Goal: Communication & Community: Ask a question

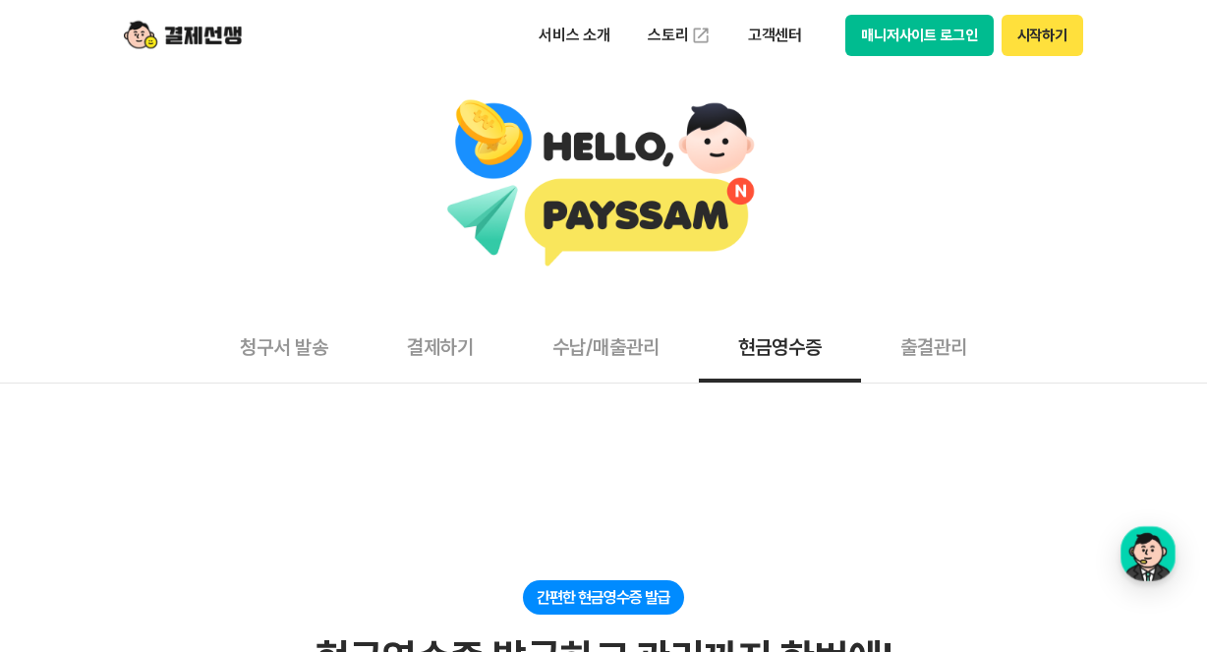
scroll to position [354, 0]
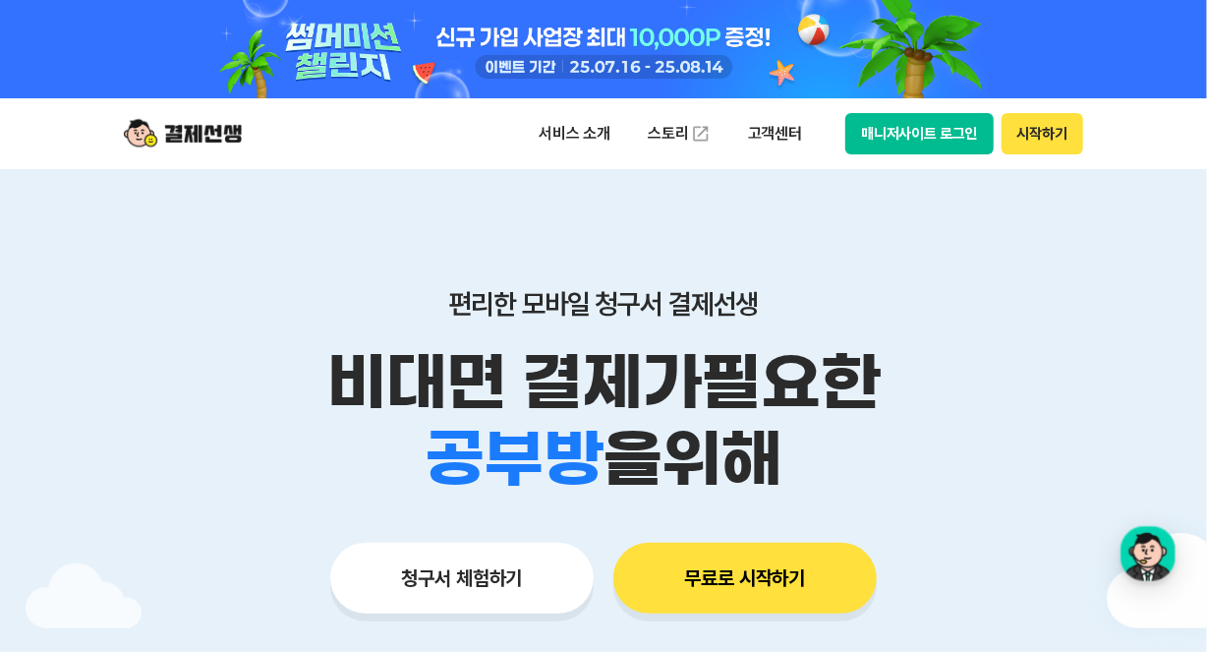
click at [958, 145] on button "매니저사이트 로그인" at bounding box center [919, 133] width 148 height 41
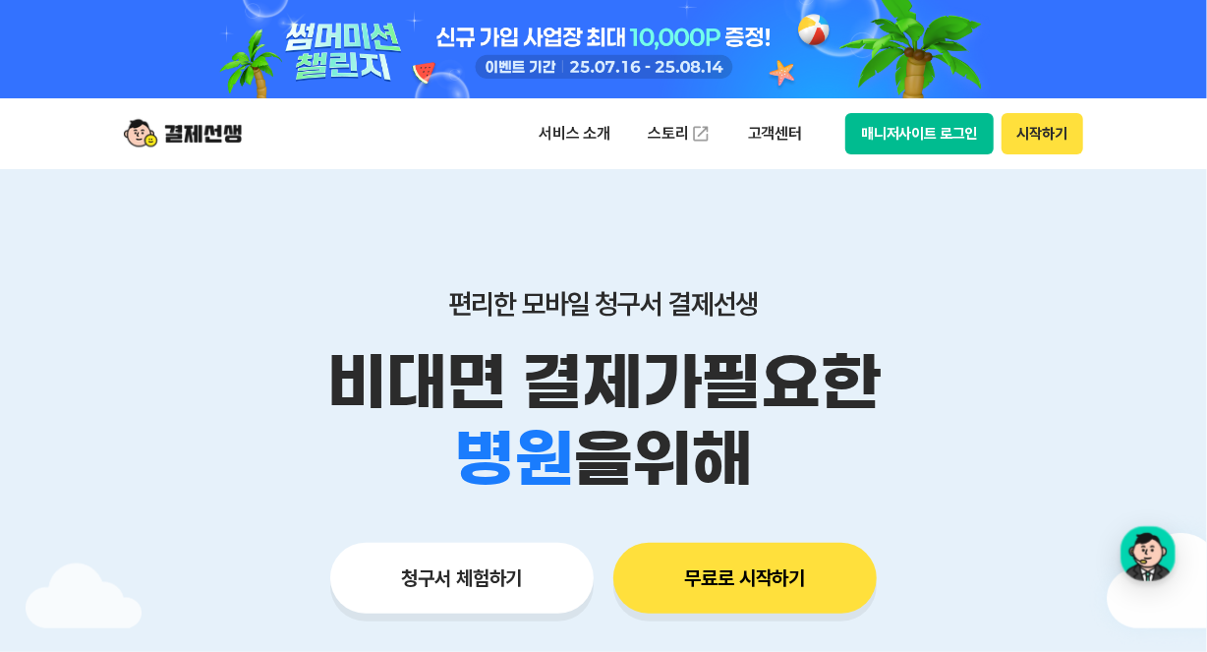
click at [1048, 144] on button "시작하기" at bounding box center [1043, 133] width 82 height 41
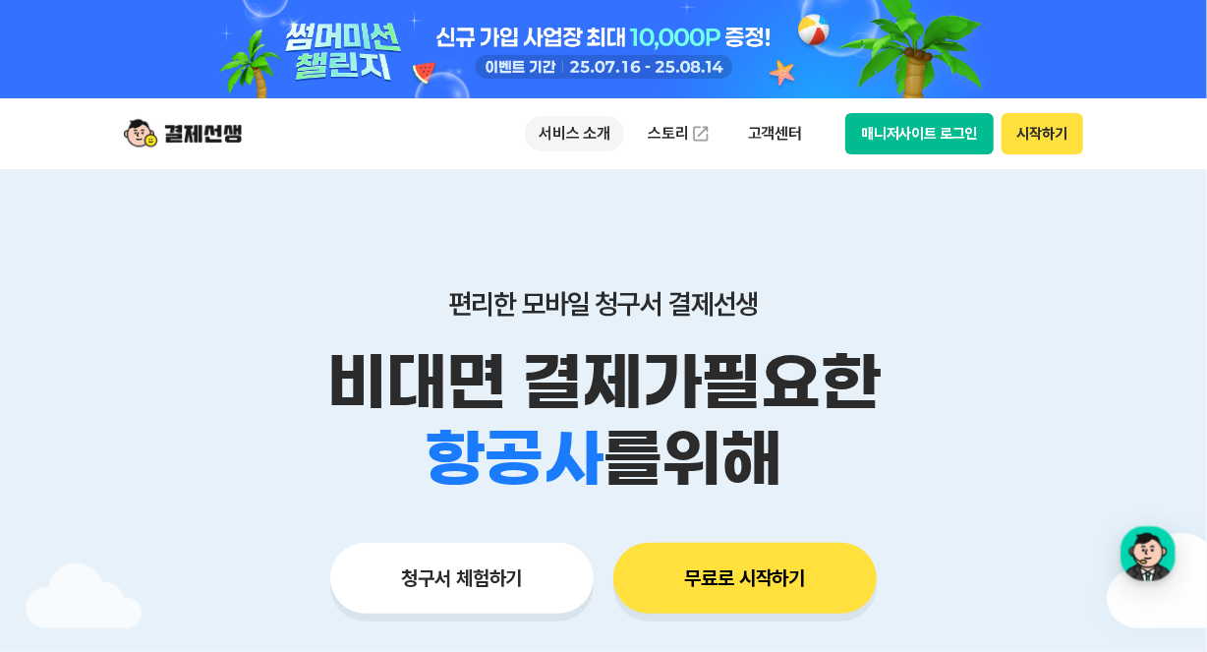
click at [583, 128] on p "서비스 소개" at bounding box center [574, 133] width 99 height 35
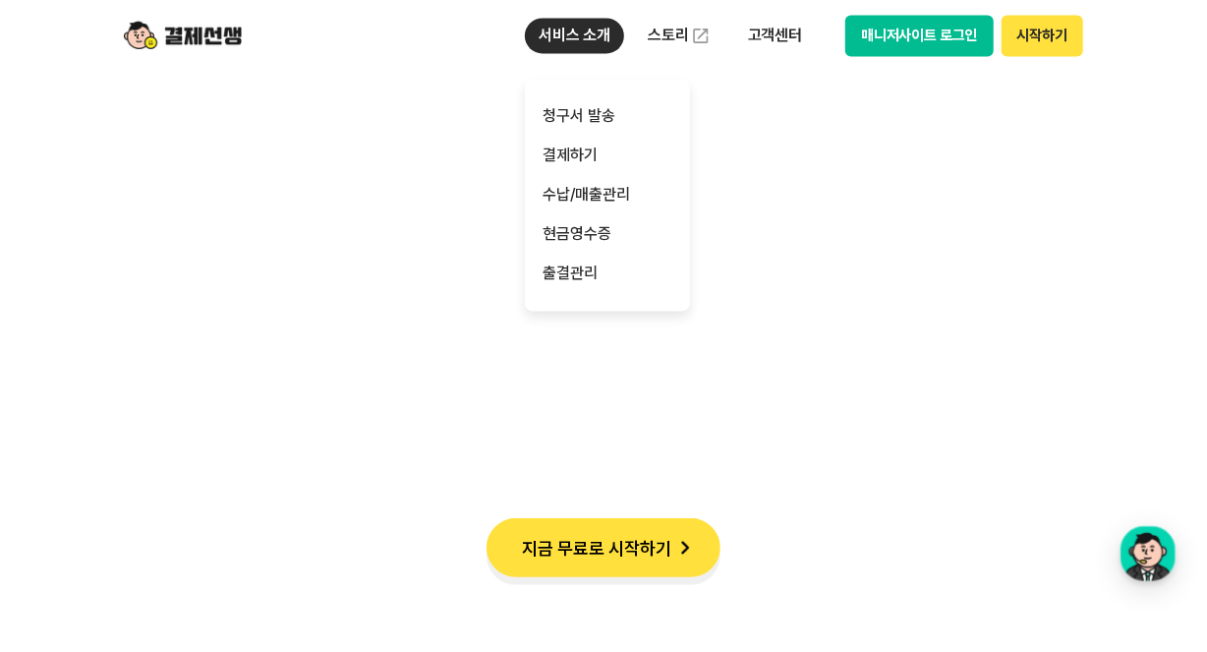
scroll to position [2282, 0]
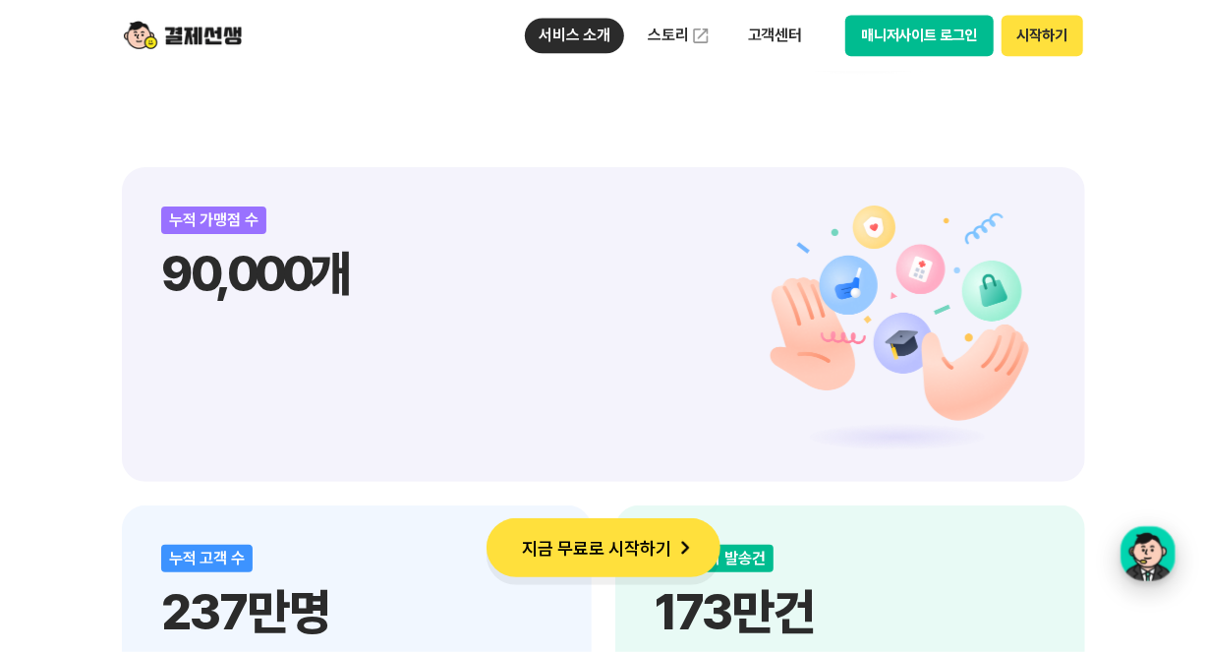
click at [1138, 536] on div "button" at bounding box center [1148, 553] width 55 height 55
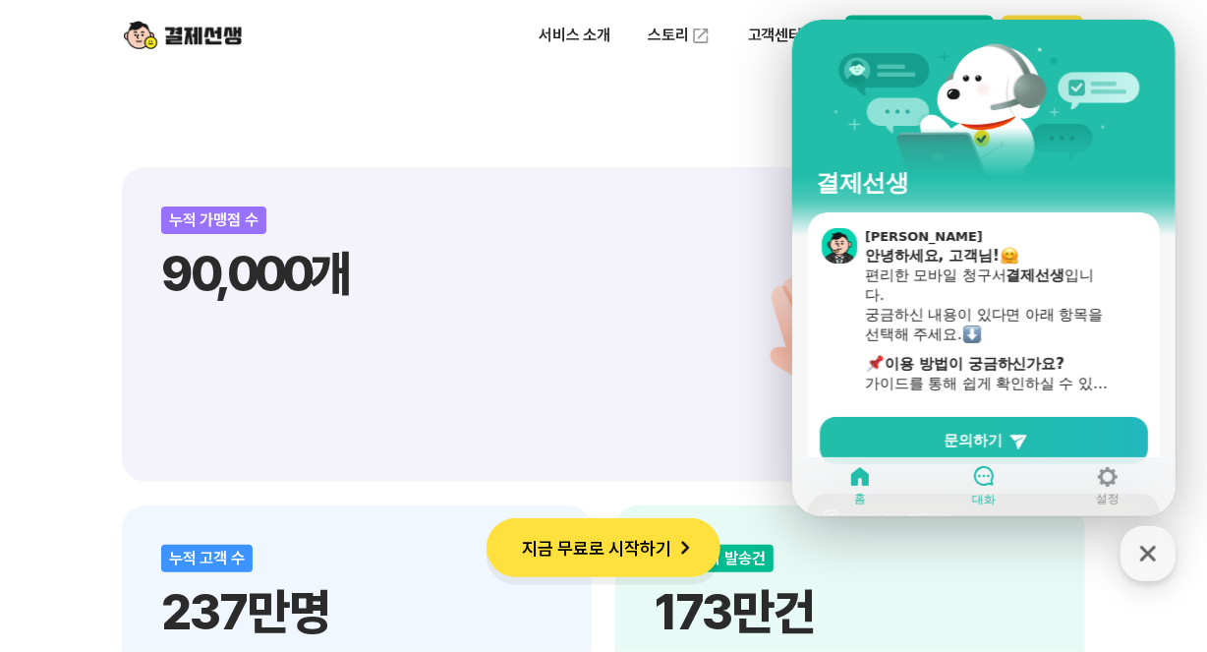
click at [978, 474] on icon at bounding box center [983, 476] width 20 height 20
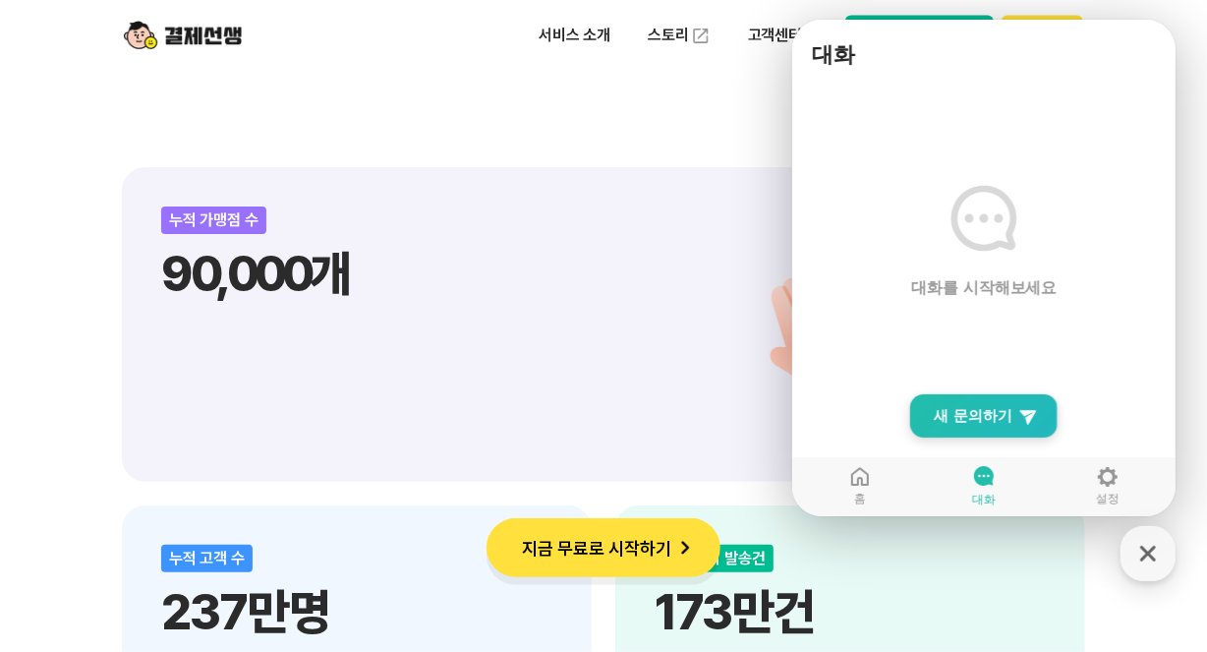
click at [969, 432] on link "New Chat Button 새 문의하기" at bounding box center [982, 415] width 147 height 43
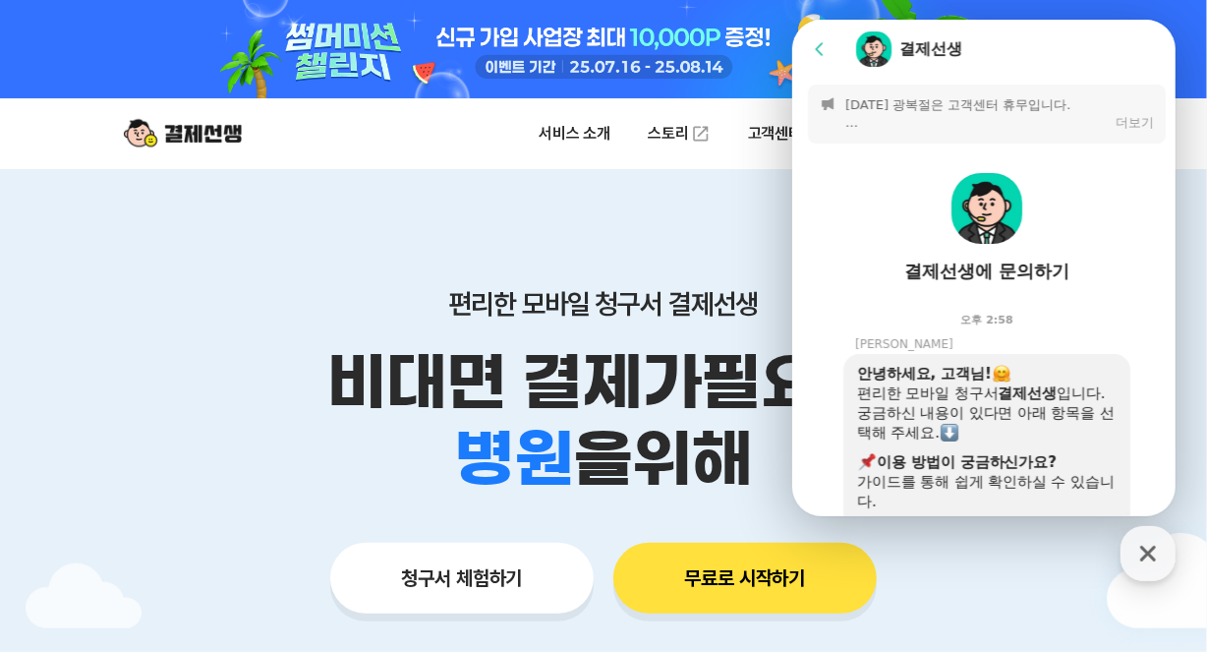
scroll to position [776, 0]
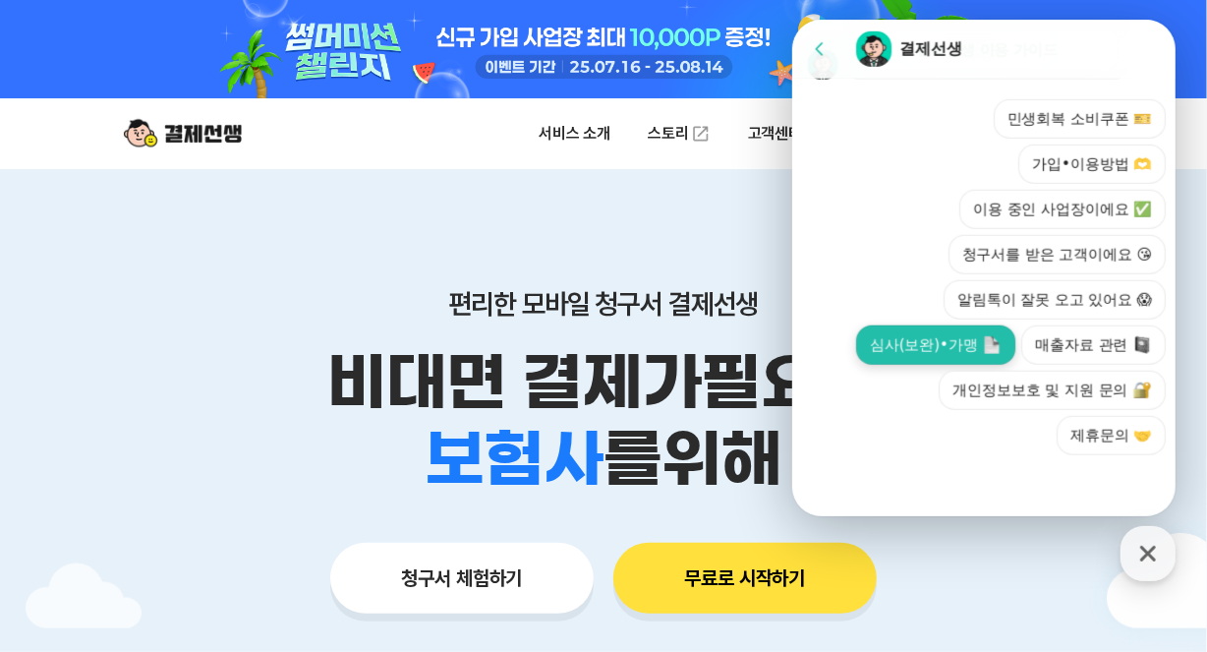
click at [953, 357] on button "심사(보완)•가맹" at bounding box center [934, 344] width 159 height 39
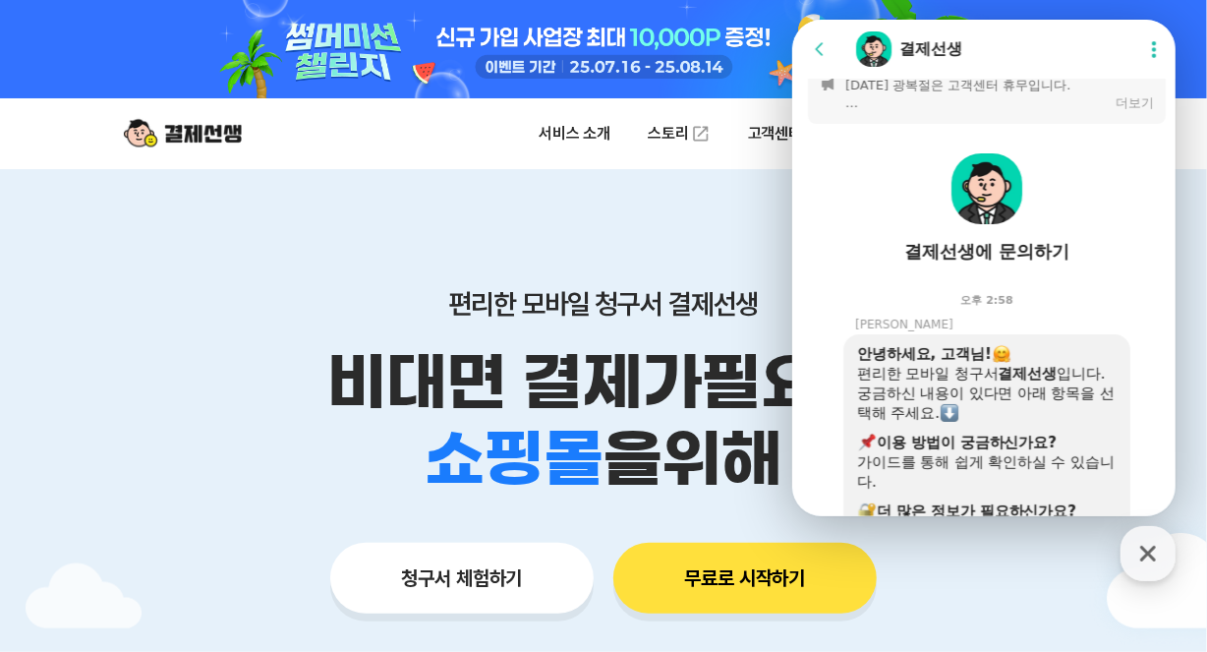
scroll to position [0, 0]
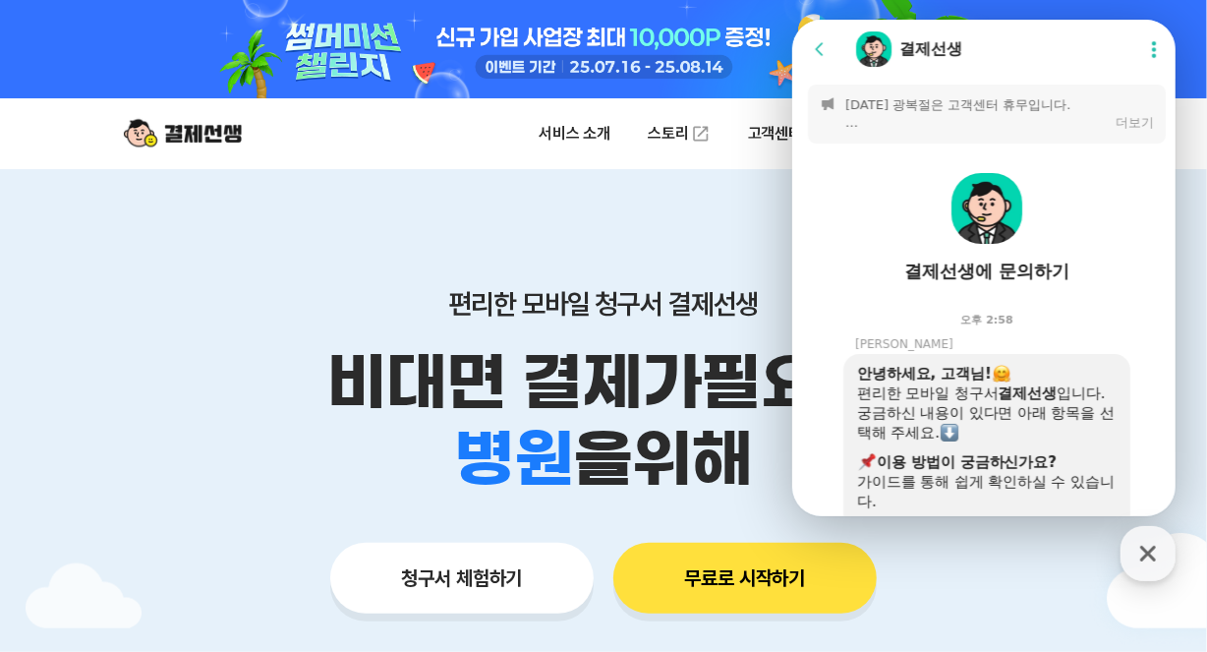
drag, startPoint x: 440, startPoint y: 126, endPoint x: 460, endPoint y: 134, distance: 21.2
click at [439, 126] on div "서비스 소개 스토리 고객센터 매니저사이트 로그인 시작하기" at bounding box center [603, 133] width 1007 height 71
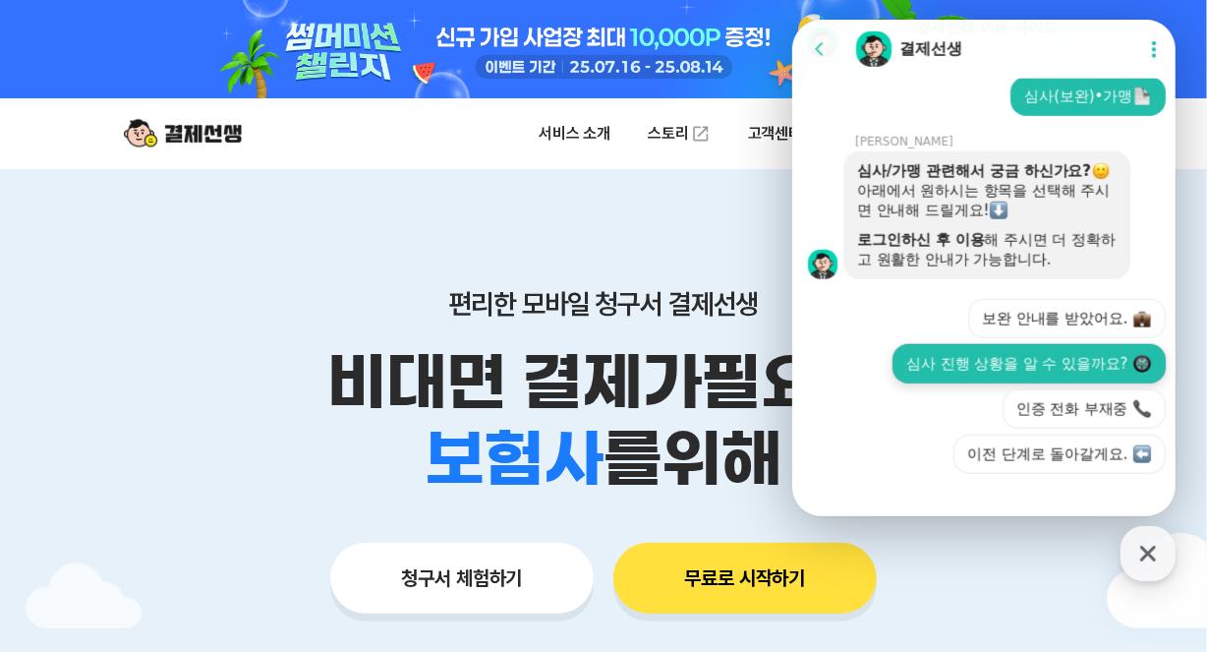
scroll to position [818, 0]
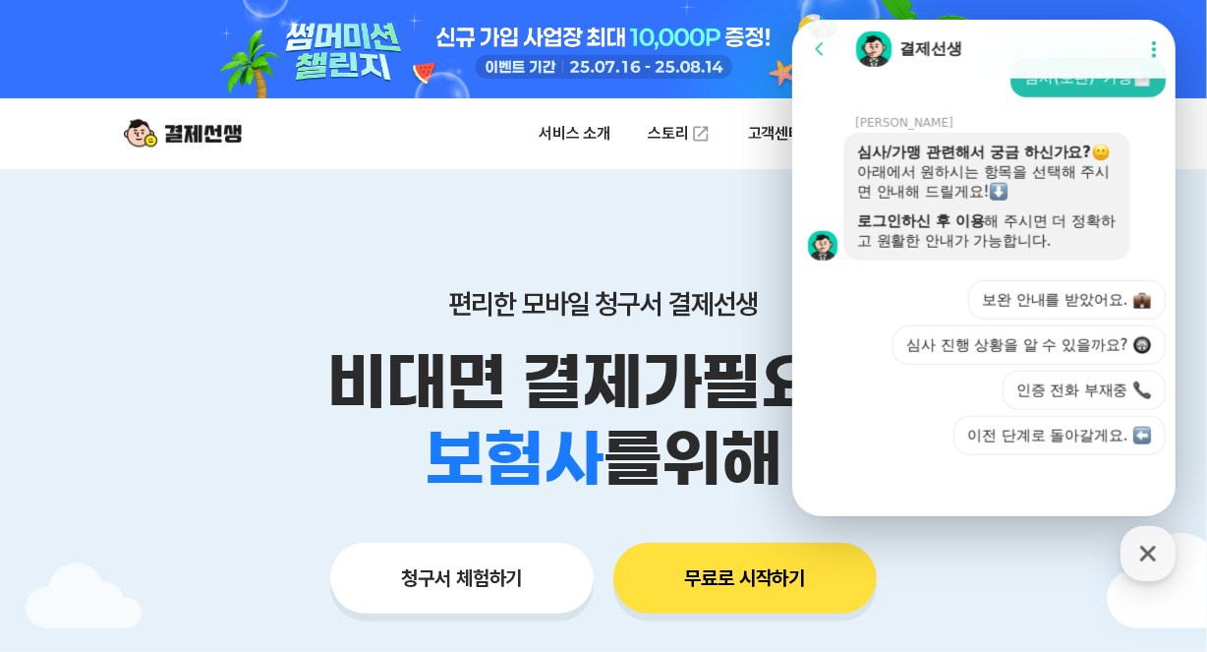
click at [921, 475] on div at bounding box center [985, 481] width 389 height 53
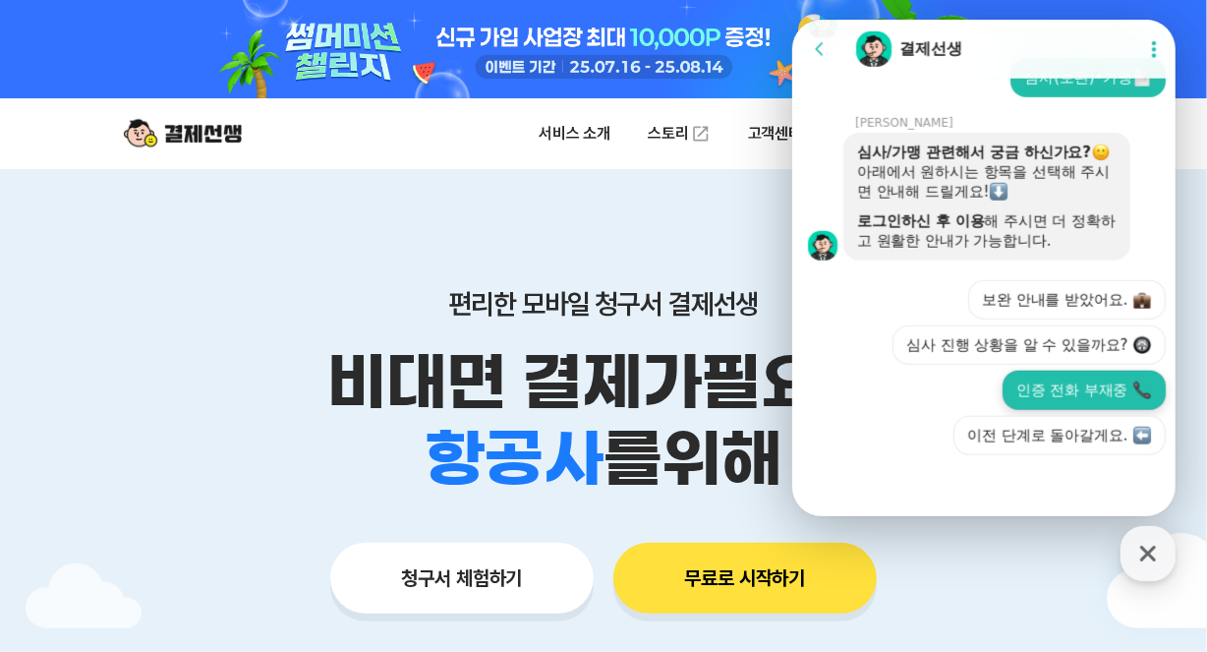
click at [1081, 388] on button "인증 전화 부재중" at bounding box center [1083, 390] width 163 height 39
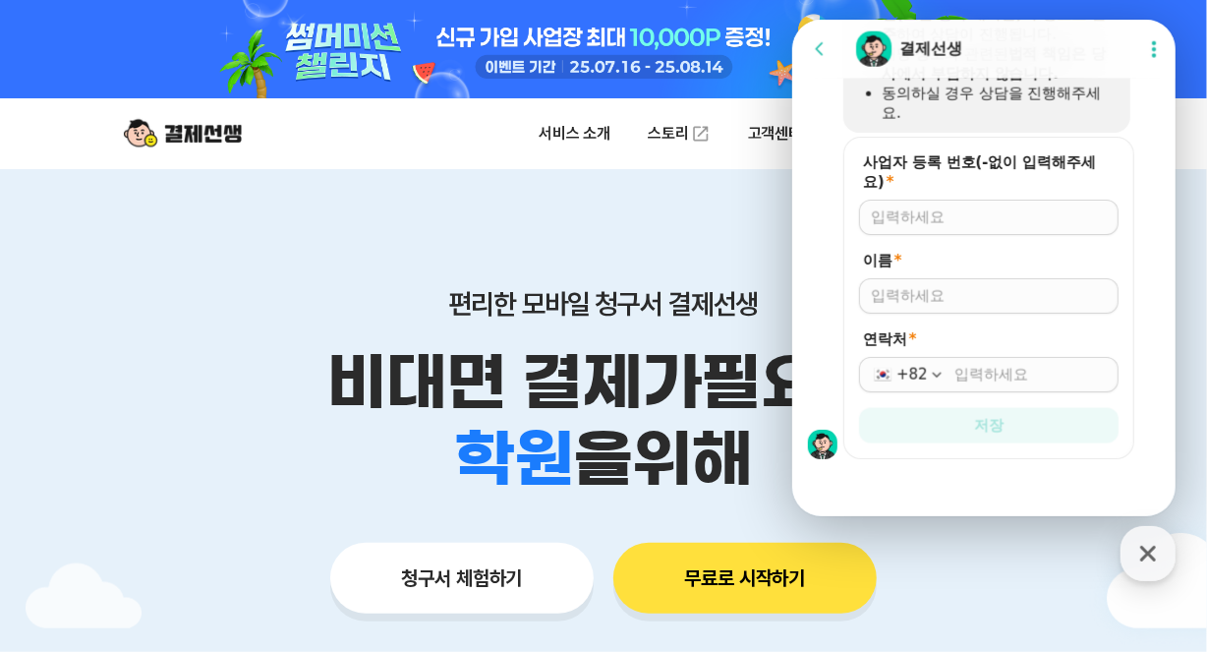
scroll to position [1269, 0]
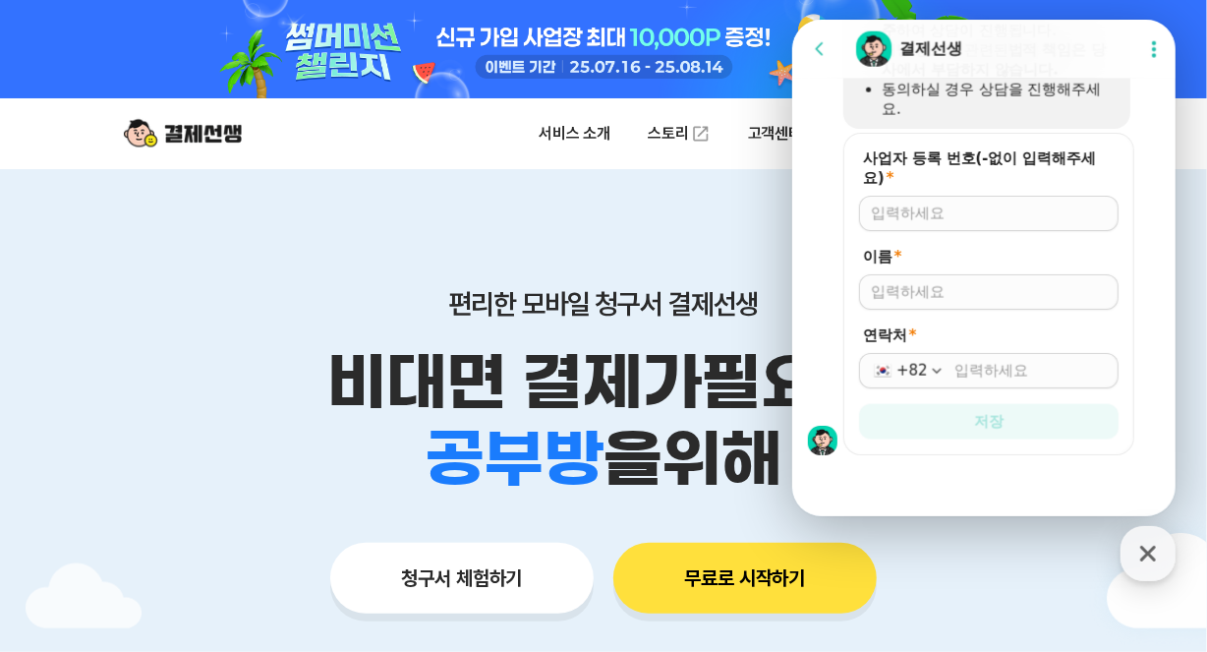
click at [946, 225] on div at bounding box center [988, 213] width 260 height 35
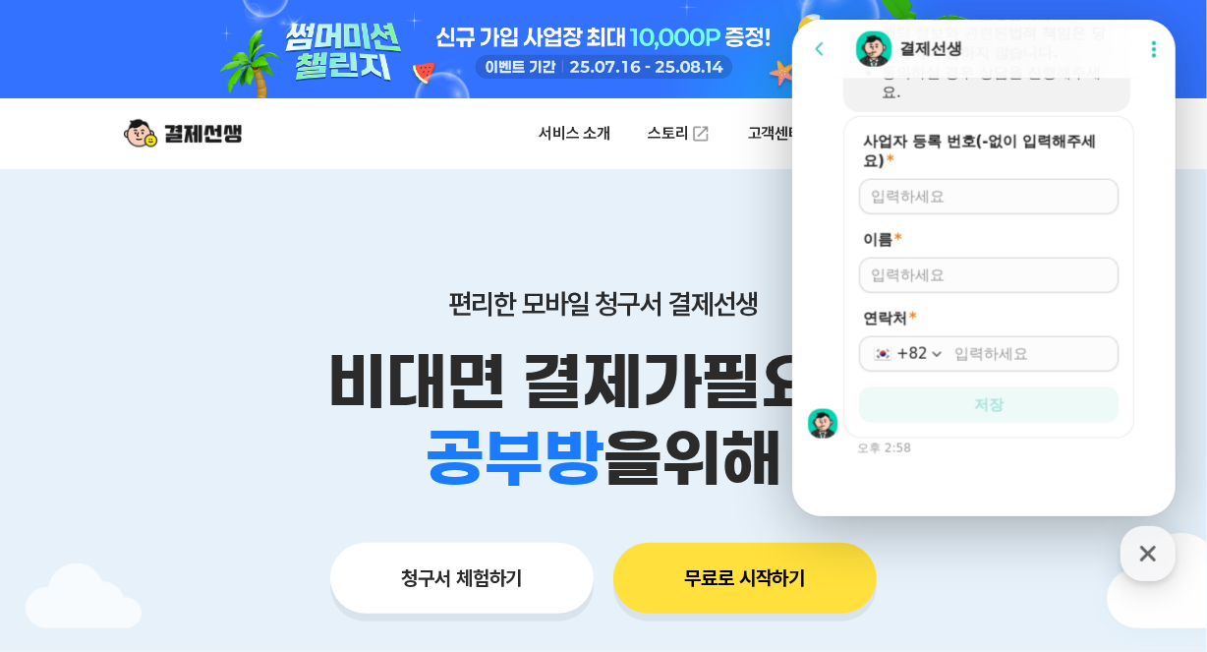
scroll to position [1287, 0]
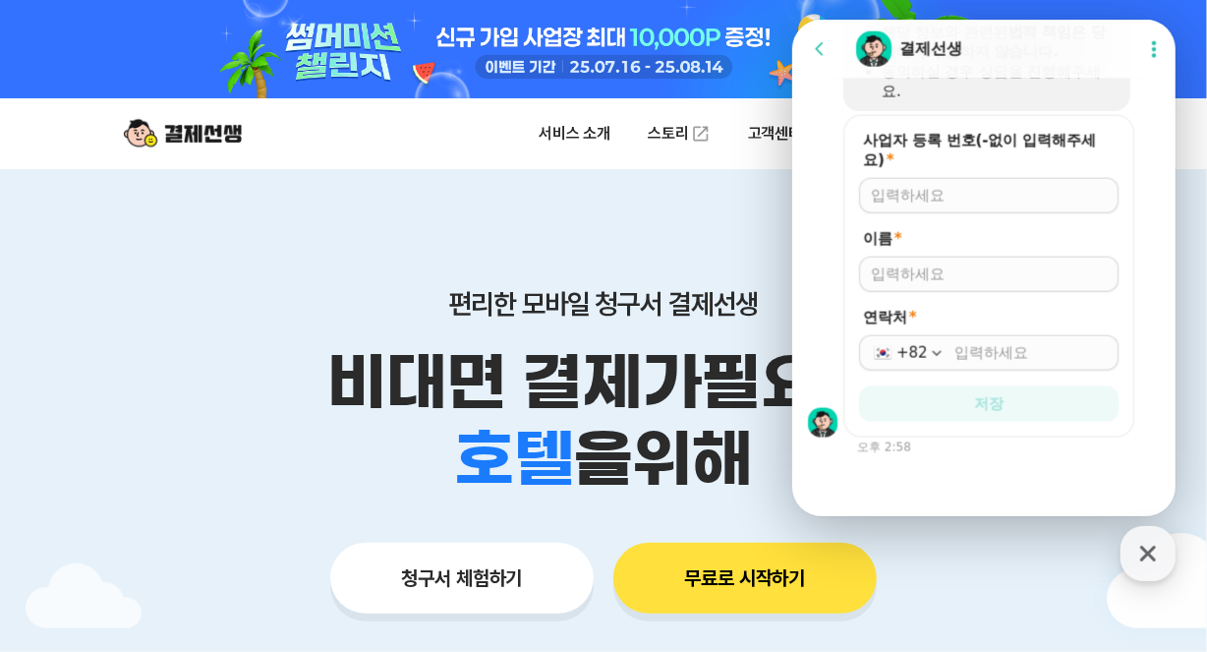
click at [922, 180] on div at bounding box center [988, 195] width 260 height 35
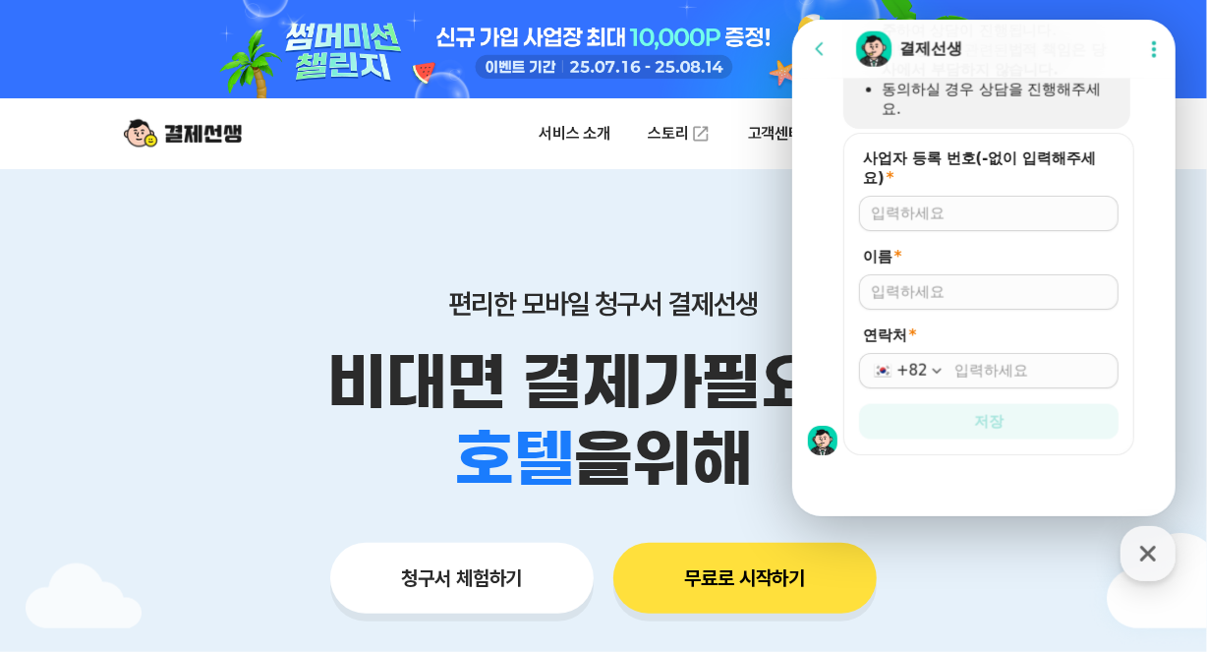
click at [905, 199] on div at bounding box center [988, 213] width 260 height 35
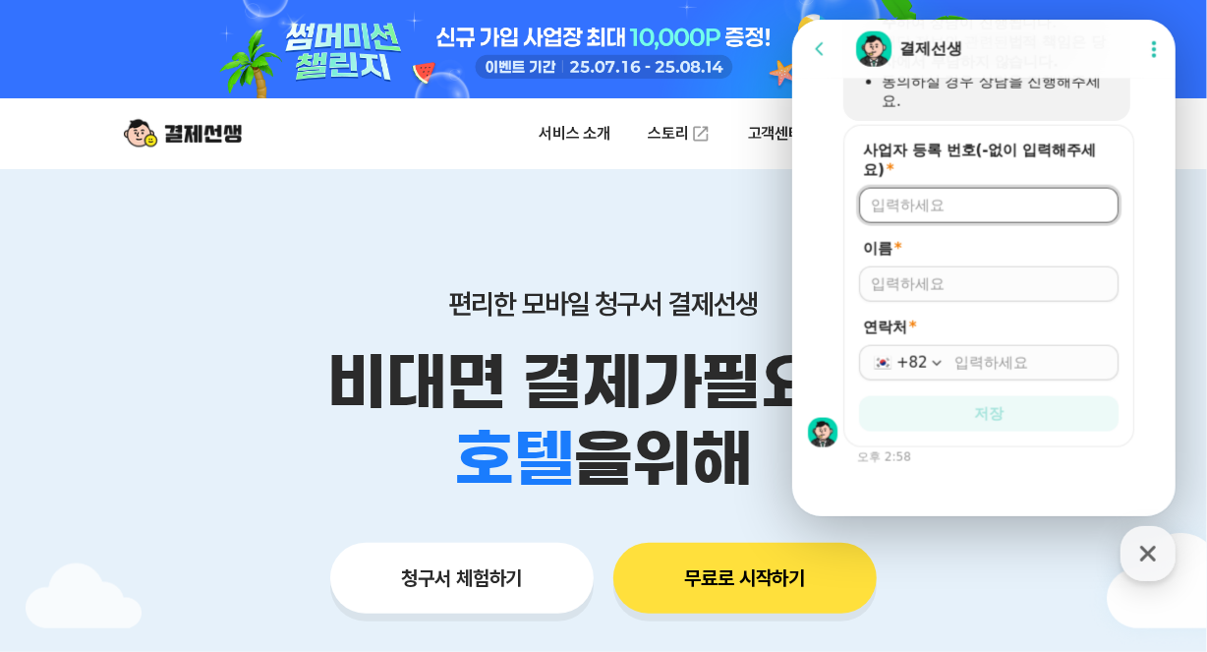
click at [903, 215] on div at bounding box center [988, 205] width 260 height 35
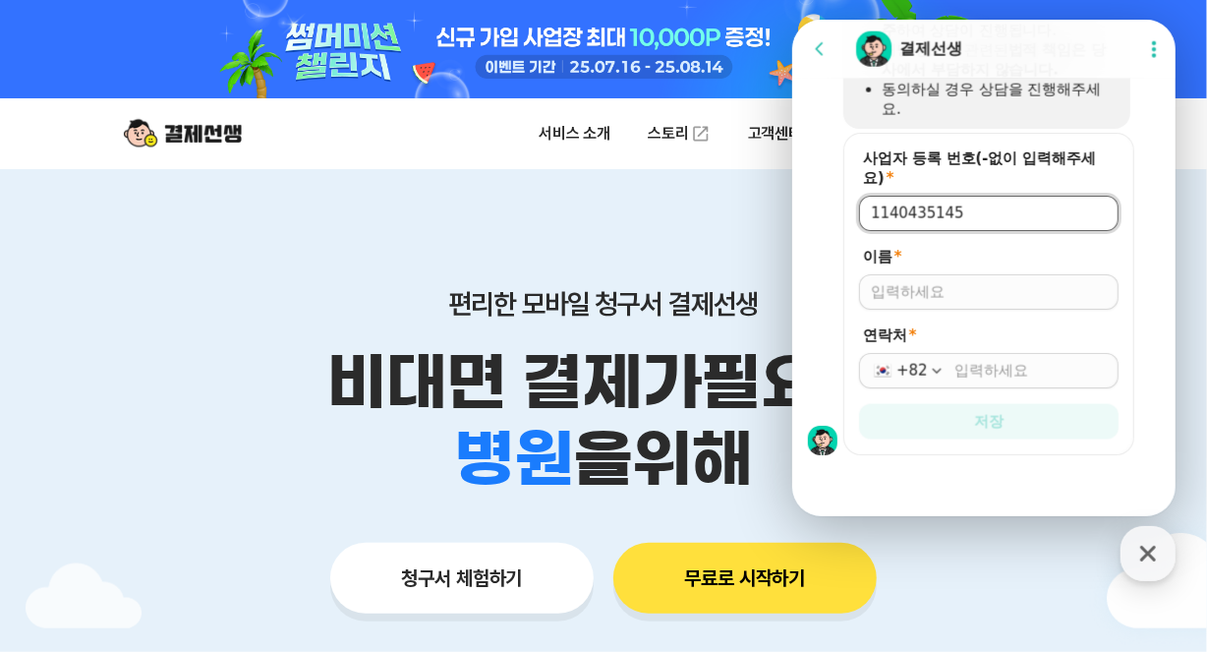
type input "1140435145"
click at [890, 294] on input "이름 *" at bounding box center [988, 292] width 236 height 20
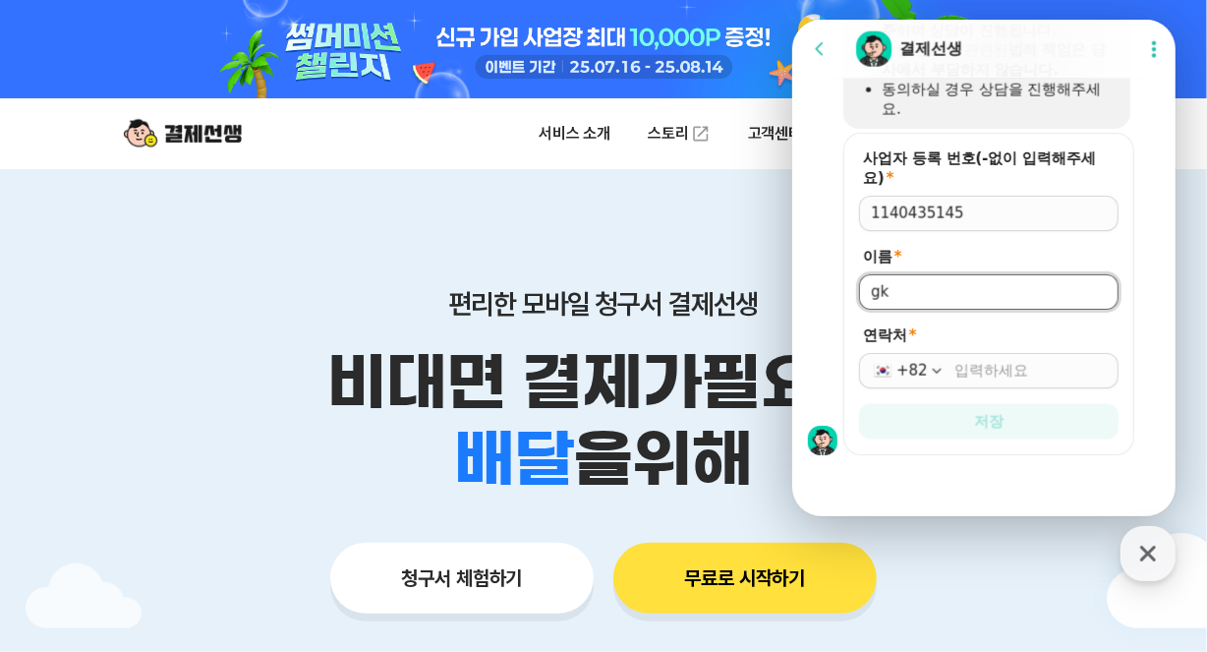
type input "g"
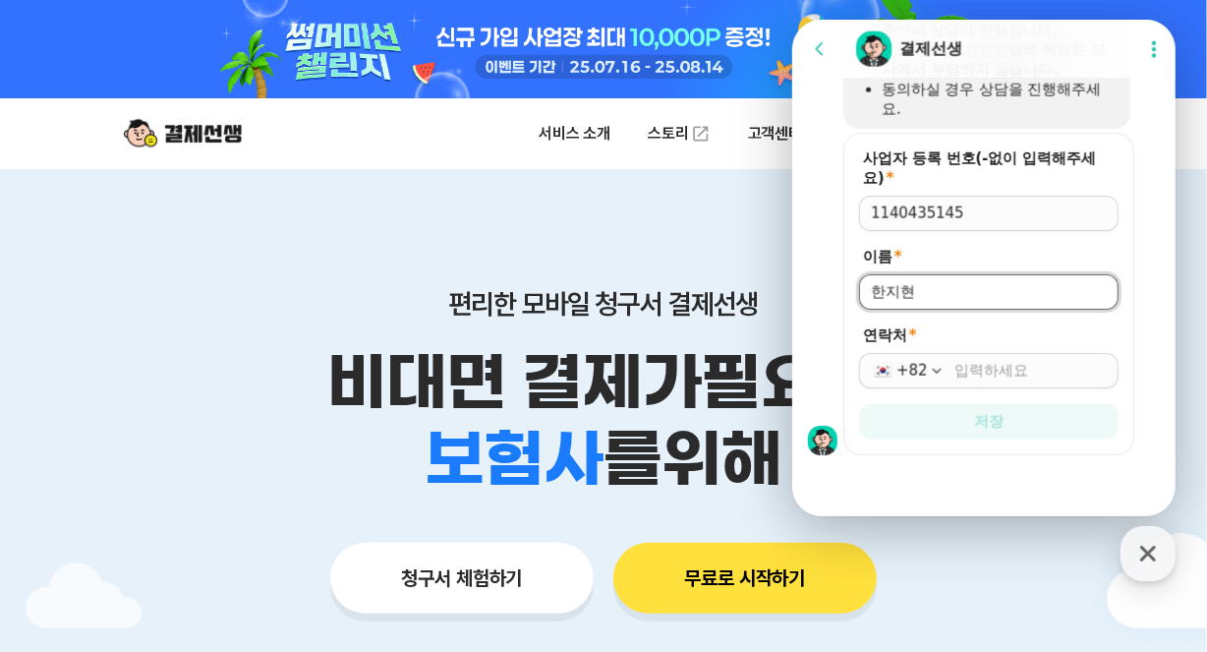
type input "한지현"
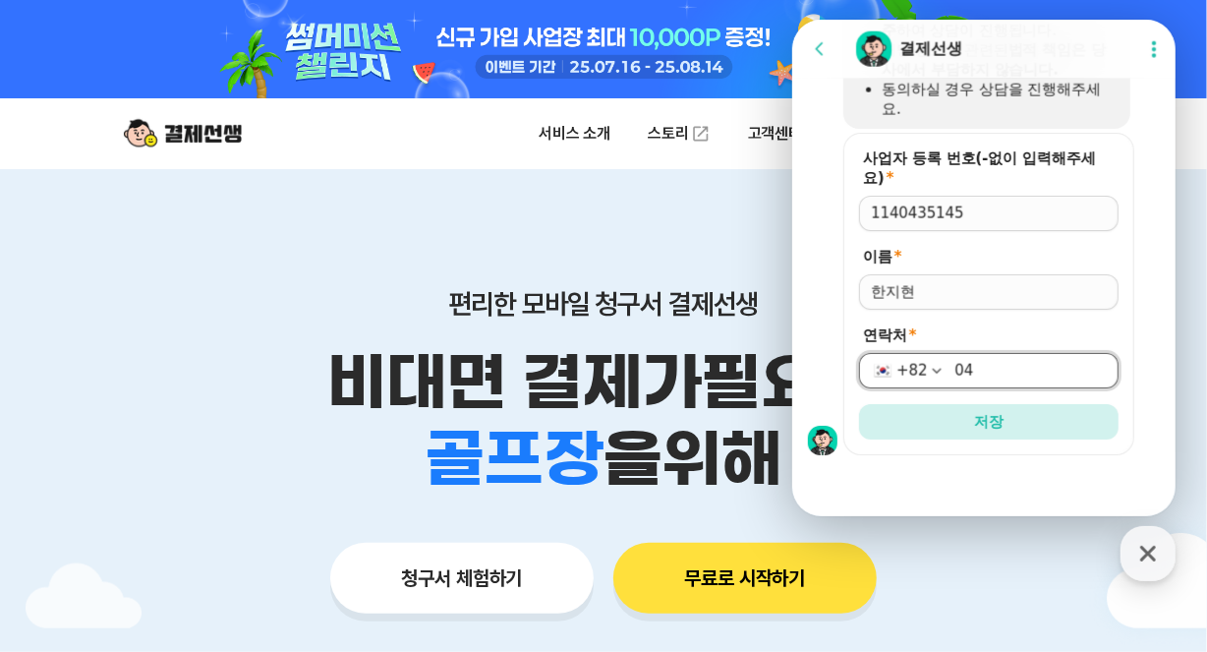
type input "0"
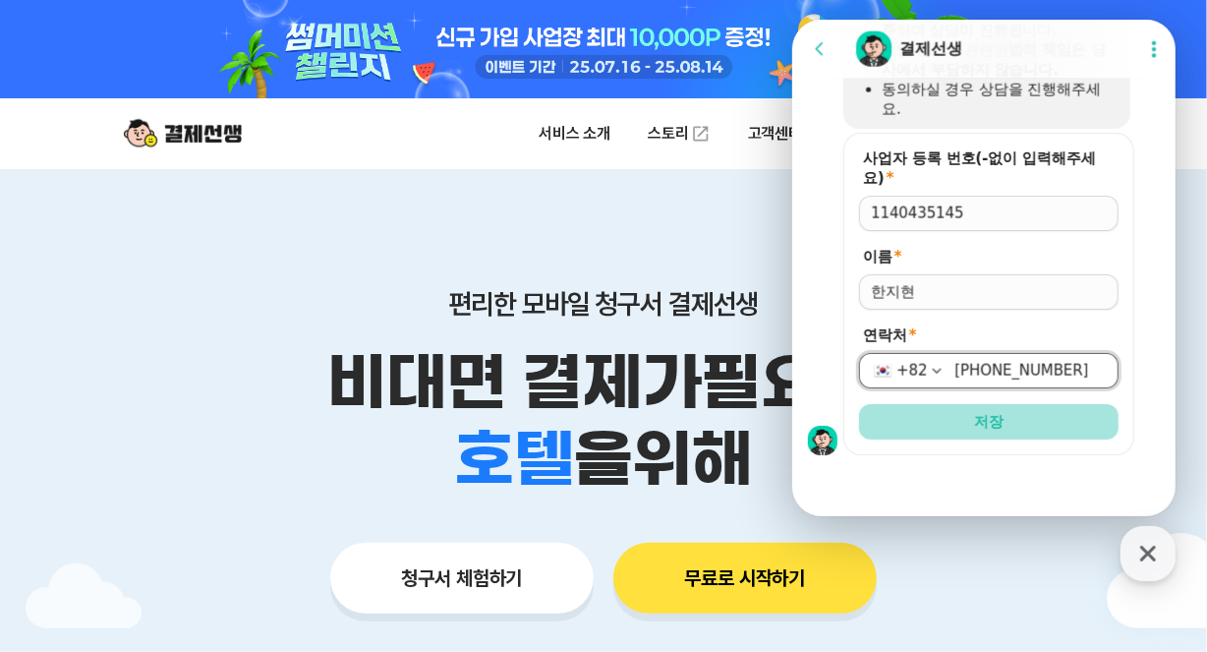
type input "010-6769-2122"
click at [1000, 421] on button "저장" at bounding box center [988, 421] width 260 height 35
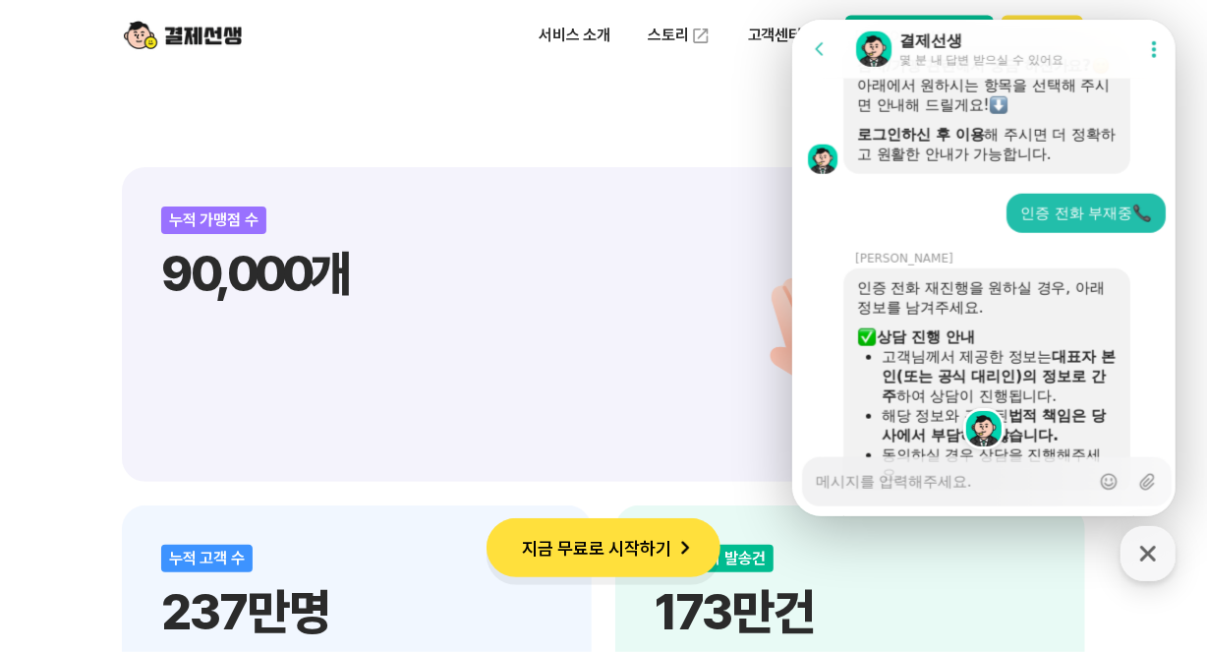
scroll to position [1453, 0]
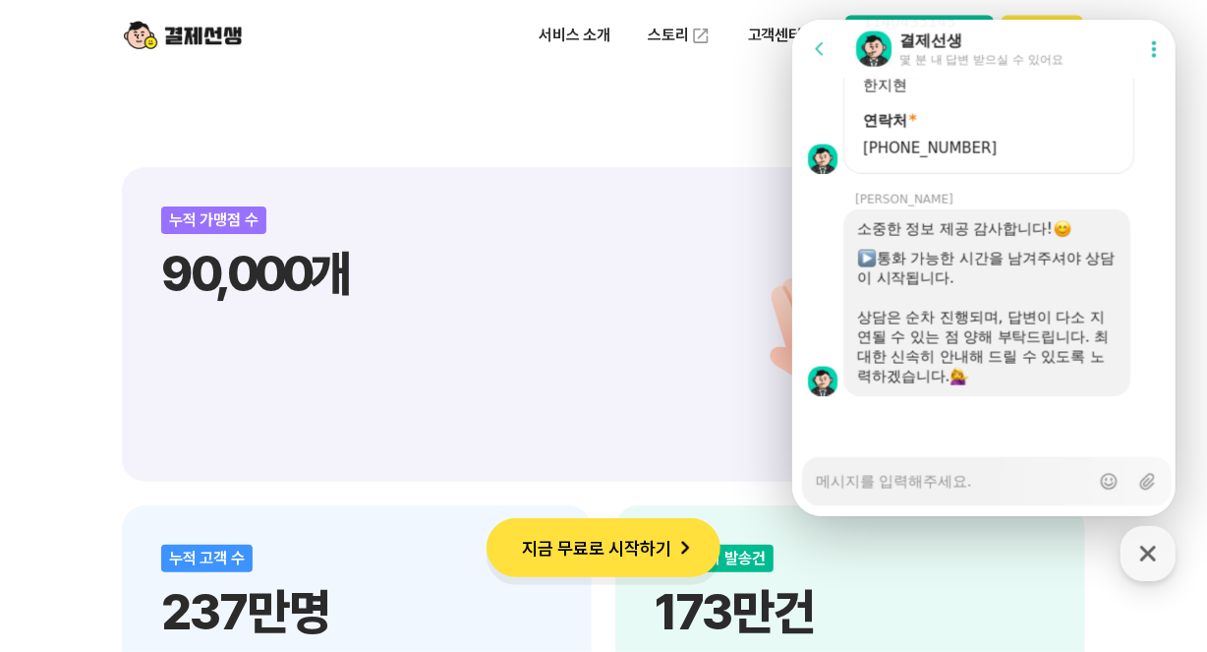
click at [909, 482] on textarea "Messenger Input Textarea" at bounding box center [951, 474] width 273 height 33
type textarea "x"
type textarea "4"
type textarea "x"
type textarea "4ㅅ"
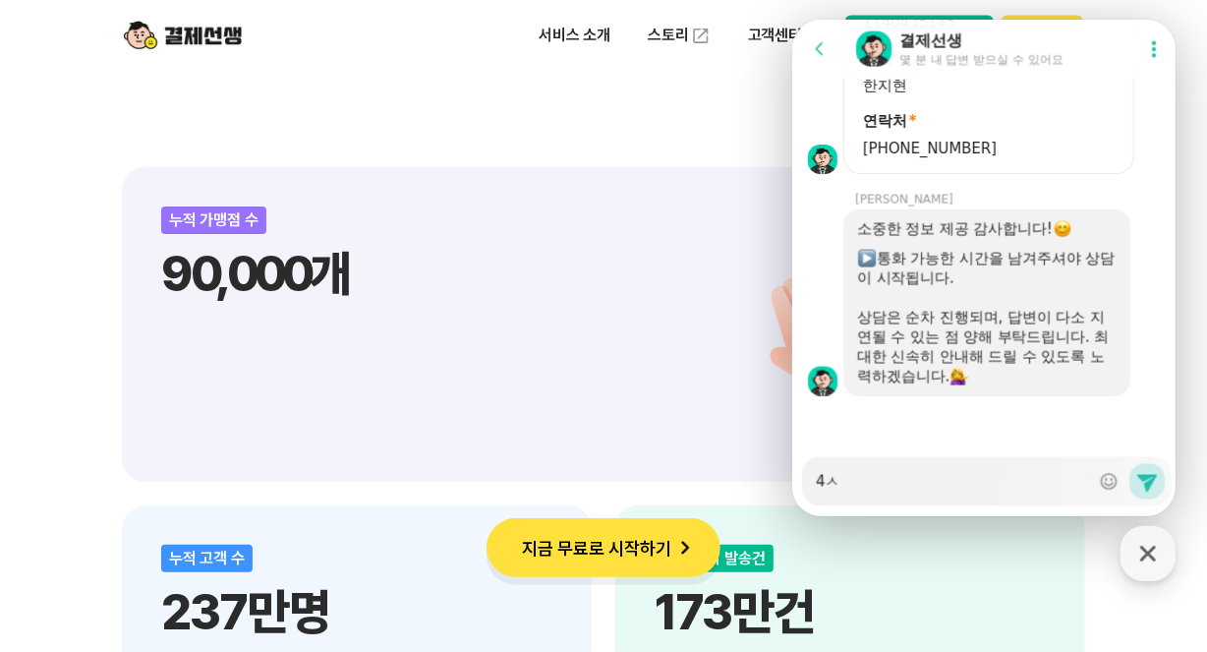
type textarea "x"
type textarea "4시"
type textarea "x"
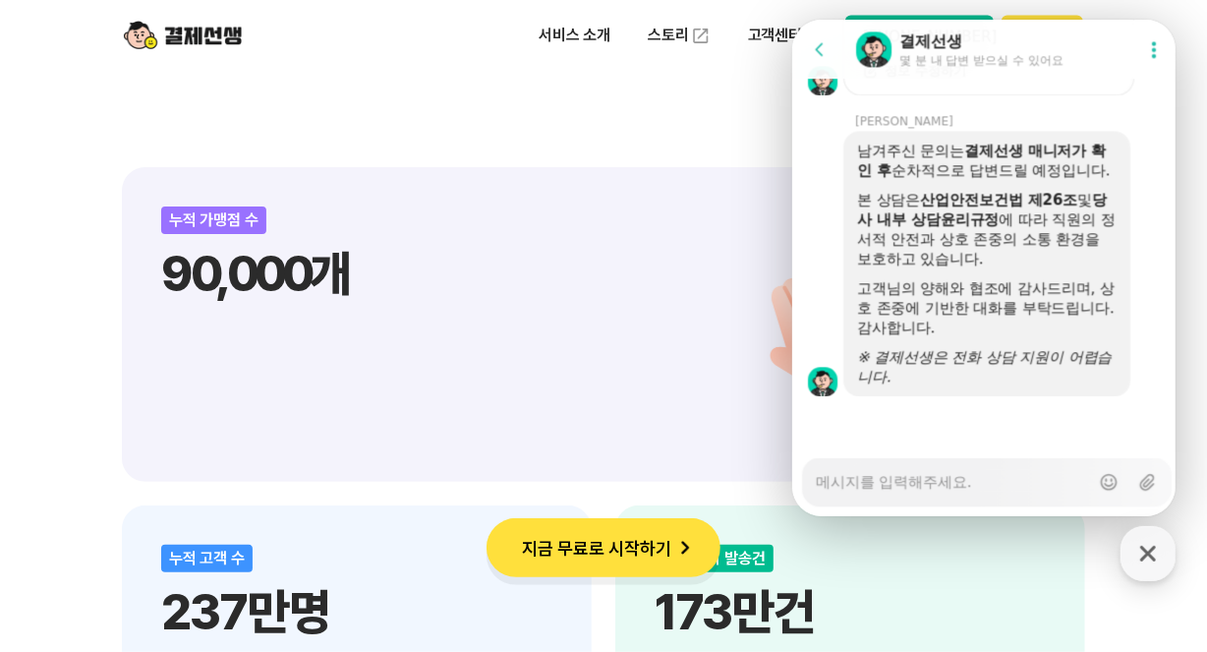
scroll to position [2233, 0]
click at [1189, 375] on div "비대면 결제 1등 결제선생 숫자가 증명하는 국내 1등 비대면 결제 서비스 결제선생과 함께 사업장을 성장시켜 보세요! 누적 가맹점 수 90,00…" at bounding box center [603, 658] width 1207 height 3466
click at [946, 437] on div at bounding box center [985, 422] width 389 height 53
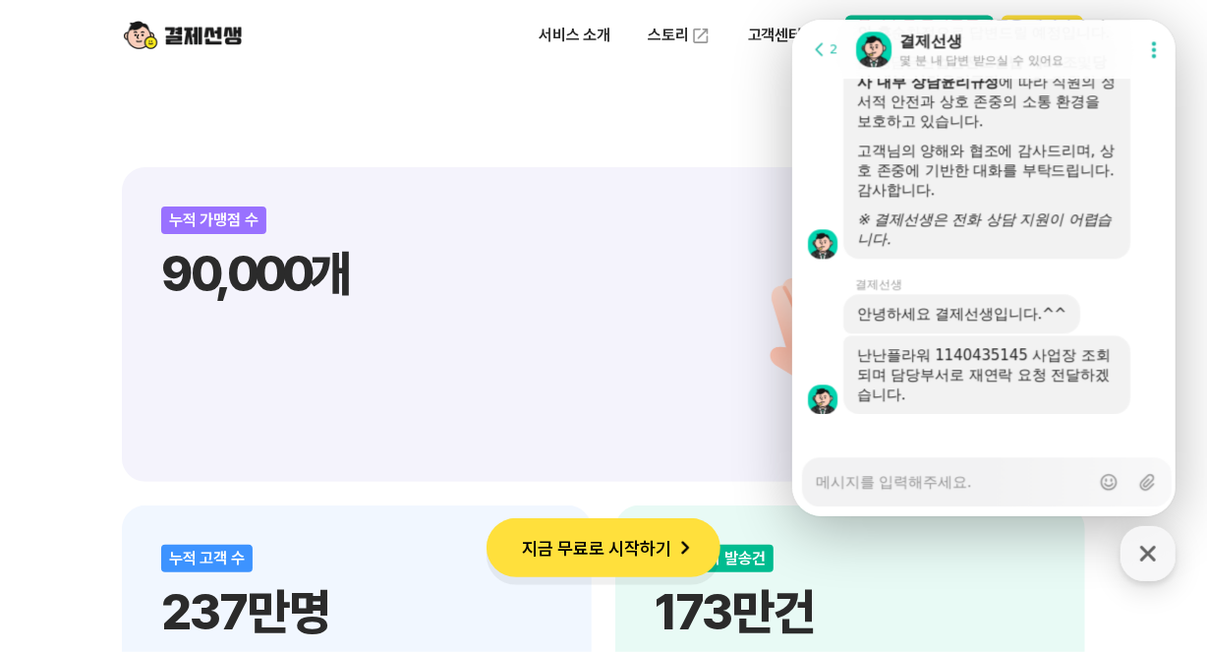
scroll to position [2388, 0]
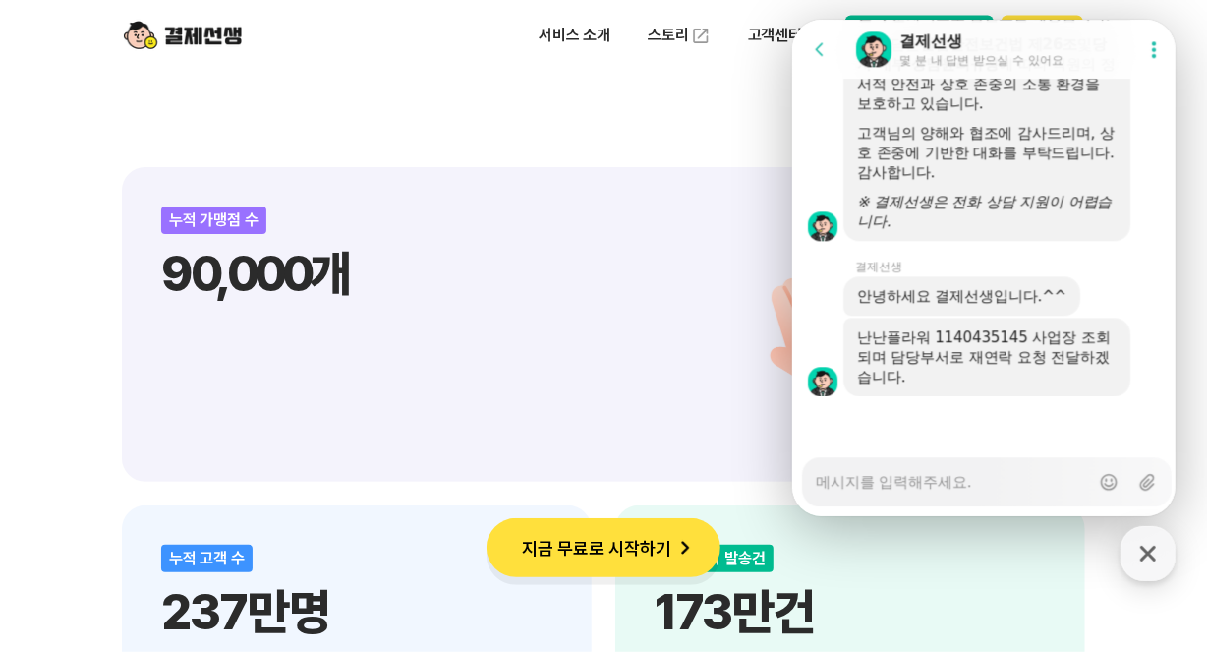
click at [1051, 426] on div at bounding box center [985, 422] width 389 height 53
click at [954, 471] on textarea "Messenger Input Textarea" at bounding box center [951, 474] width 273 height 33
click at [972, 494] on div "Messenger Input Textarea" at bounding box center [951, 481] width 273 height 47
click at [975, 482] on textarea "Messenger Input Textarea" at bounding box center [951, 474] width 273 height 33
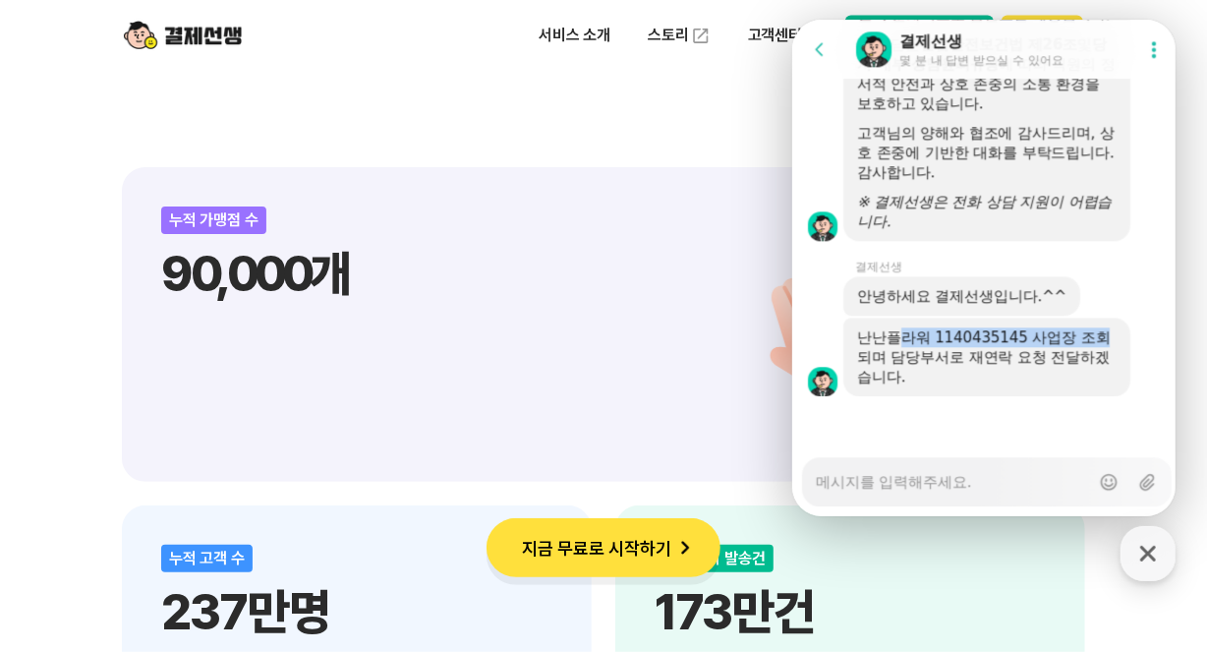
drag, startPoint x: 895, startPoint y: 333, endPoint x: 1138, endPoint y: 346, distance: 244.1
click at [1138, 346] on div "난난플라워 1140435145 사업장 조회되며 담당부서로 재연락 요청 전달하겠습니다." at bounding box center [1011, 357] width 338 height 79
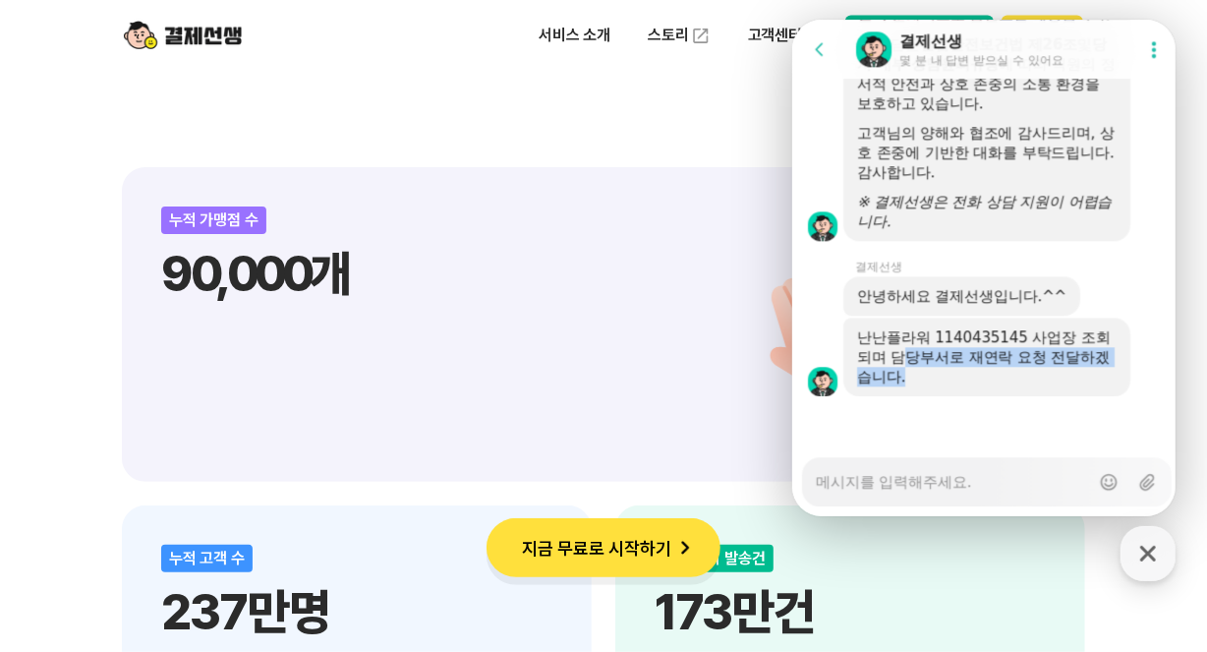
drag, startPoint x: 898, startPoint y: 358, endPoint x: 1105, endPoint y: 372, distance: 206.9
click at [1105, 372] on div "난난플라워 1140435145 사업장 조회되며 담당부서로 재연락 요청 전달하겠습니다." at bounding box center [986, 356] width 260 height 59
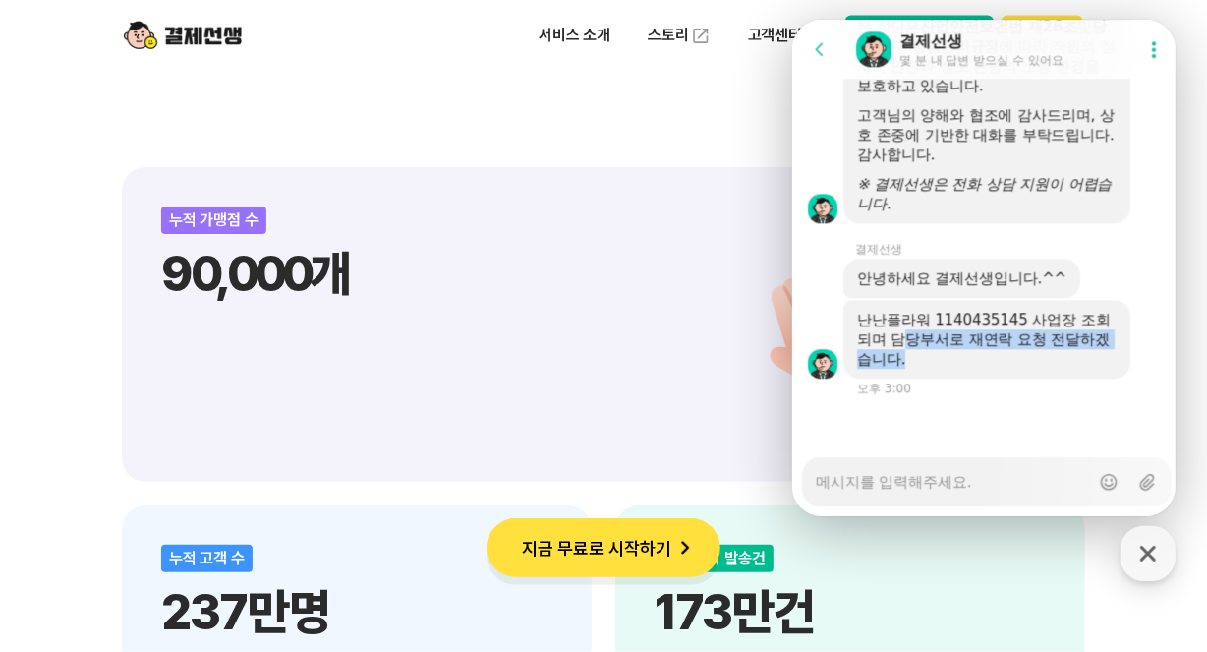
scroll to position [2406, 0]
click at [924, 477] on textarea "Messenger Input Textarea" at bounding box center [951, 474] width 273 height 33
click at [1187, 403] on div "비대면 결제 1등 결제선생 숫자가 증명하는 국내 1등 비대면 결제 서비스 결제선생과 함께 사업장을 성장시켜 보세요! 누적 가맹점 수 90,00…" at bounding box center [603, 658] width 1207 height 3466
click at [919, 476] on textarea "Messenger Input Textarea" at bounding box center [951, 474] width 273 height 33
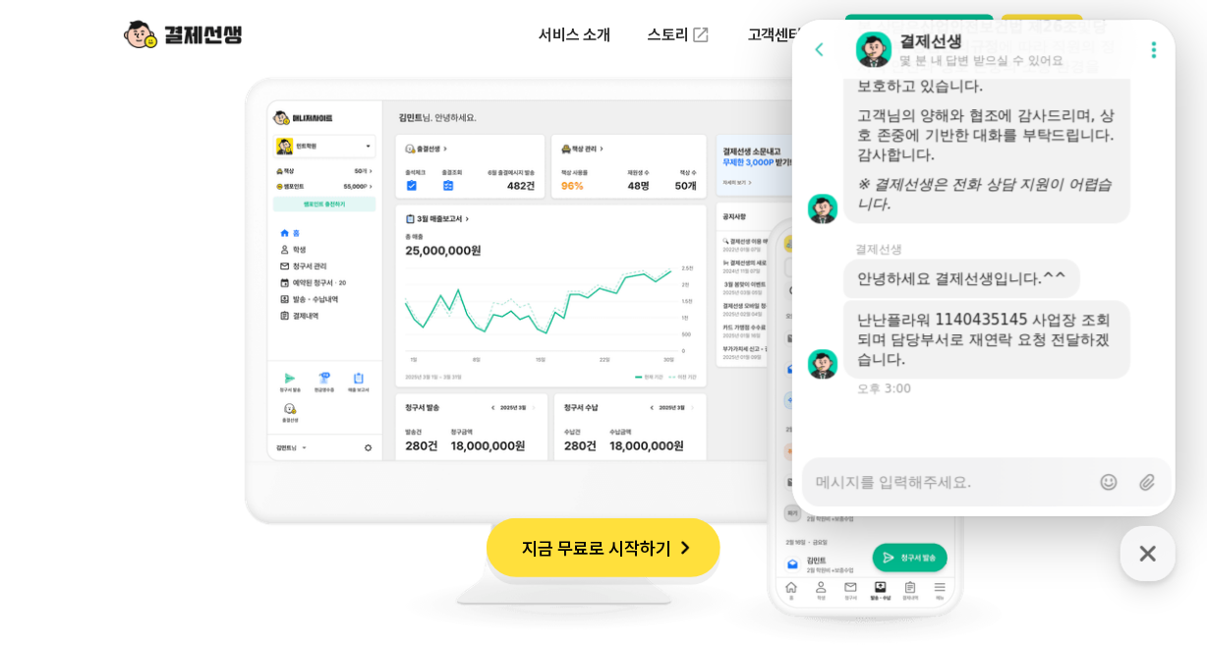
scroll to position [1972, 0]
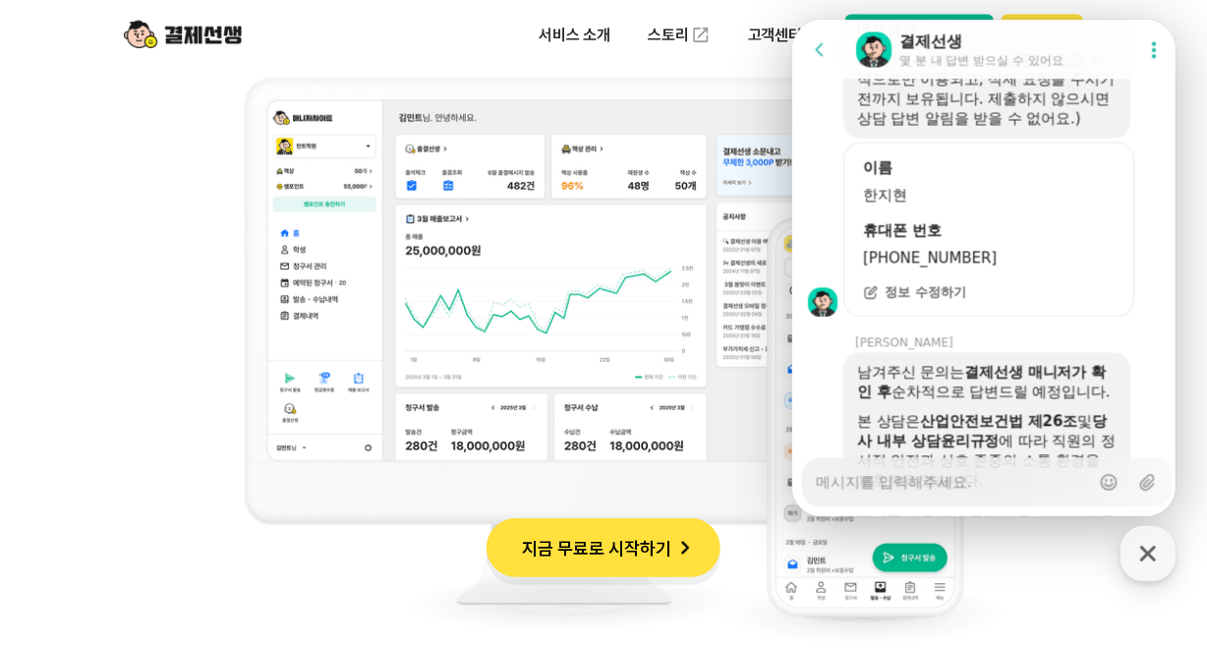
type textarea "x"
click at [916, 301] on span "정보 수정하기" at bounding box center [925, 292] width 82 height 18
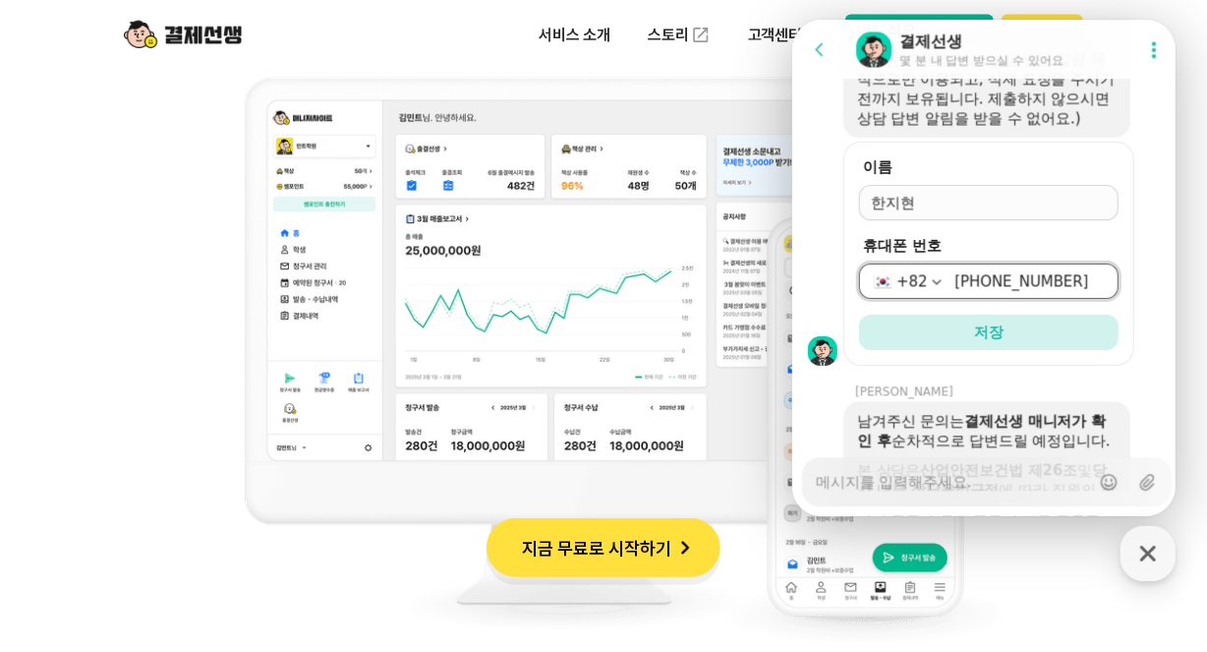
drag, startPoint x: 1055, startPoint y: 305, endPoint x: 866, endPoint y: 289, distance: 189.4
click at [866, 289] on div "+82 010-6769-2122" at bounding box center [988, 280] width 260 height 35
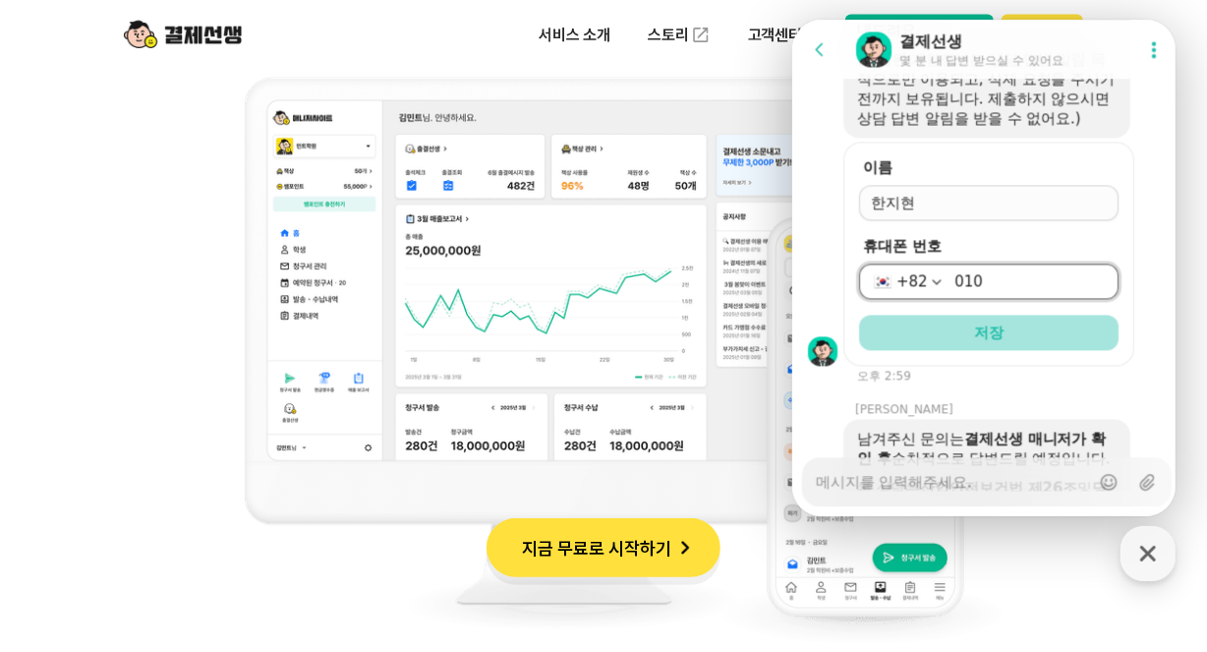
type input "010-9905-7913"
click at [986, 342] on span "저장" at bounding box center [987, 332] width 29 height 20
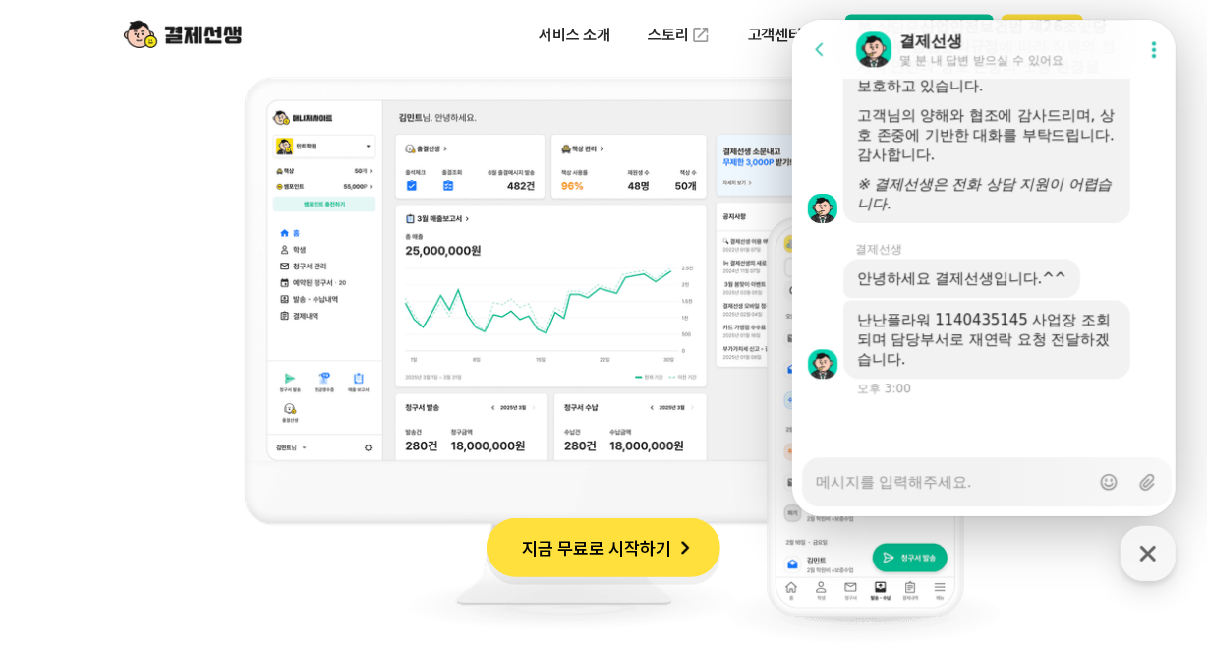
scroll to position [2424, 0]
click at [882, 473] on textarea "Messenger Input Textarea" at bounding box center [951, 474] width 273 height 33
type textarea "x"
type textarea "ㅂ"
type textarea "x"
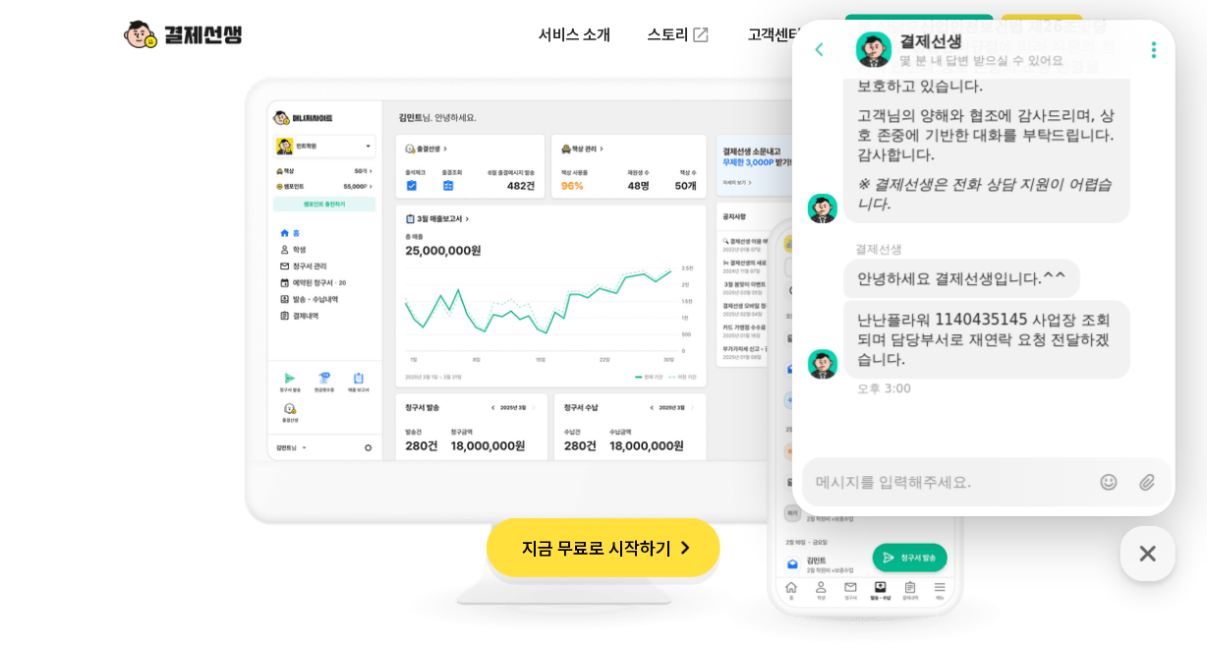
type textarea "x"
type textarea "ㅇ"
type textarea "x"
type textarea "여"
type textarea "x"
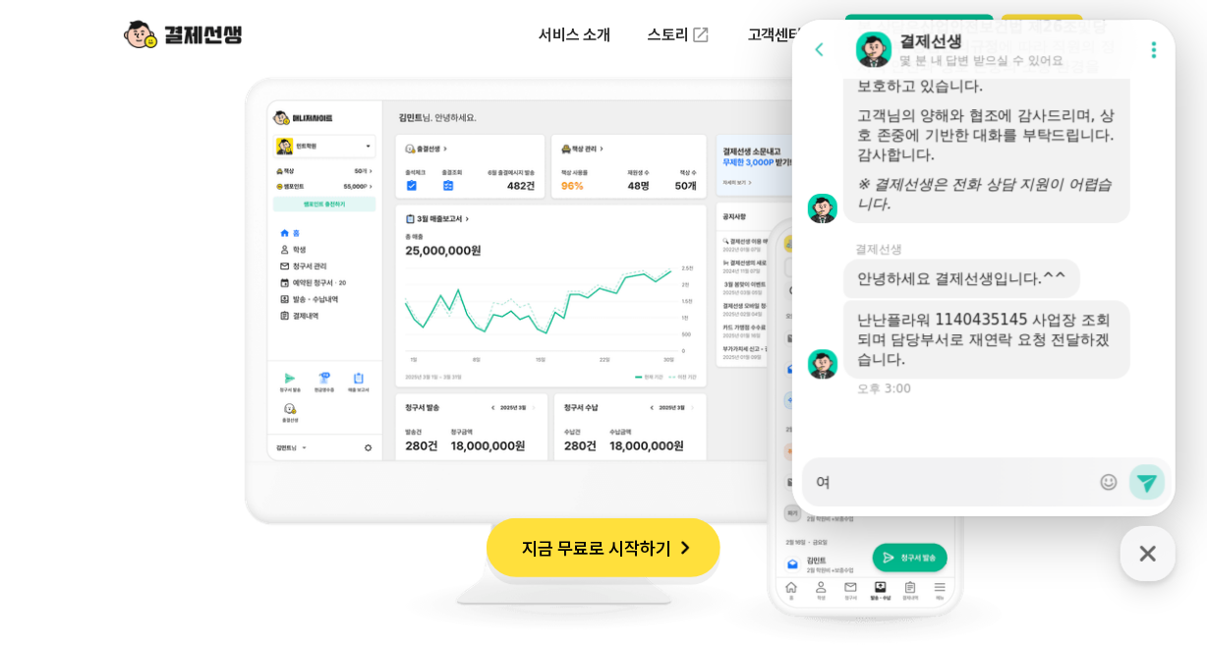
type textarea "연"
type textarea "x"
type textarea "여"
type textarea "x"
type textarea "ㅇ"
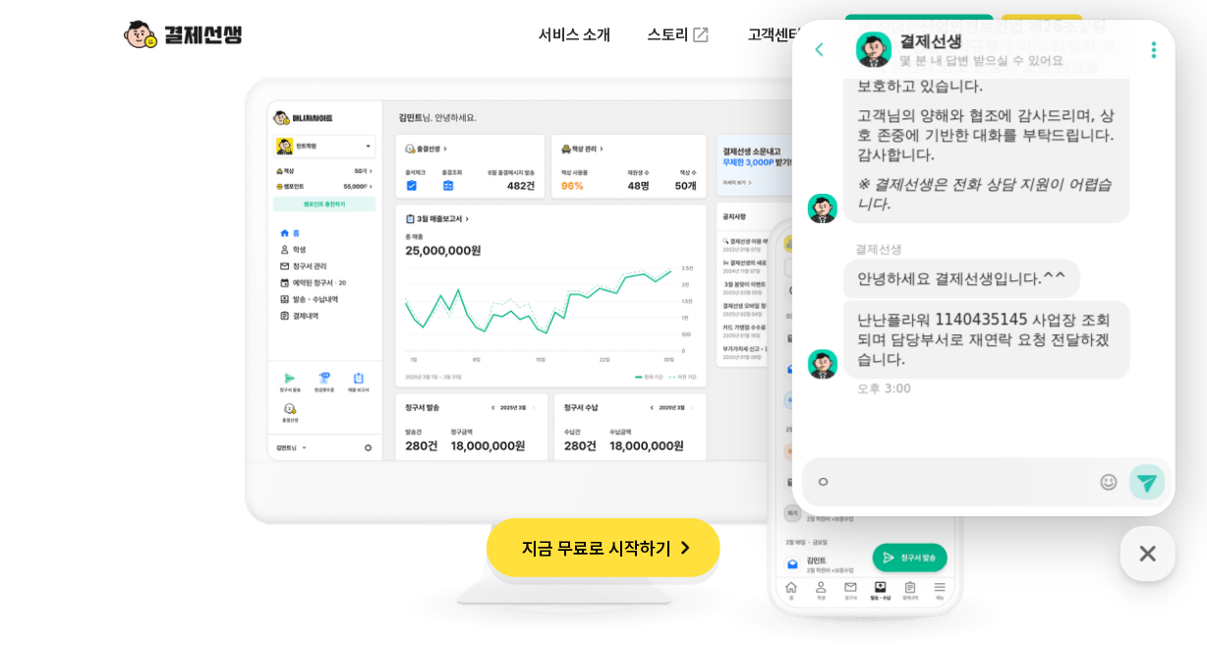
type textarea "x"
type textarea "여"
type textarea "x"
type textarea "연"
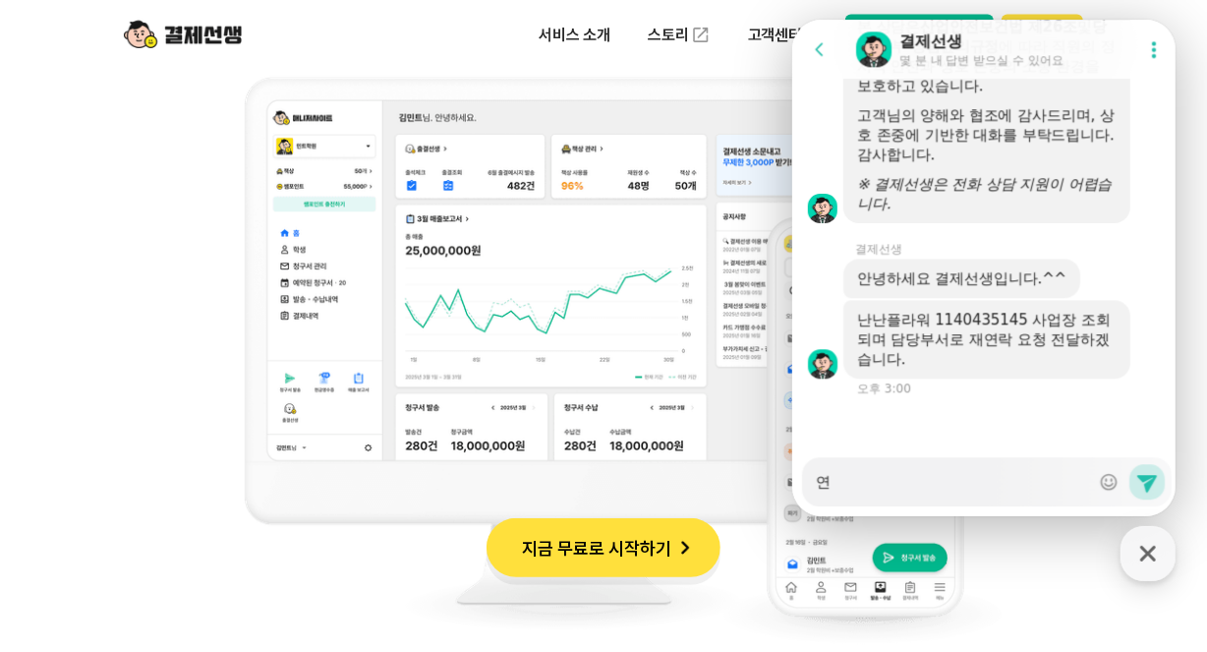
type textarea "x"
type textarea "연ㅊ"
type textarea "x"
type textarea "연"
type textarea "x"
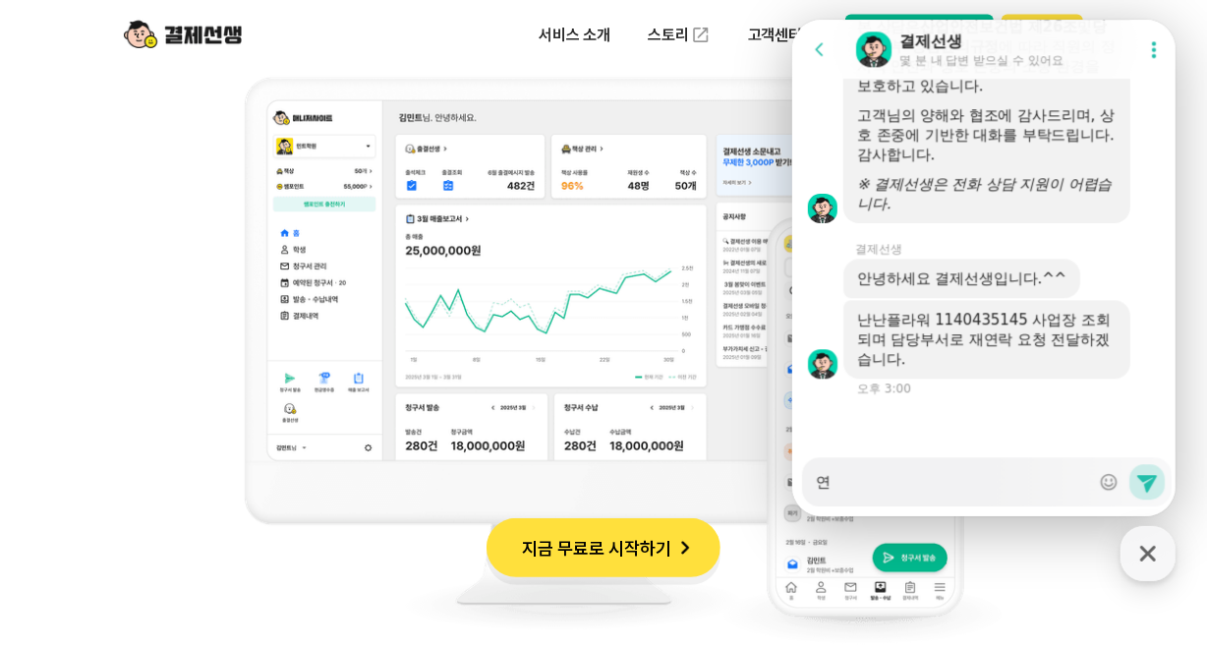
type textarea "연ㄹ"
type textarea "x"
type textarea "연라"
type textarea "x"
type textarea "연락"
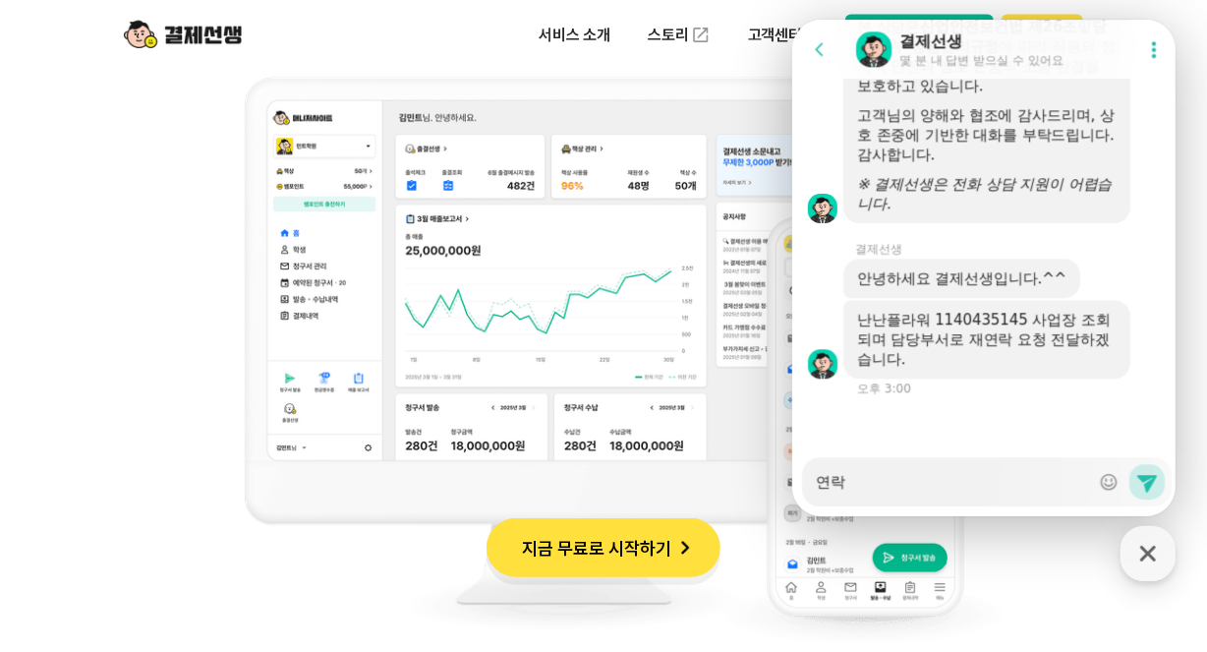
type textarea "x"
type textarea "연락ㅊ"
type textarea "x"
type textarea "연락처"
type textarea "x"
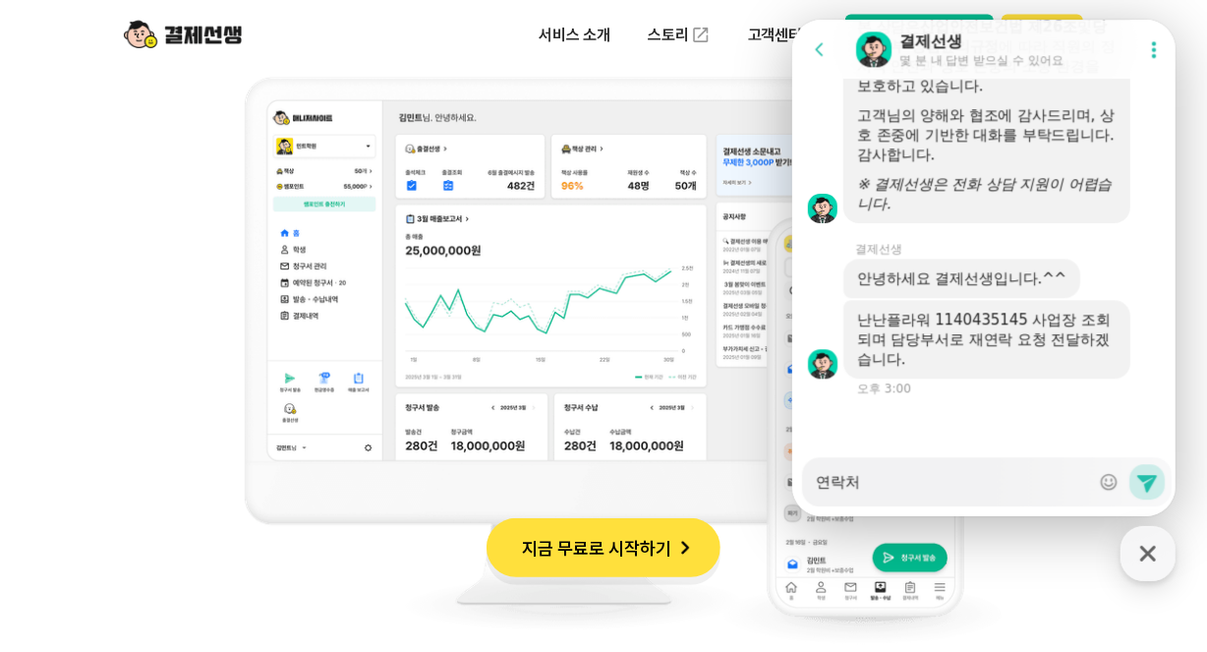
type textarea "연락처"
type textarea "x"
type textarea "연락처 ㅂ"
type textarea "x"
type textarea "연락처 벼"
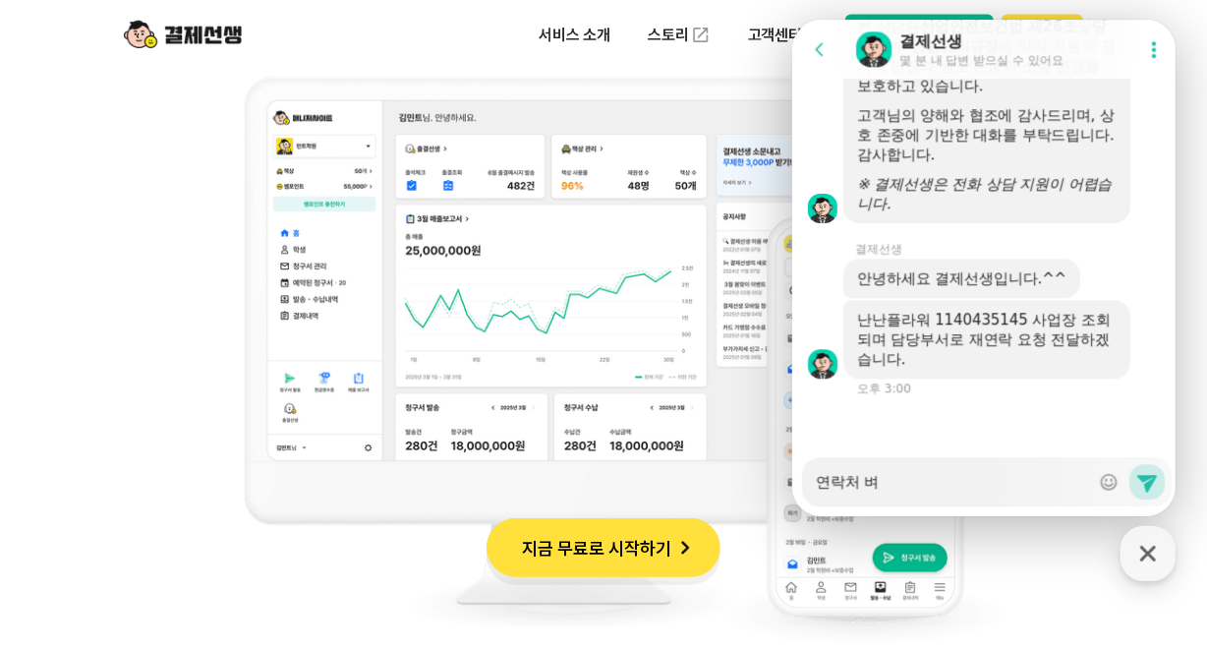
type textarea "x"
type textarea "연락처 변"
type textarea "x"
type textarea "연락처 변ㄱ"
type textarea "x"
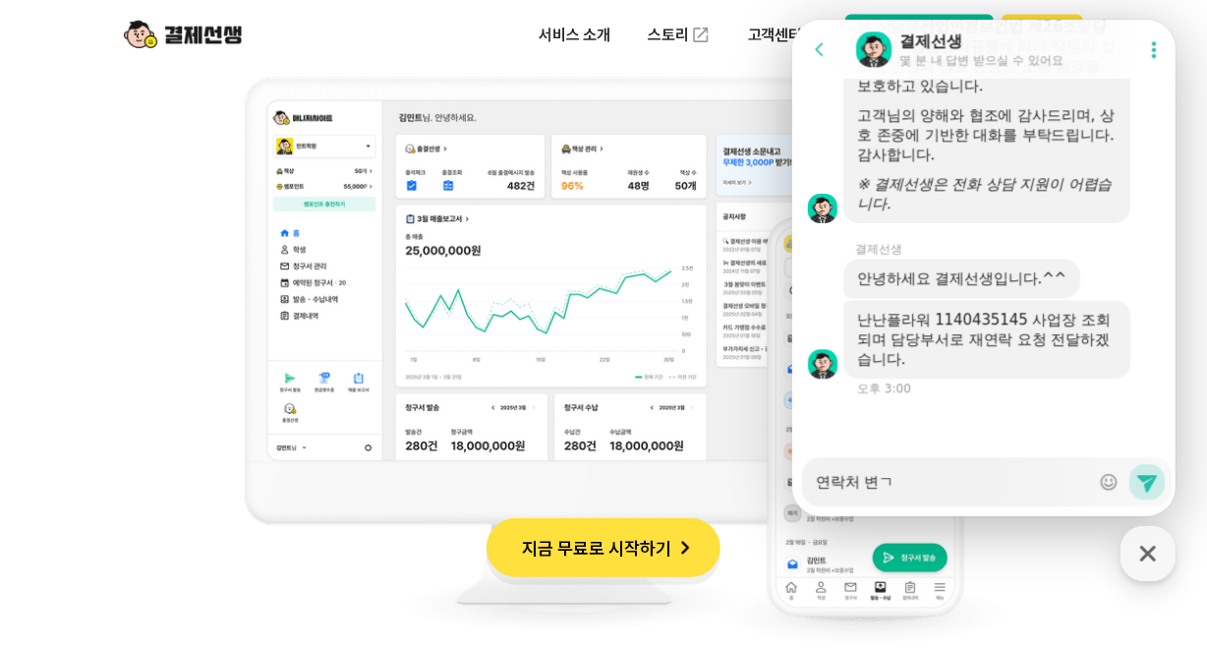
type textarea "연락처 변겨"
type textarea "x"
type textarea "연락처 변경"
type textarea "x"
type textarea "연락처 변경ㄷ"
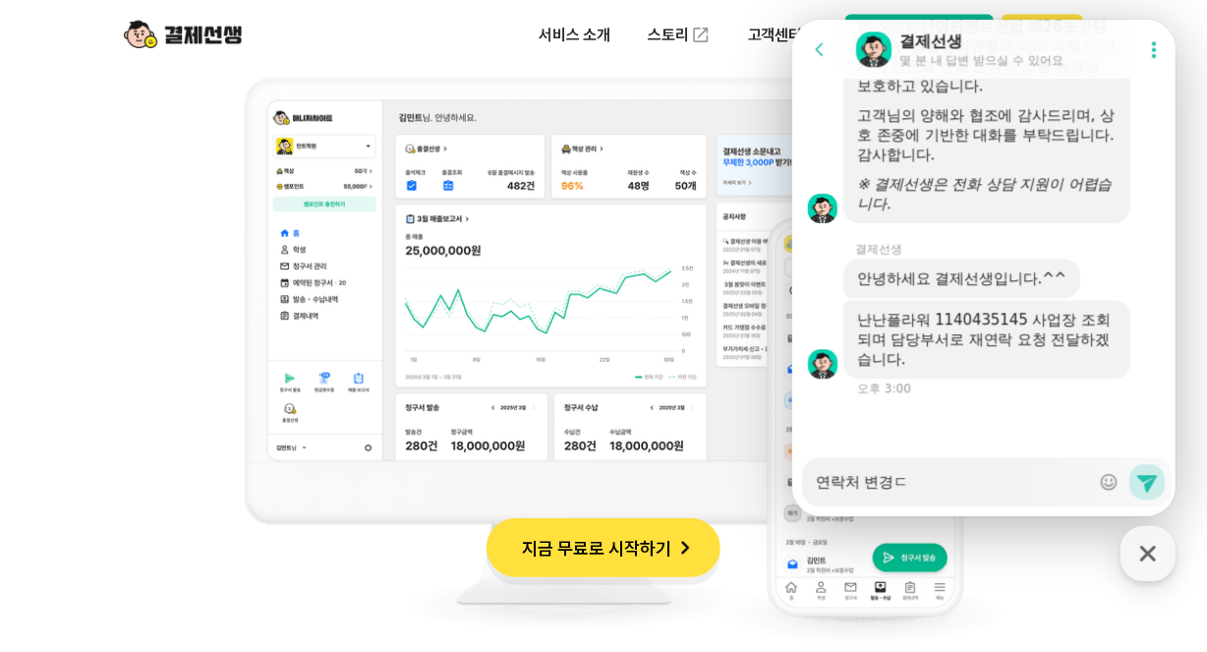
type textarea "x"
type textarea "연락처 변경도"
type textarea "x"
type textarea "연락처 변경되"
type textarea "x"
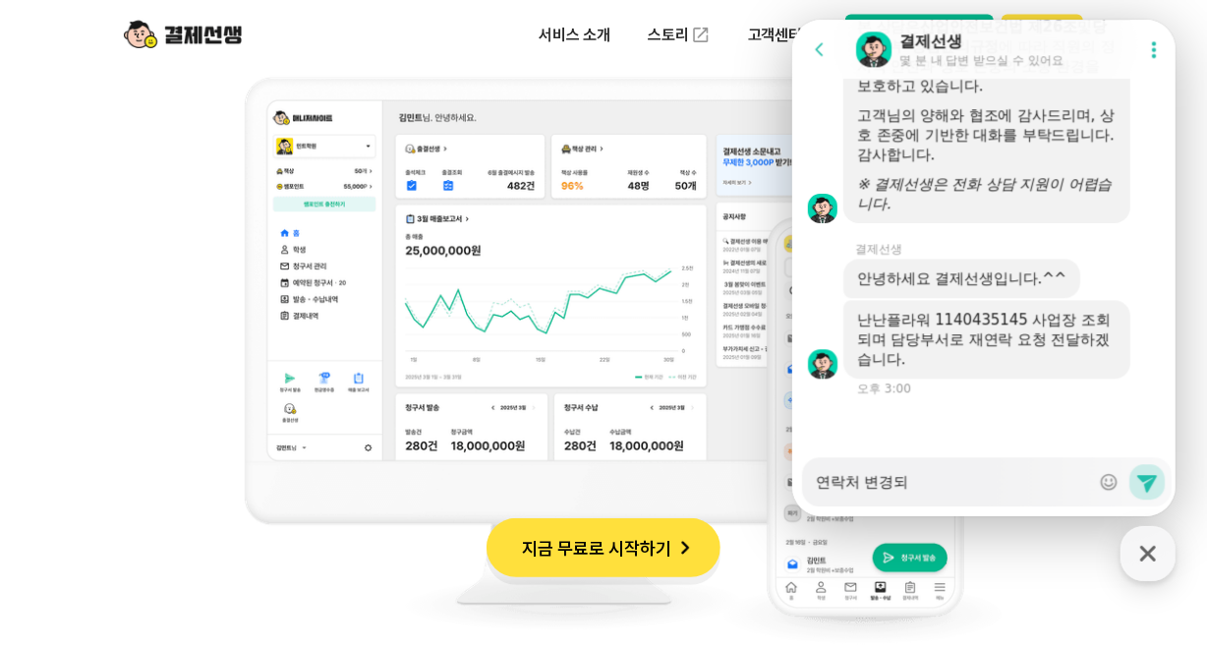
type textarea "연락처 변경됭"
type textarea "x"
type textarea "연락처 변경되어"
type textarea "x"
type textarea "연락처 변경되었"
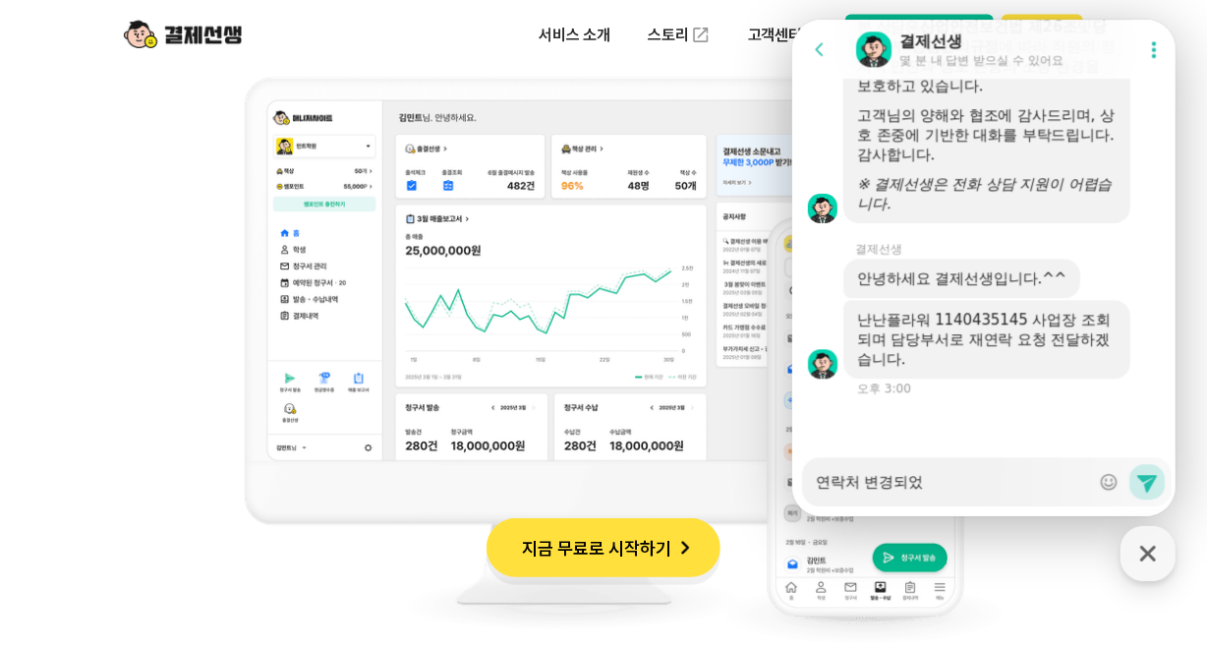
type textarea "x"
type textarea "연락처 변경되었ㅅ"
type textarea "x"
type textarea "연락처 변경되었스"
type textarea "x"
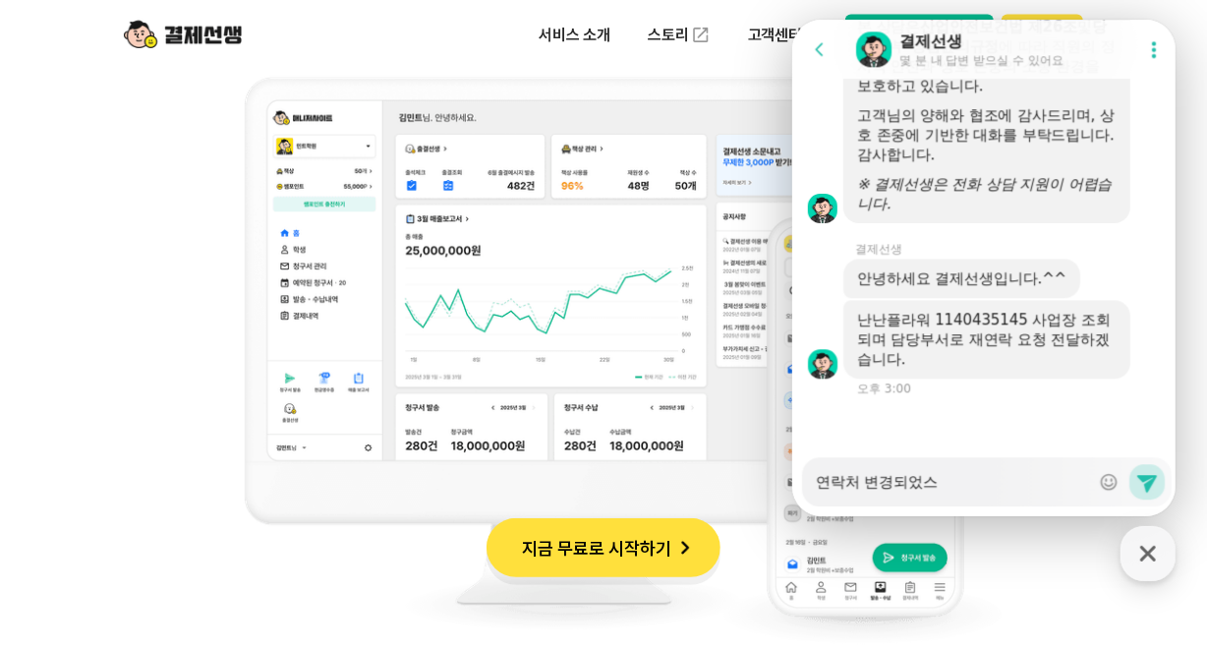
type textarea "연락처 변경되었습"
type textarea "x"
type textarea "연락처 변경되었습ㄴ"
type textarea "x"
type textarea "연락처 변경되었습니"
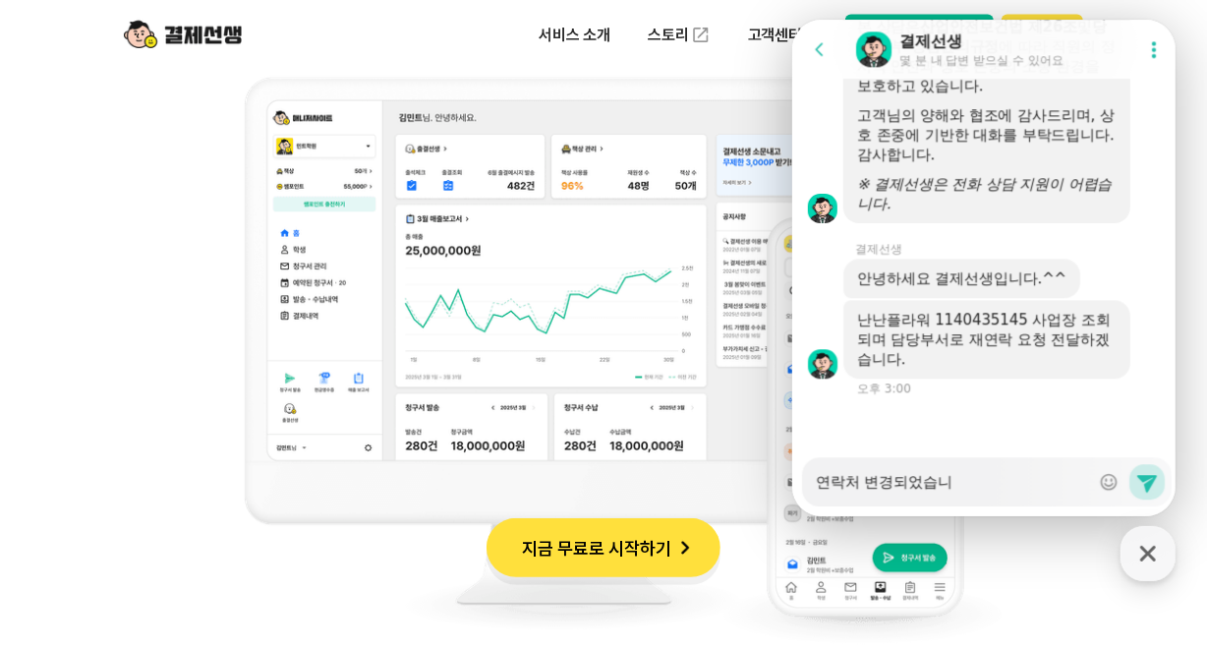
type textarea "x"
type textarea "연락처 변경되었습닏"
type textarea "x"
type textarea "연락처 변경되었습니다"
type textarea "x"
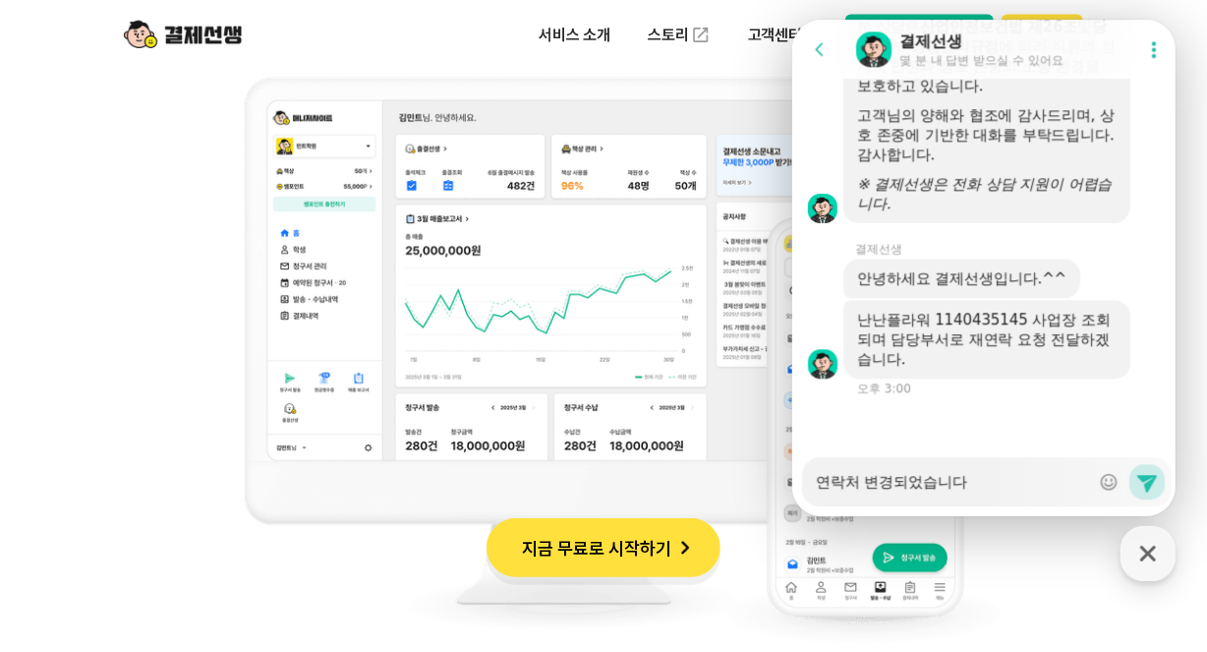
type textarea "연락처 변경되었습니다 ㅎ"
type textarea "x"
type textarea "연락처 변경되었습니다 호"
type textarea "x"
type textarea "연락처 변경되었습니다 화"
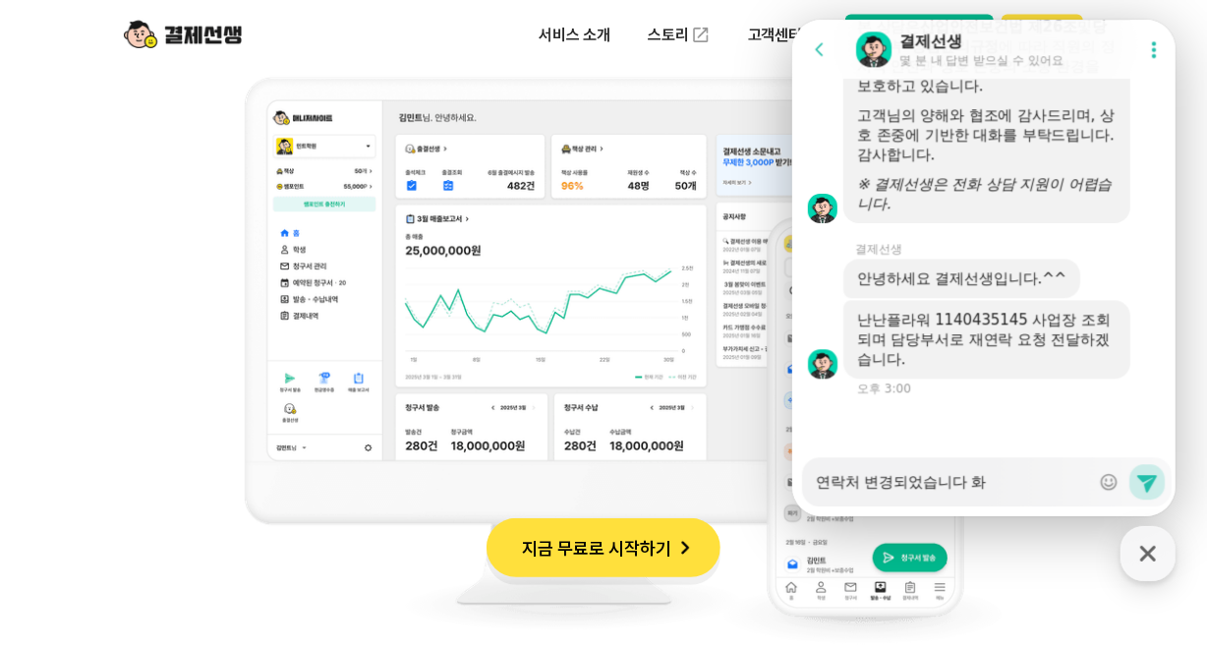
type textarea "x"
type textarea "연락처 변경되었습니다 확"
type textarea "x"
type textarea "연락처 변경되었습니다 확ㅇ"
type textarea "x"
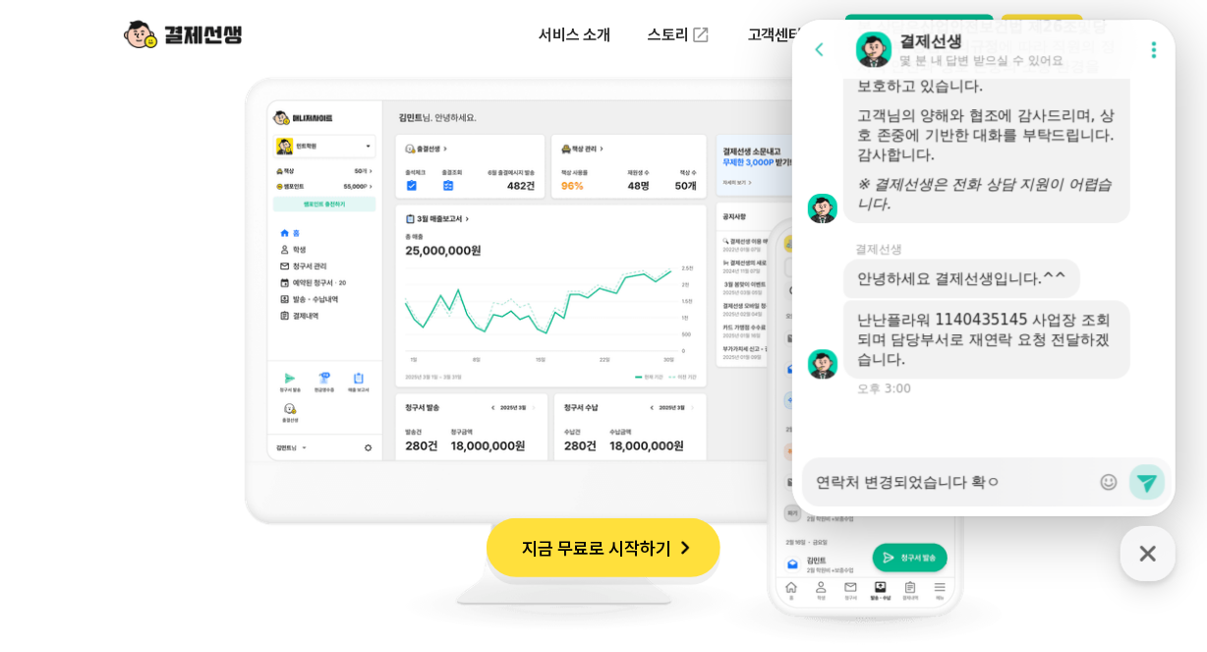
type textarea "연락처 변경되었습니다 확이"
type textarea "x"
type textarea "연락처 변경되었습니다 확인"
type textarea "x"
type textarea "연락처 변경되었습니다 확인ㅂ"
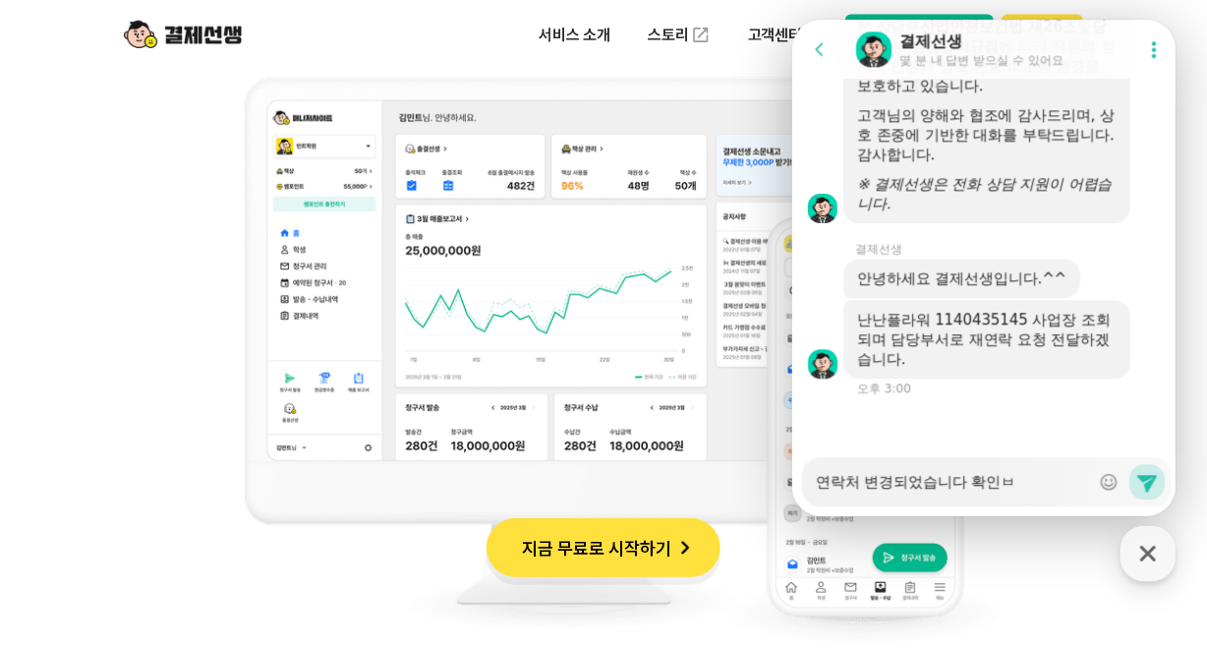
type textarea "x"
type textarea "연락처 변경되었습니다 확인부"
type textarea "x"
type textarea "연락처 변경되었습니다 확인붙"
type textarea "x"
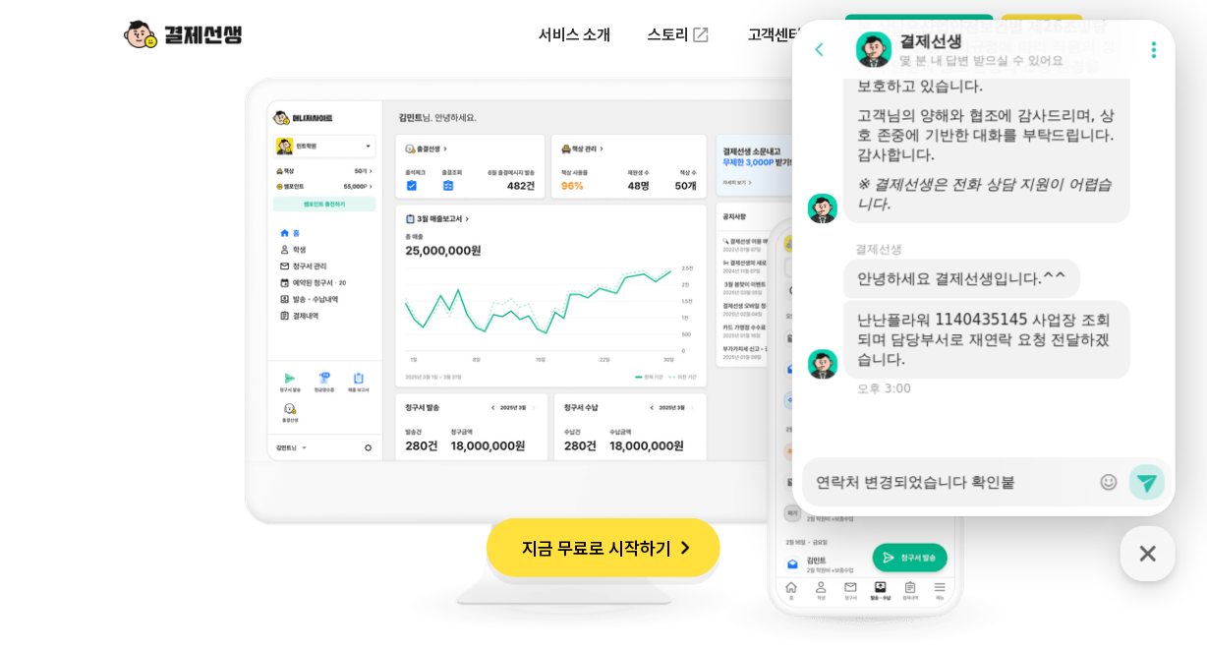
type textarea "연락처 변경되었습니다 확인부타"
type textarea "x"
type textarea "연락처 변경되었습니다 확인부탁"
type textarea "x"
type textarea "연락처 변경되었습니다 확인부탁ㄷ"
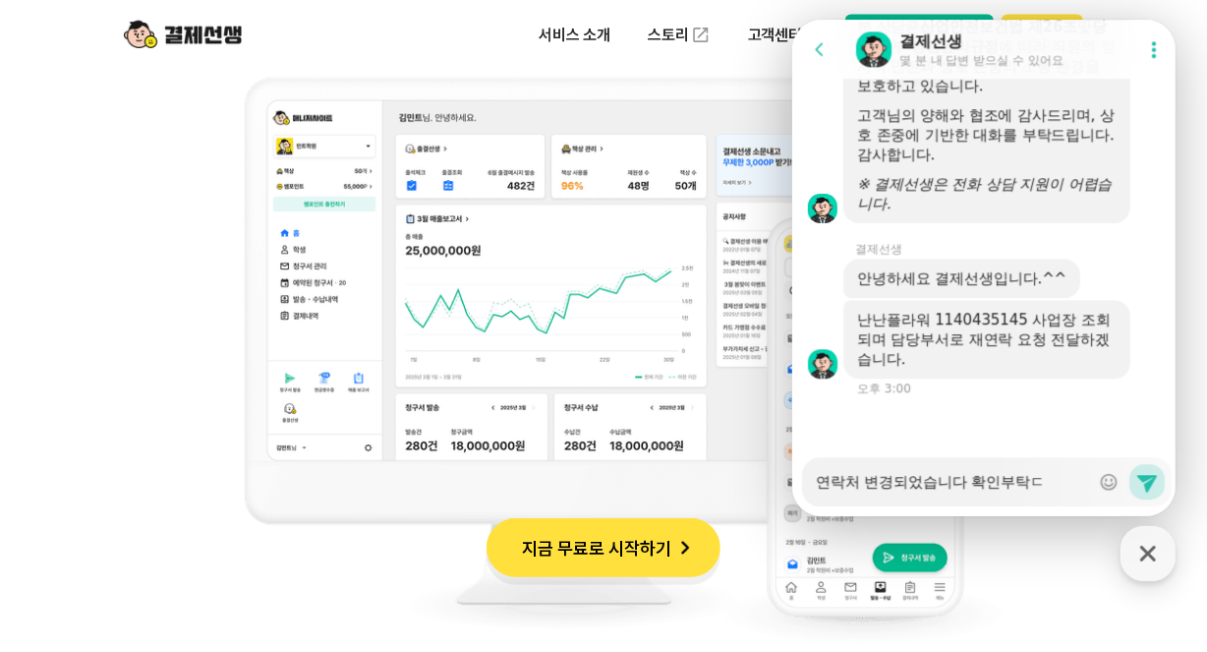
type textarea "x"
type textarea "연락처 변경되었습니다 확인부탁드"
type textarea "x"
type textarea "연락처 변경되었습니다 확인부탁드리"
type textarea "x"
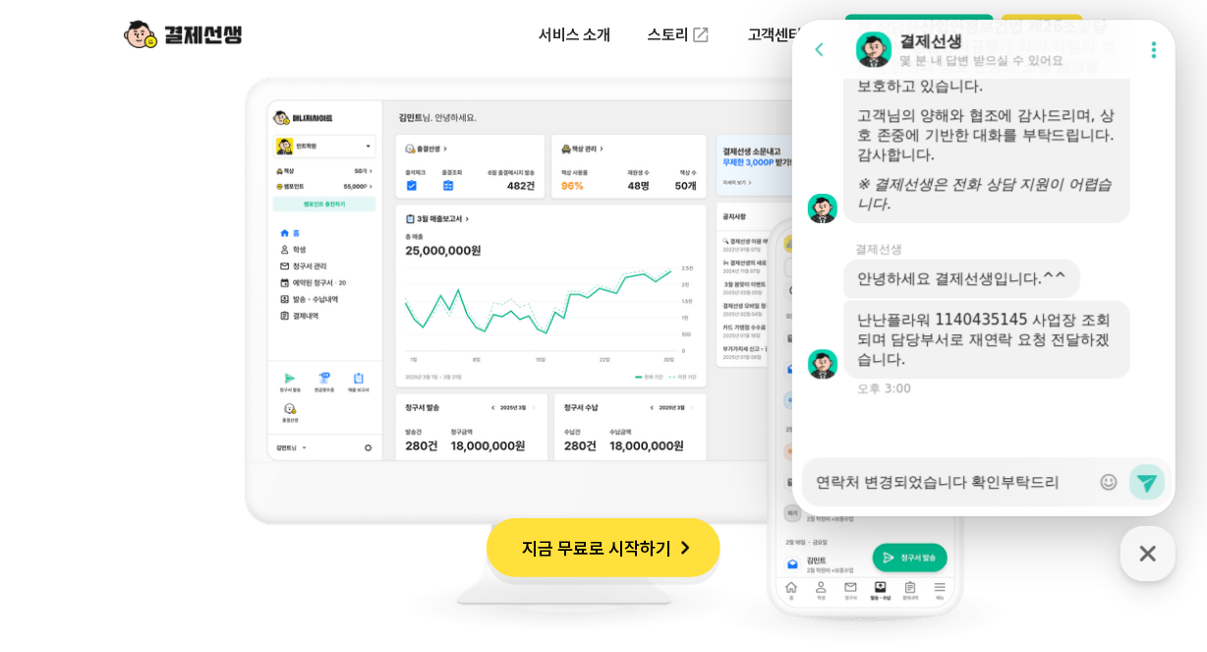
type textarea "연락처 변경되었습니다 확인부탁드립"
type textarea "x"
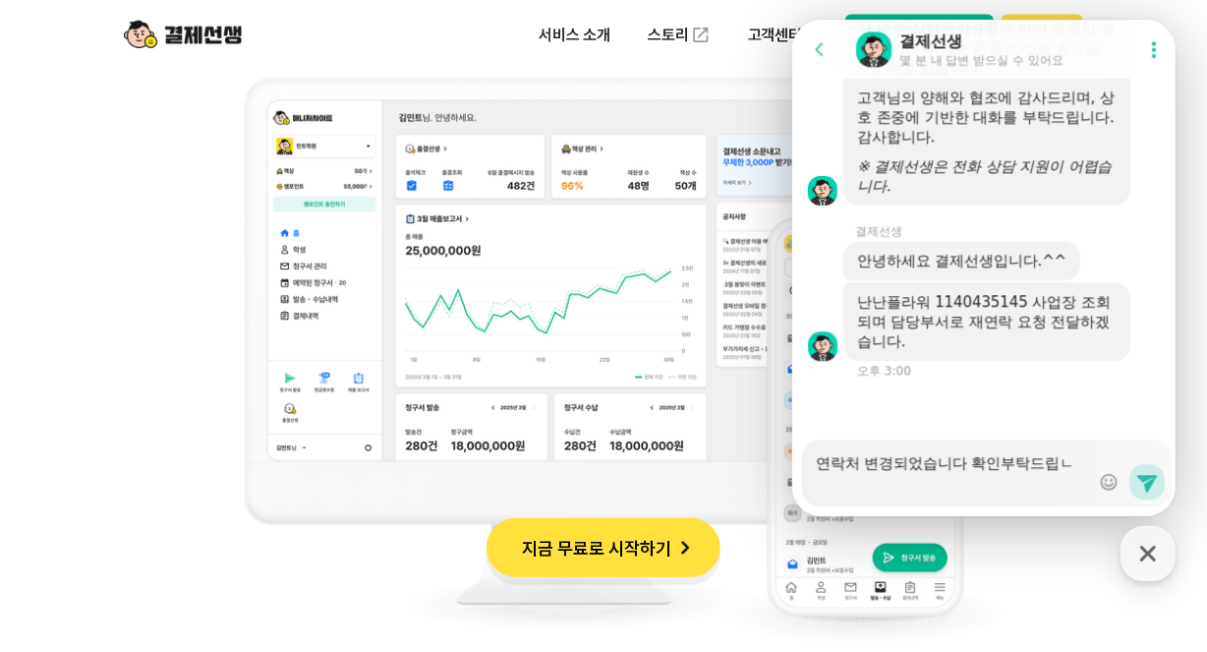
type textarea "연락처 변경되었습니다 확인부탁드립니"
type textarea "x"
type textarea "연락처 변경되었습니다 확인부탁드립니다"
type textarea "x"
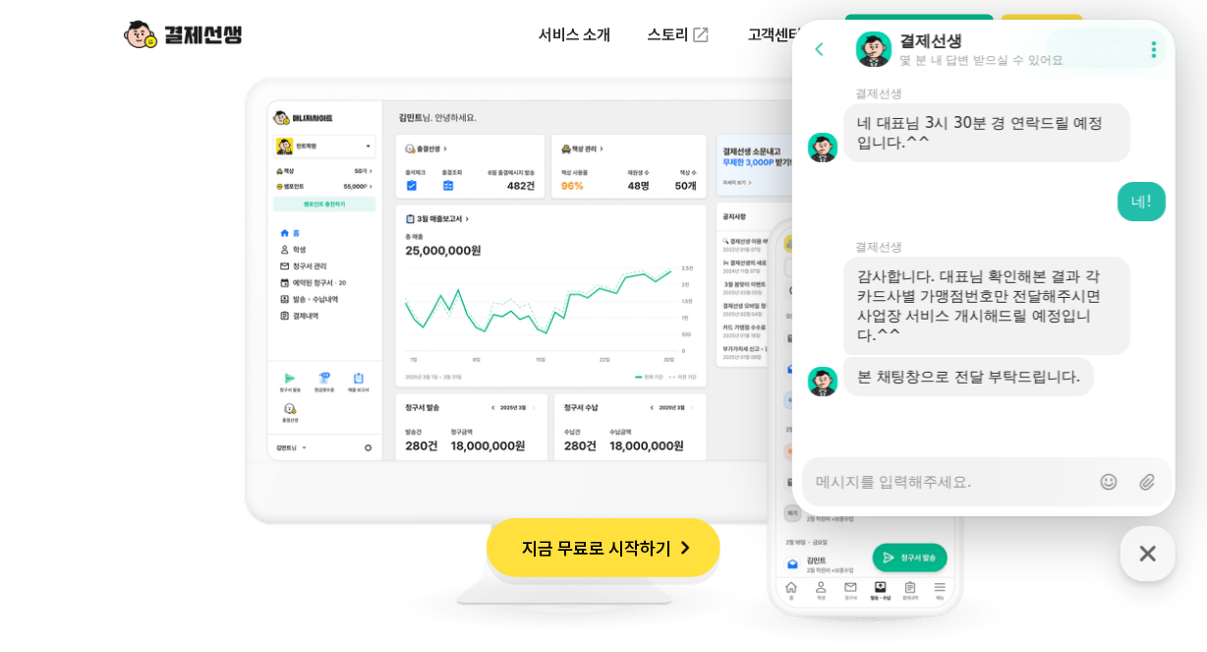
scroll to position [570, 0]
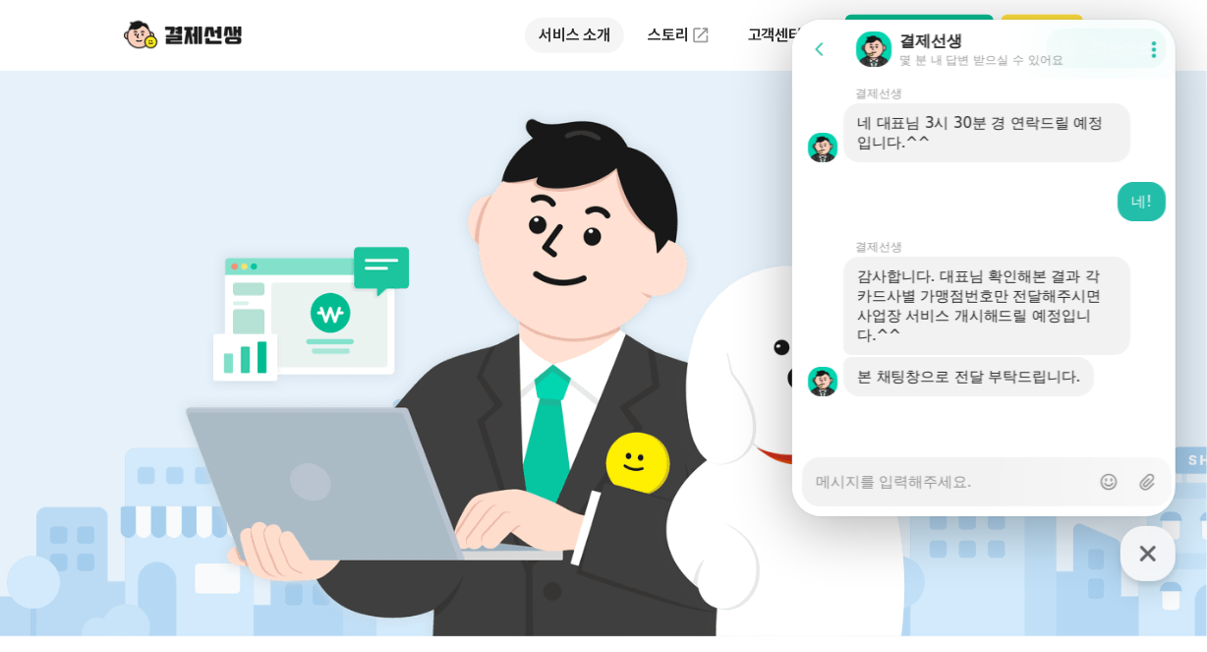
click at [572, 28] on p "서비스 소개" at bounding box center [574, 35] width 99 height 35
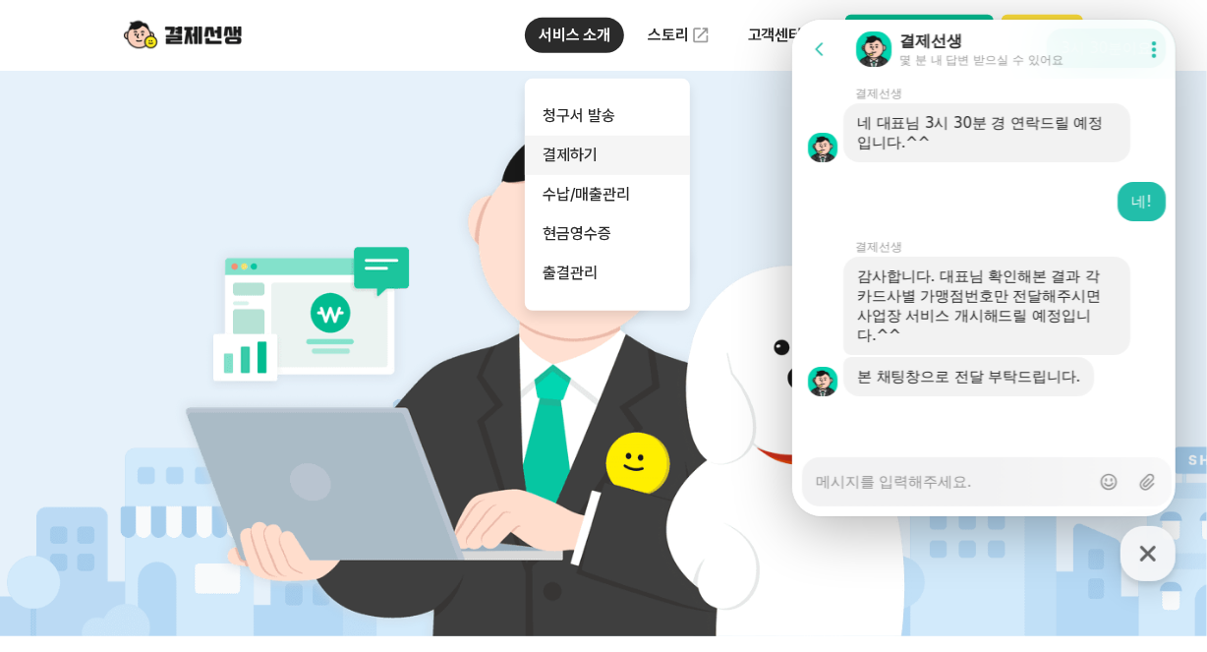
click at [597, 158] on link "결제하기" at bounding box center [607, 155] width 165 height 39
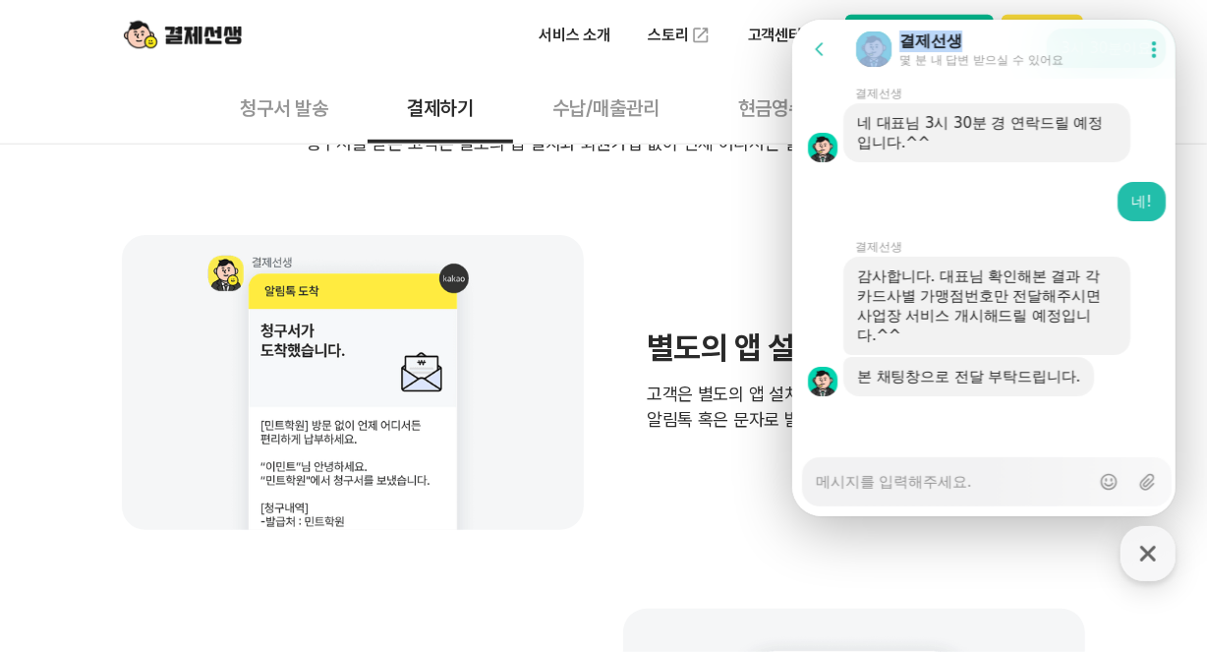
drag, startPoint x: 1079, startPoint y: 30, endPoint x: 441, endPoint y: 99, distance: 641.7
click at [791, 20] on html "Go to previous page Chat Room 결제선생 몇 분 내 답변 받으실 수 있어요 Show userchat action dial…" at bounding box center [982, 20] width 383 height 0
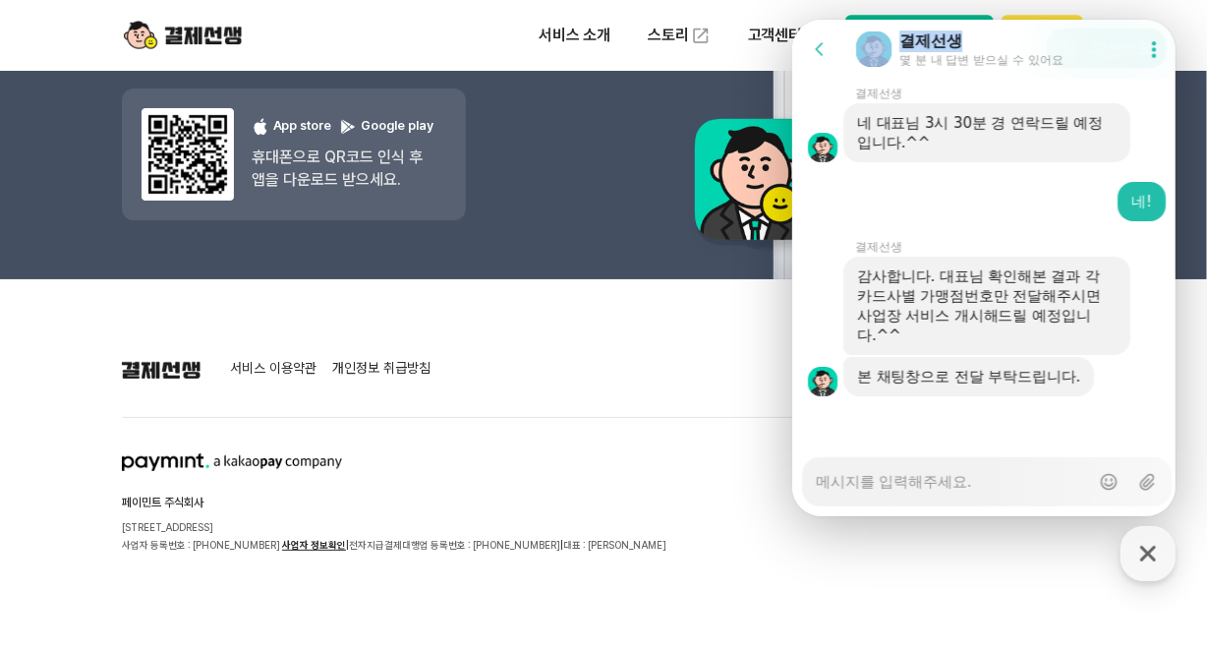
scroll to position [6168, 0]
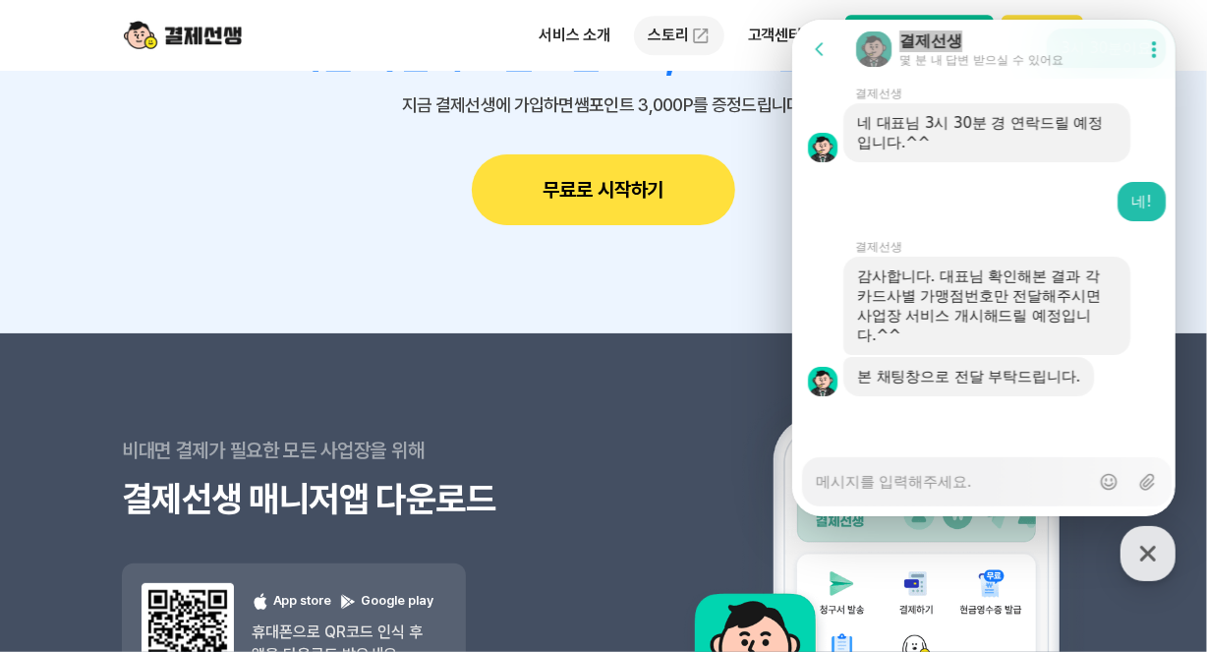
click at [685, 27] on link "스토리" at bounding box center [679, 35] width 90 height 39
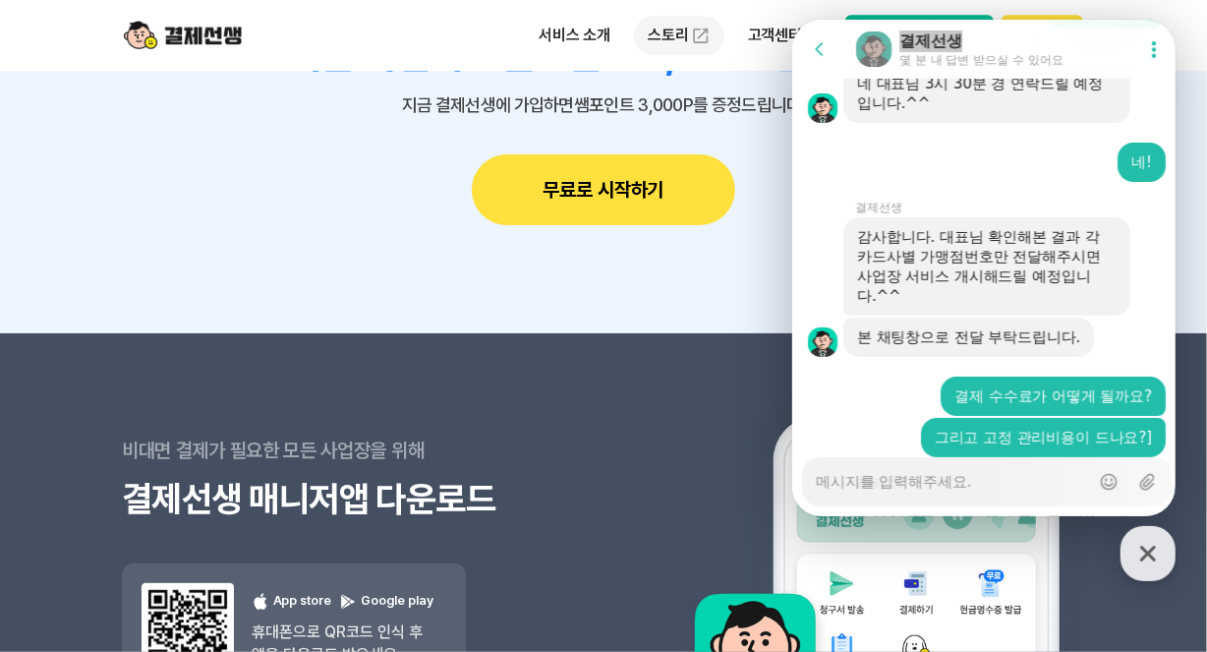
scroll to position [4591, 0]
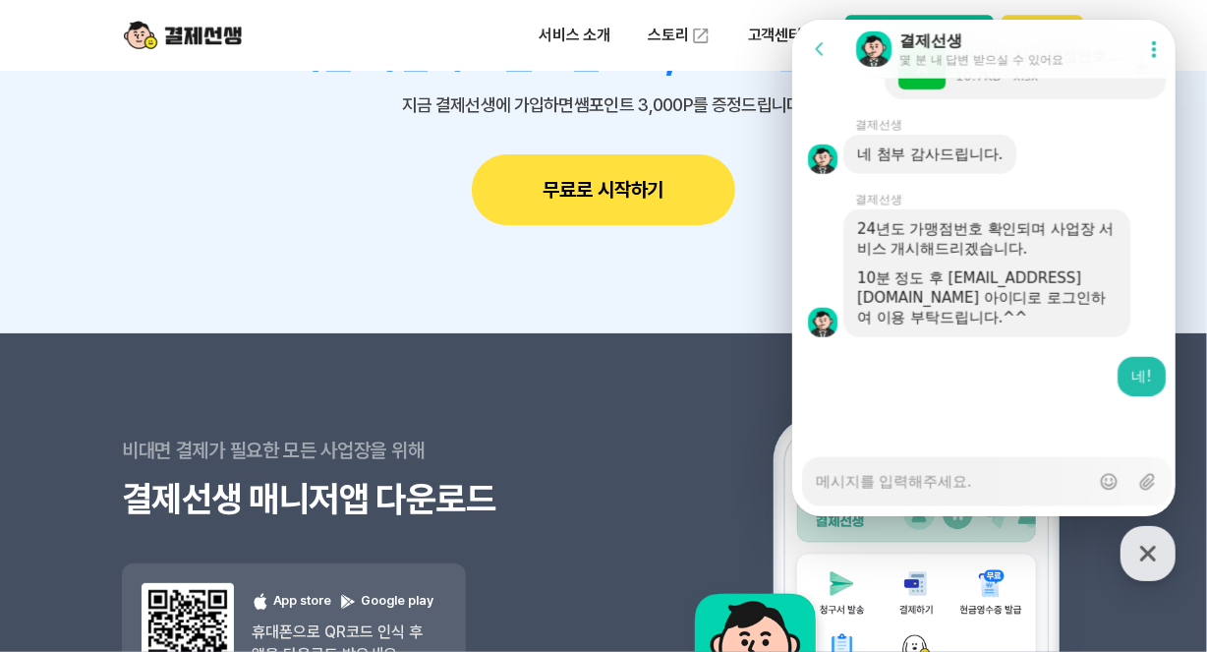
click at [911, 394] on div "Show context menu 네!" at bounding box center [985, 376] width 389 height 39
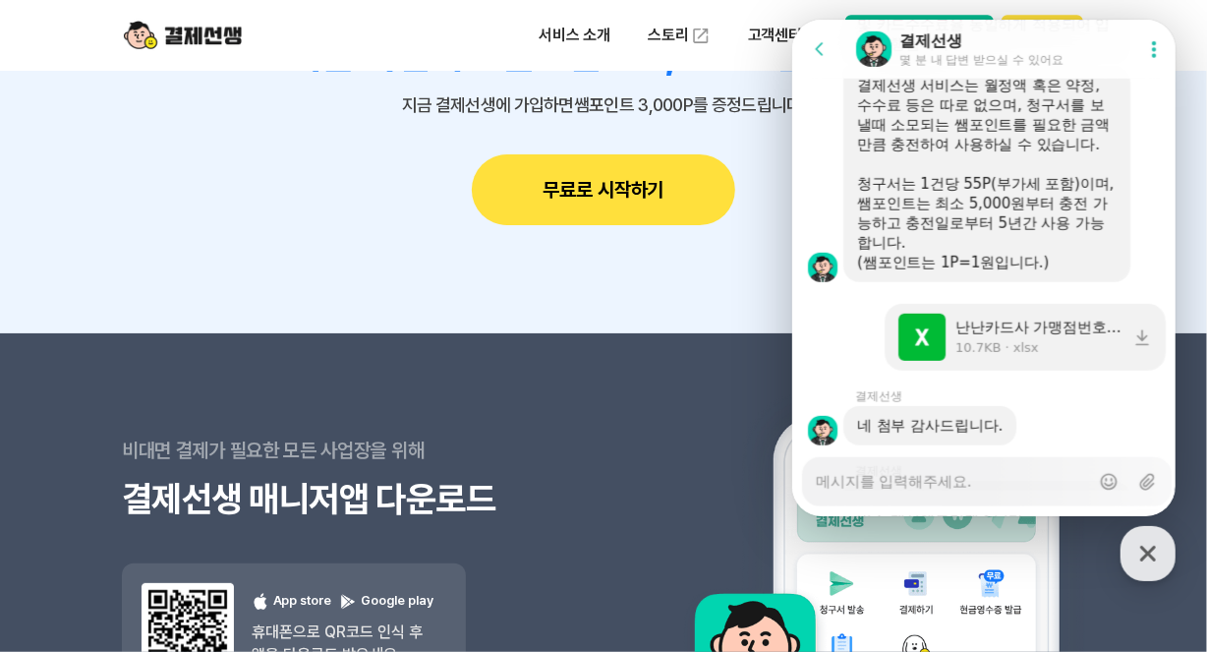
scroll to position [4279, 0]
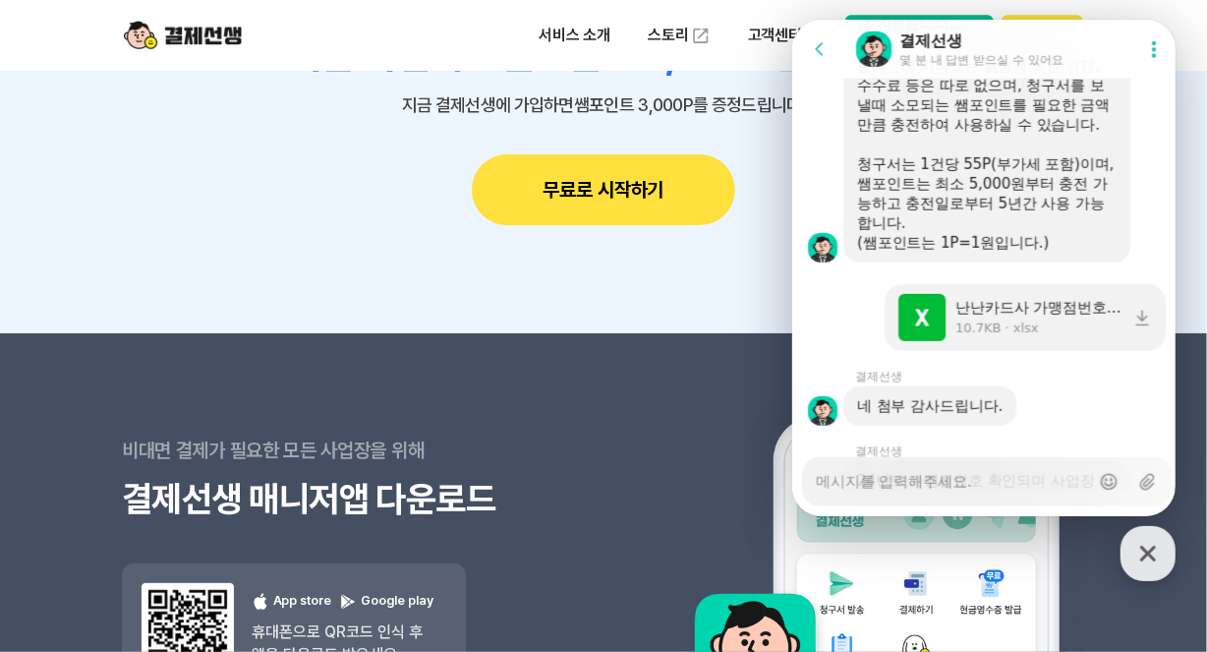
click at [933, 483] on textarea "Messenger Input Textarea" at bounding box center [951, 474] width 273 height 33
type textarea "x"
type textarea "ㅇ"
type textarea "x"
type textarea "어"
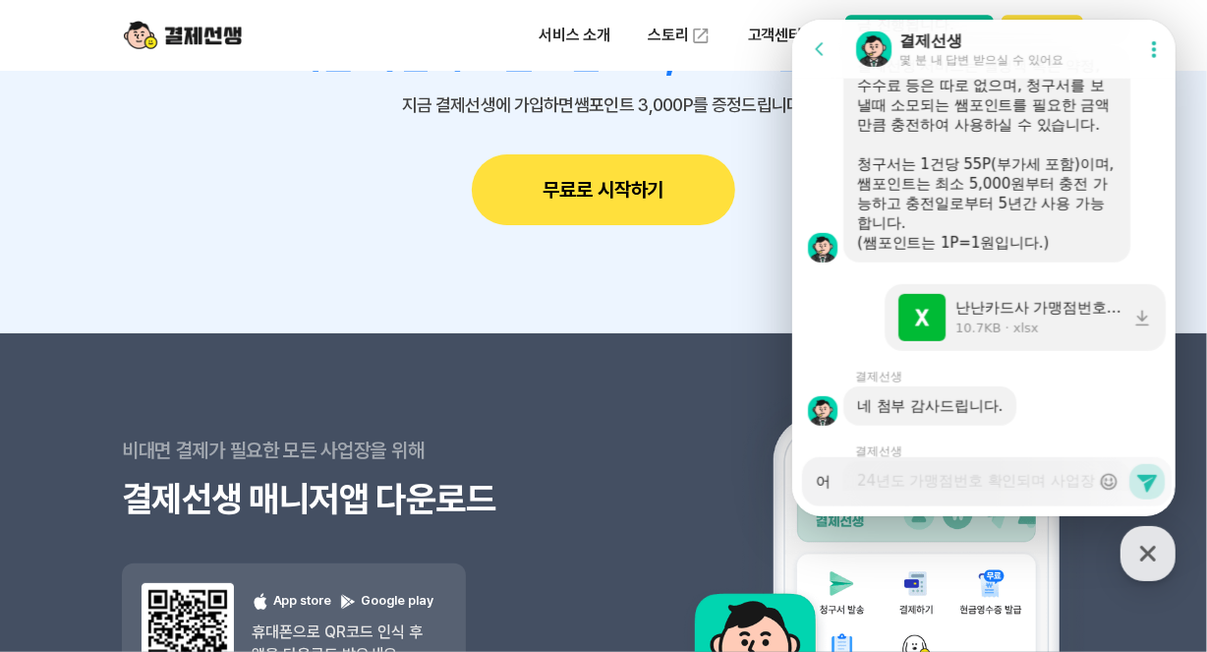
type textarea "x"
type textarea "업"
type textarea "x"
type textarea "없"
type textarea "x"
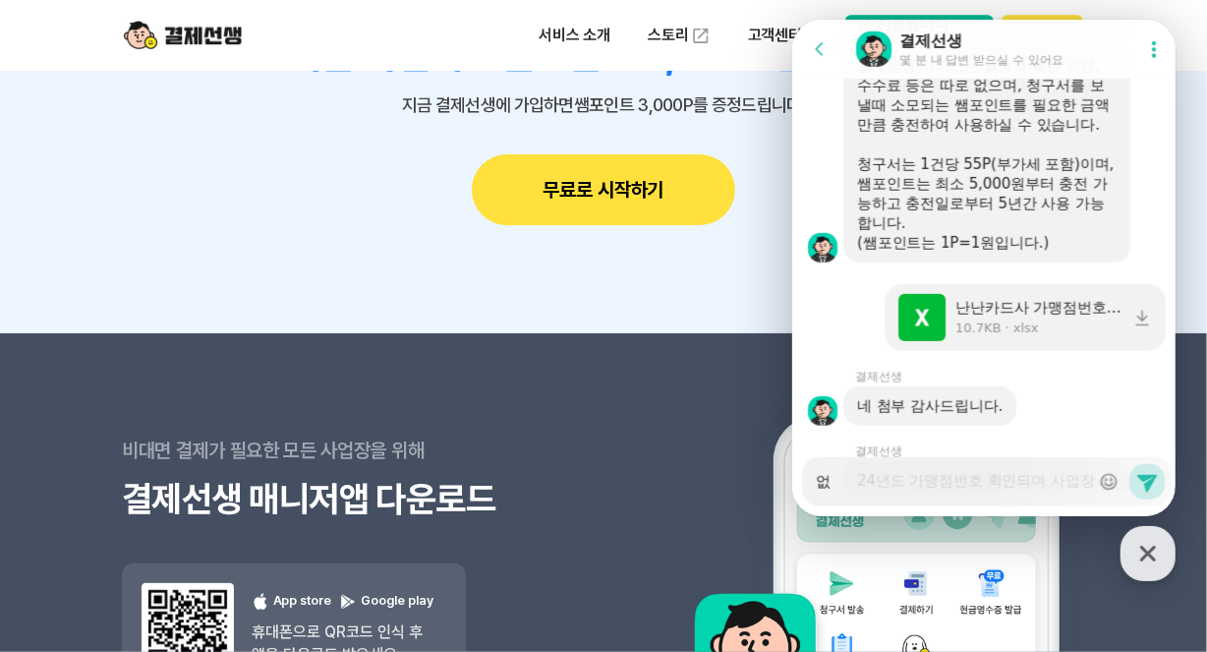
type textarea "없ㅅ"
type textarea "x"
type textarea "없스"
type textarea "x"
type textarea "없습"
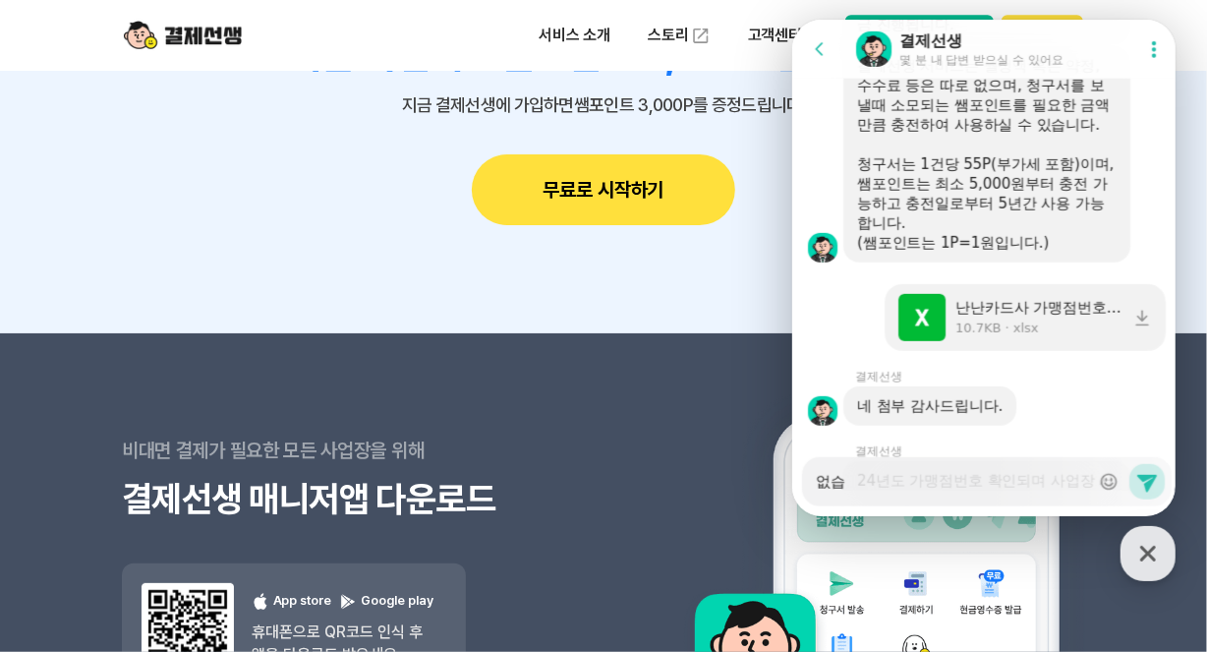
type textarea "x"
type textarea "없습ㄴ"
type textarea "x"
type textarea "없습니"
type textarea "x"
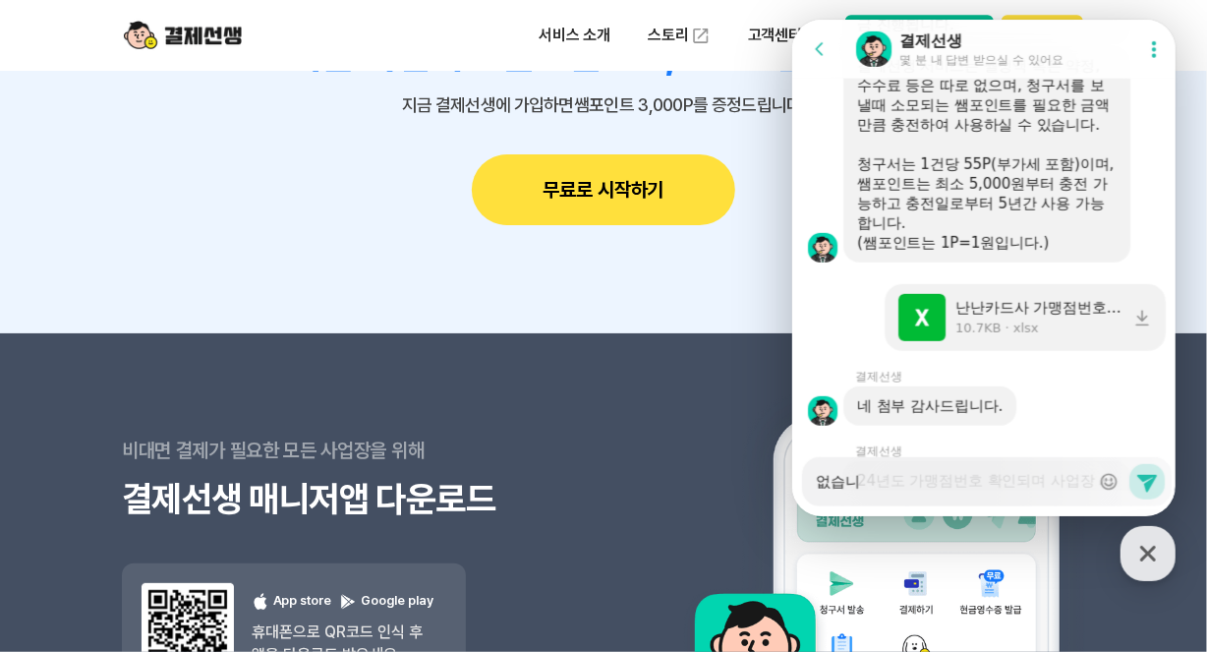
type textarea "없습닏"
type textarea "x"
type textarea "없습니다"
type textarea "x"
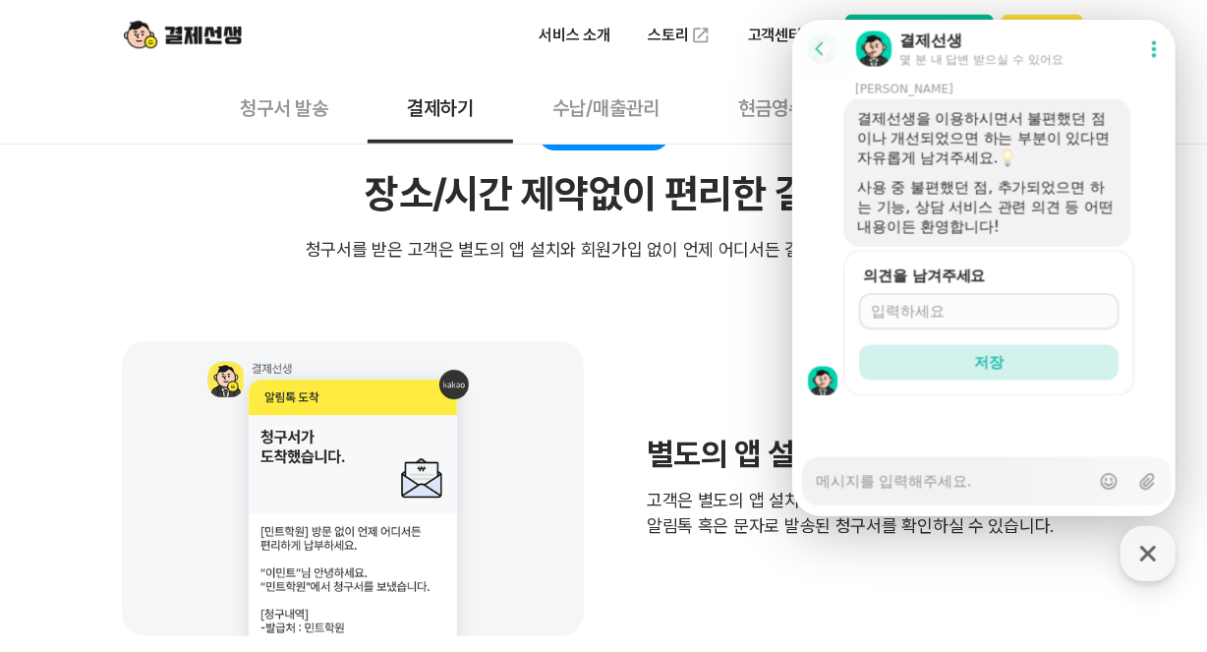
scroll to position [0, 0]
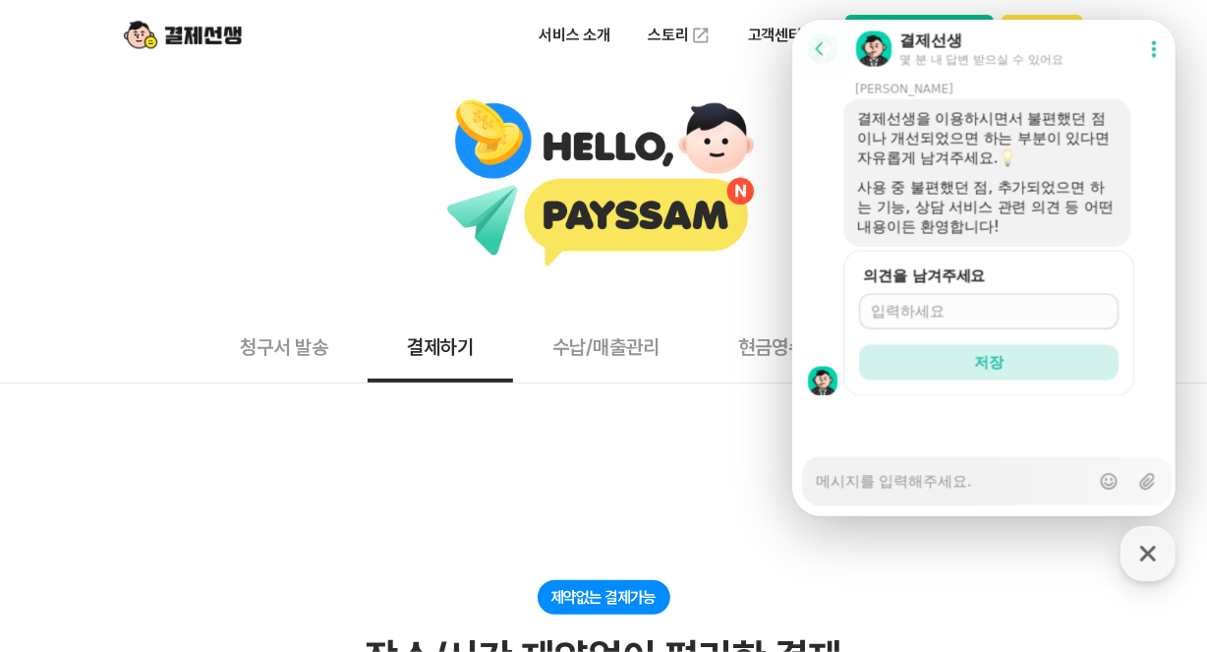
click at [194, 39] on img at bounding box center [183, 35] width 118 height 37
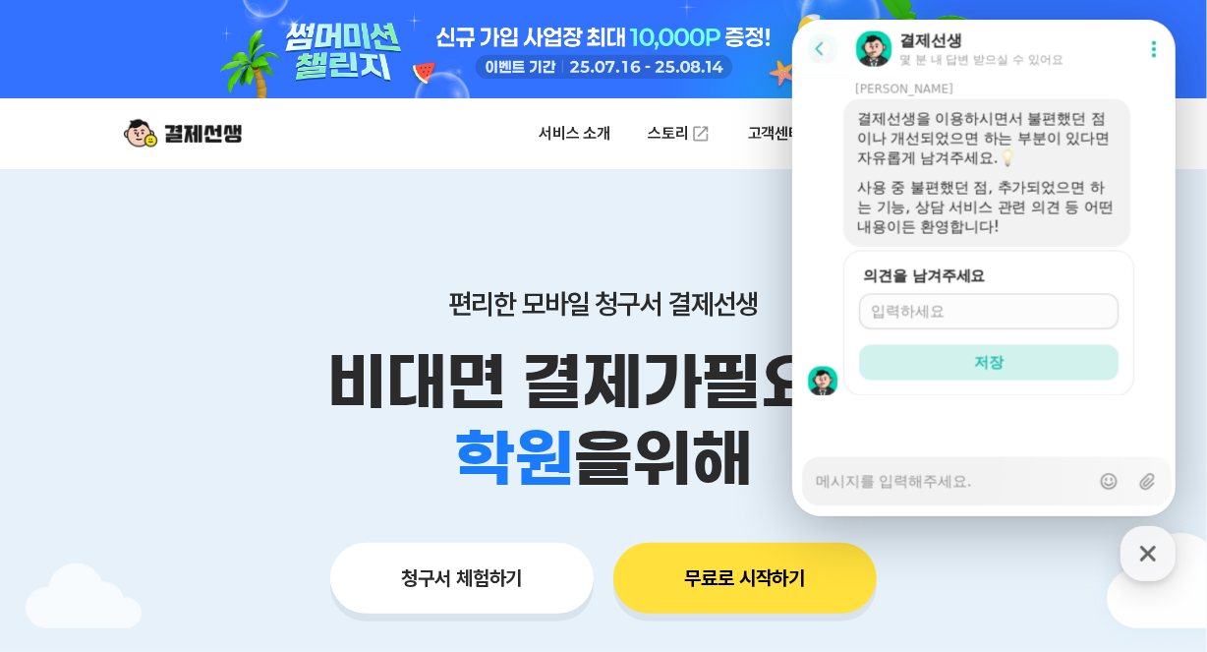
click at [1149, 57] on icon at bounding box center [1153, 49] width 20 height 20
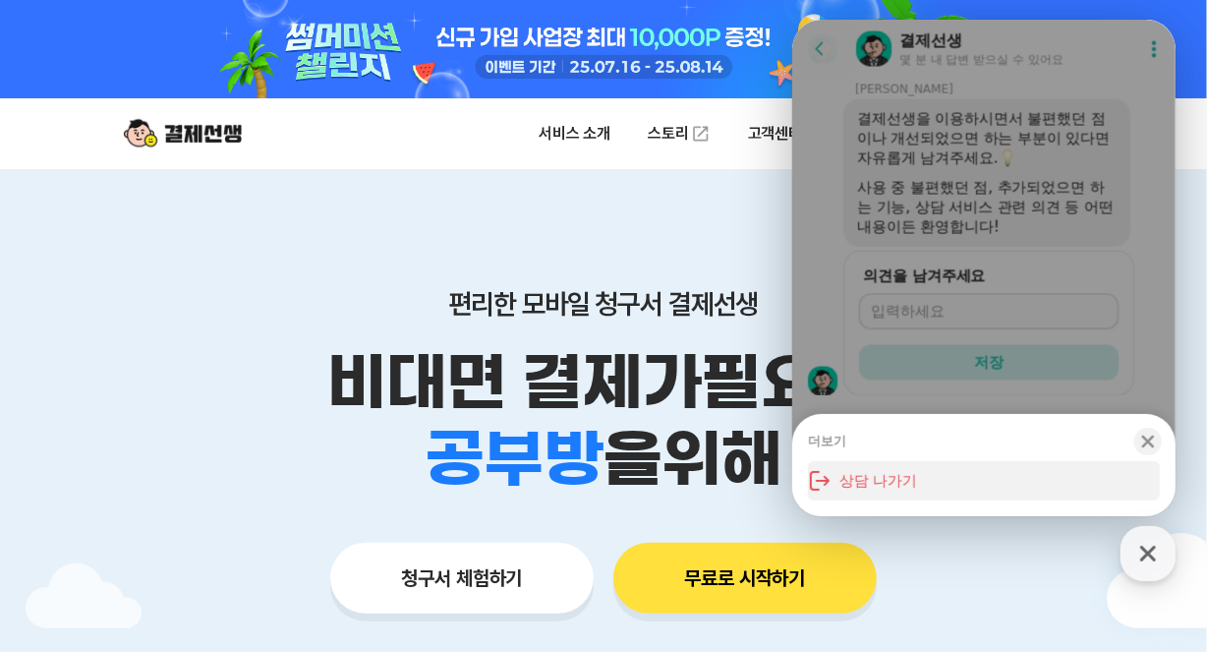
click at [909, 491] on button "상담 나가기" at bounding box center [983, 480] width 352 height 39
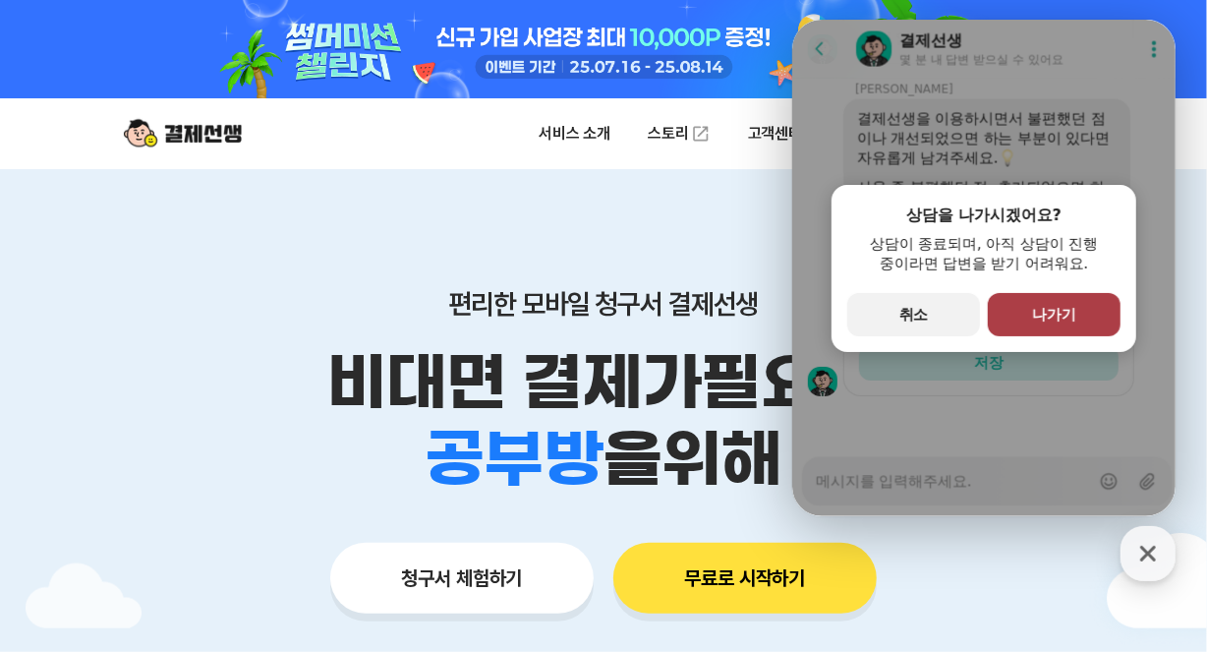
click at [1060, 316] on span "나가기" at bounding box center [1053, 315] width 44 height 18
type textarea "x"
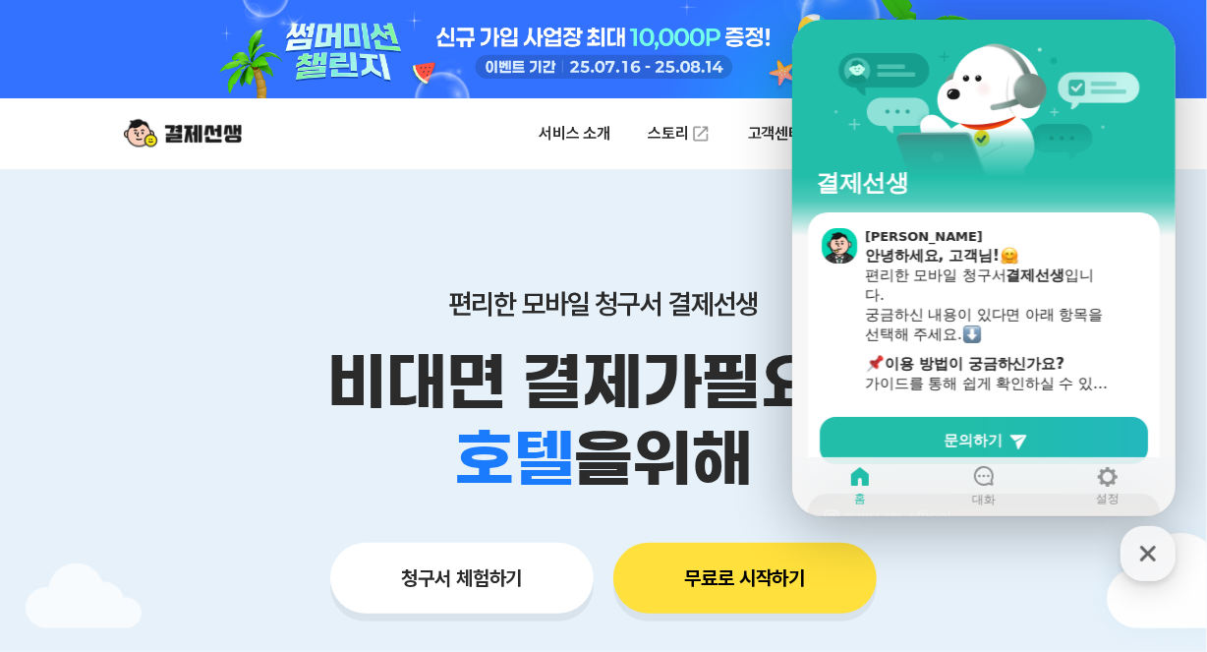
click at [1153, 70] on div "결제선생" at bounding box center [982, 116] width 383 height 193
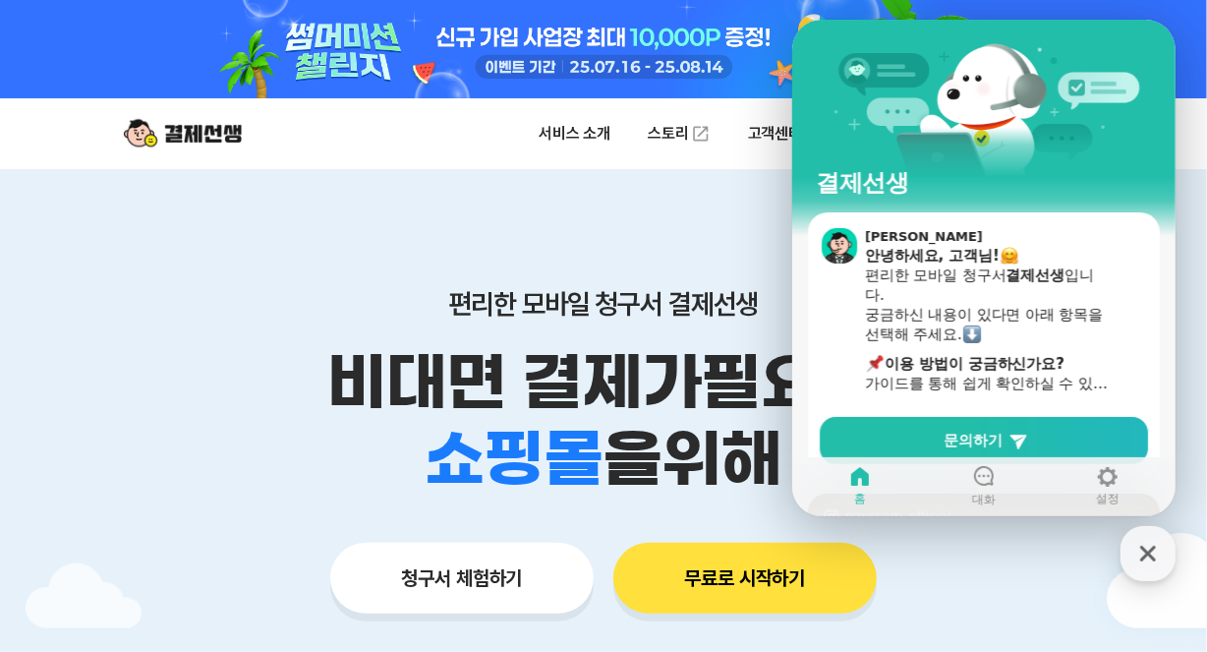
click at [554, 225] on div "편리한 모바일 청구서 결제선생 비대면 결제가 필요한 학원 공부방 호텔 쇼핑몰 병원 배달 보험사 항공사 골프장 을 위해 청구서 체험하기 무료로 …" at bounding box center [603, 412] width 1007 height 486
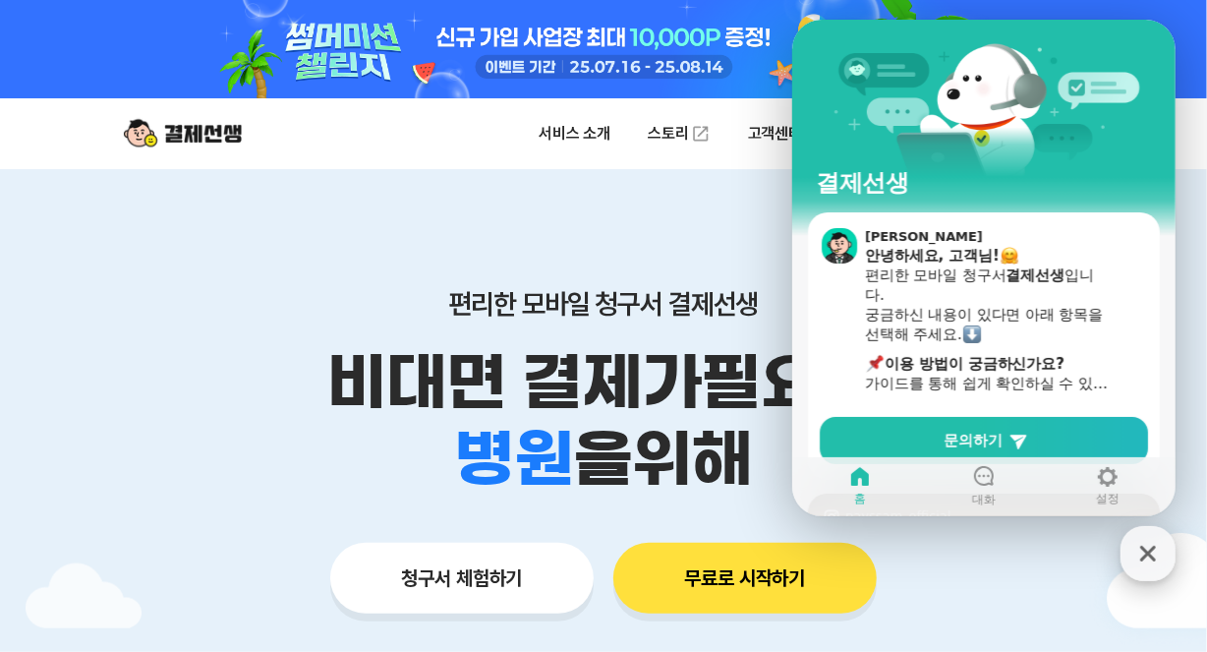
click at [1141, 549] on icon "button" at bounding box center [1148, 554] width 16 height 16
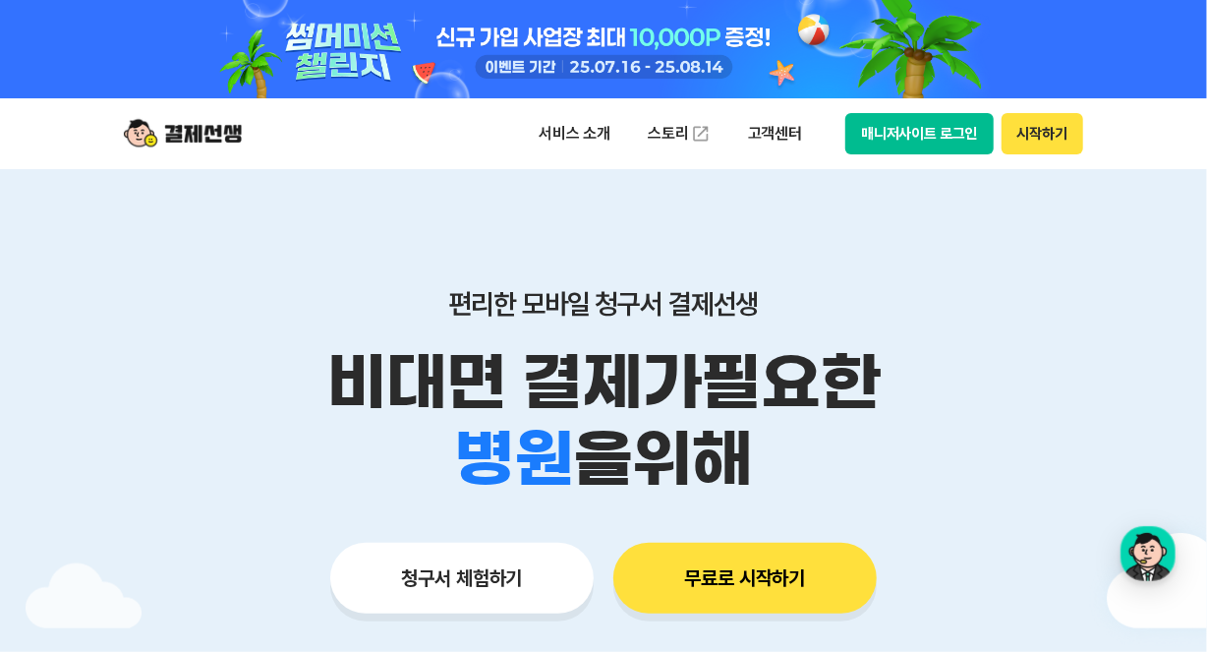
click at [1062, 127] on button "시작하기" at bounding box center [1043, 133] width 82 height 41
click at [913, 136] on button "매니저사이트 로그인" at bounding box center [919, 133] width 148 height 41
